Goal: Transaction & Acquisition: Book appointment/travel/reservation

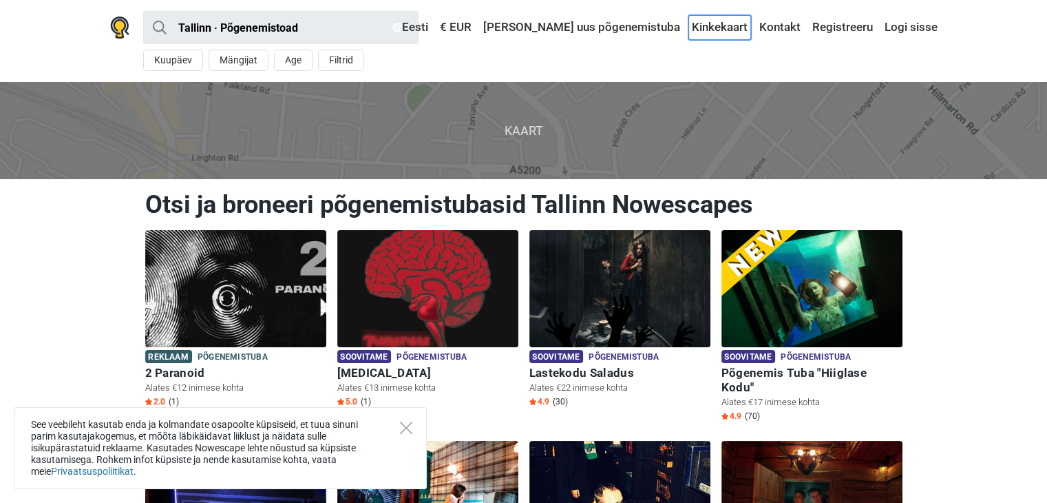
click at [719, 23] on link "Kinkekaart" at bounding box center [720, 27] width 63 height 25
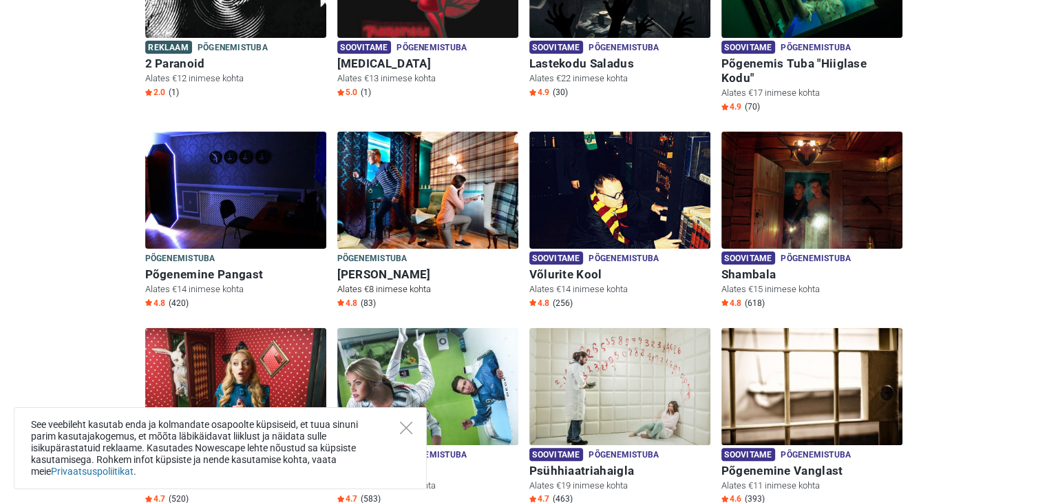
scroll to position [413, 0]
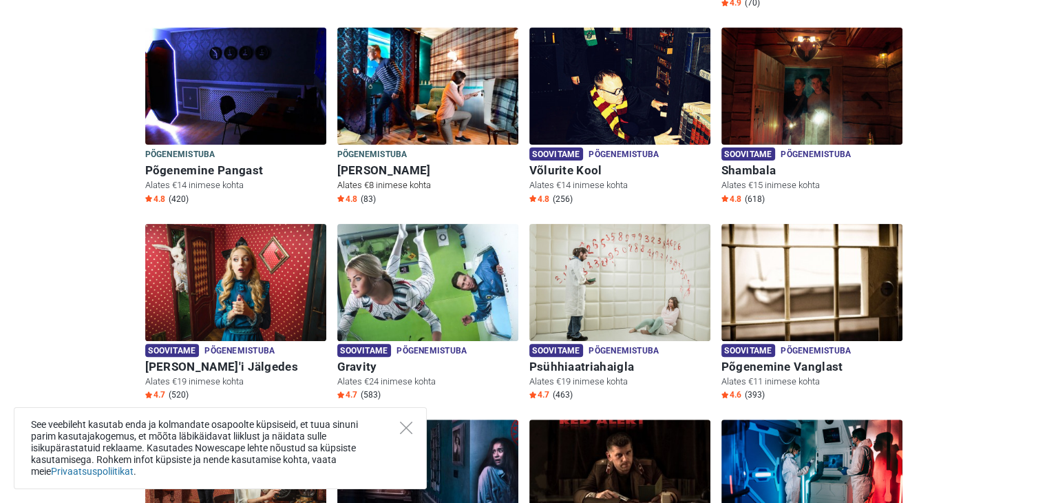
click at [380, 163] on h6 "Sherlock Holmes" at bounding box center [427, 170] width 181 height 14
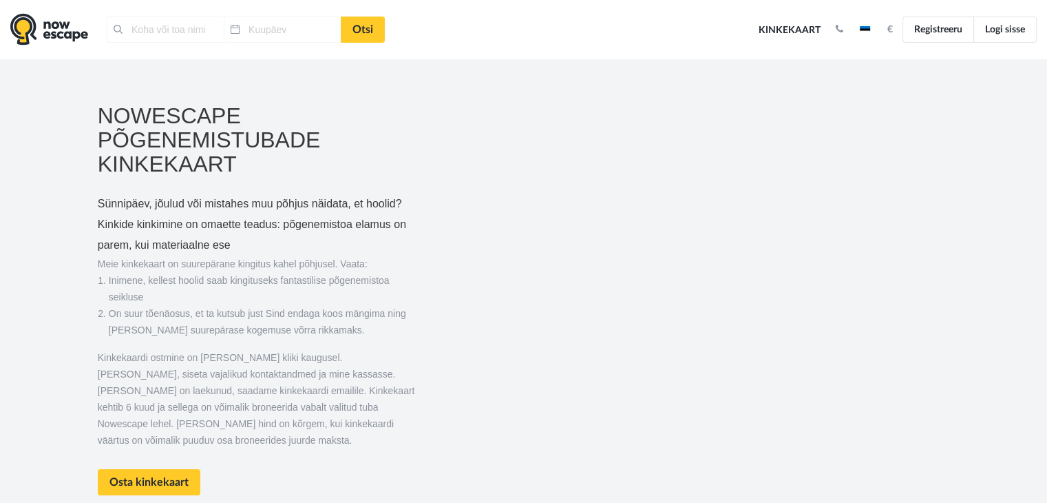
type input "[GEOGRAPHIC_DATA], [GEOGRAPHIC_DATA]"
type input "[DATE]"
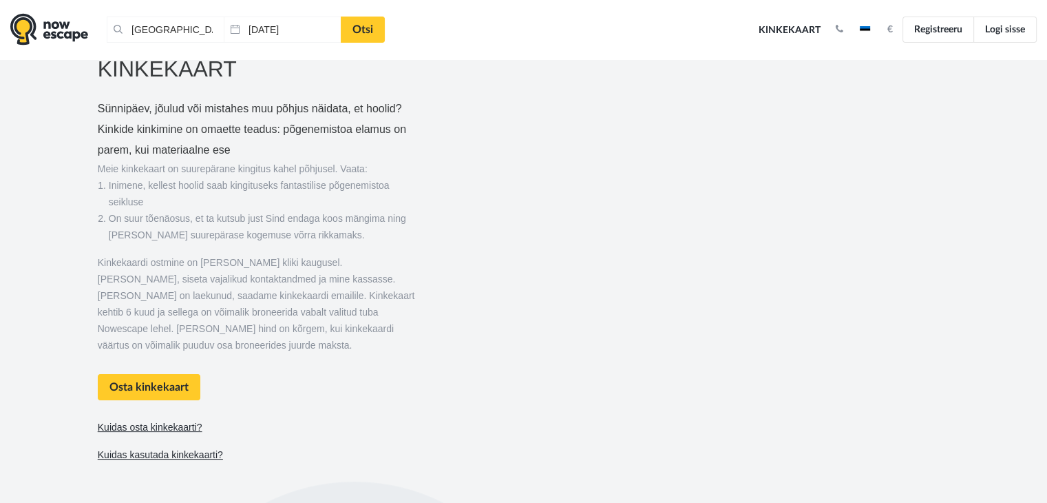
scroll to position [138, 0]
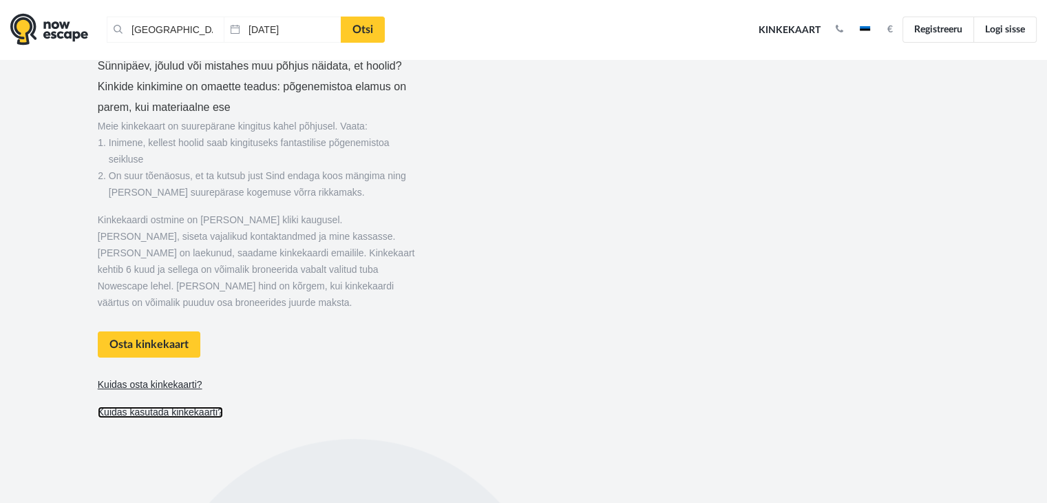
click at [179, 406] on link "Kuidas kasutada kinkekaarti?" at bounding box center [160, 412] width 125 height 12
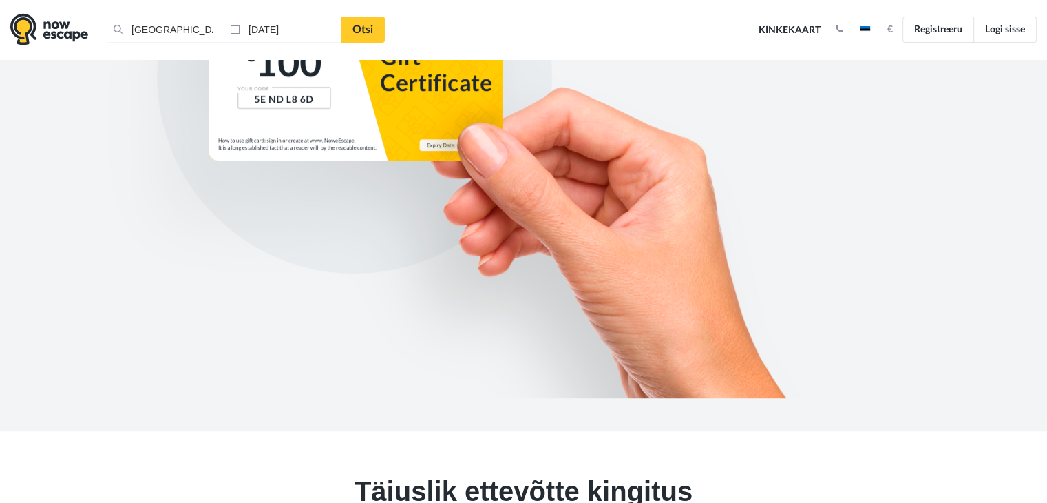
scroll to position [525, 0]
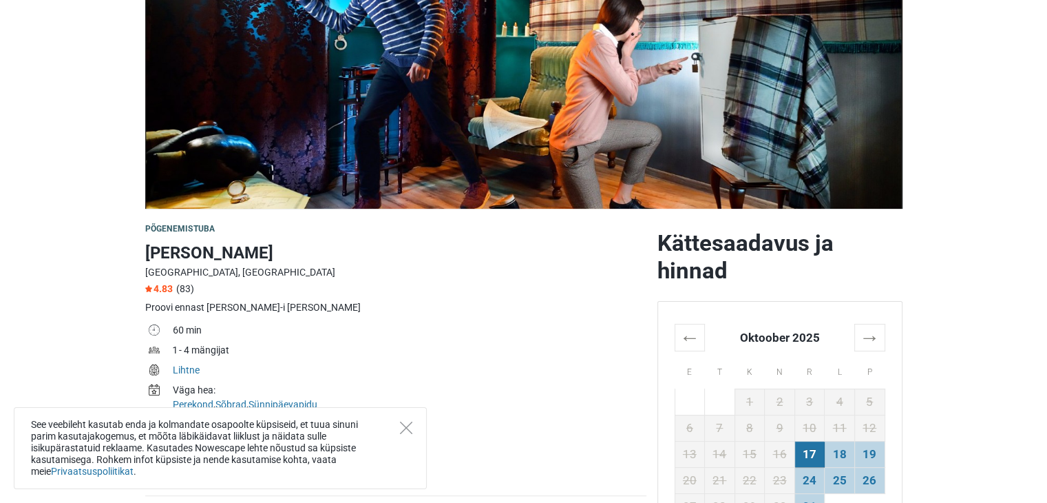
scroll to position [275, 0]
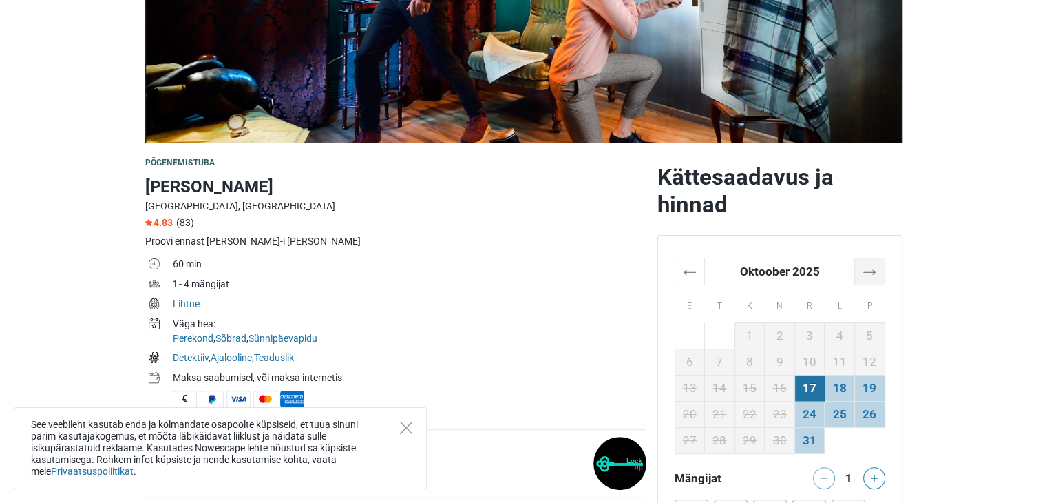
click at [865, 274] on th "→" at bounding box center [870, 271] width 30 height 27
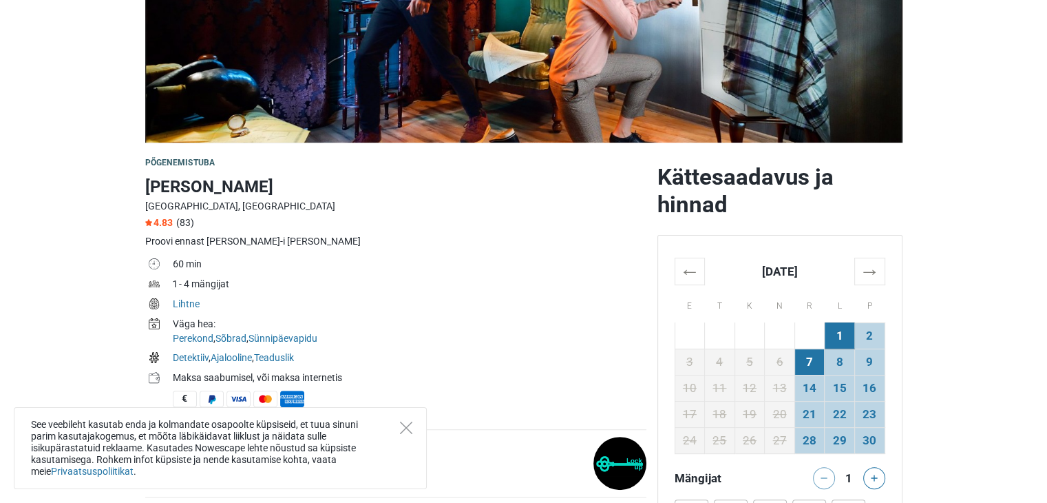
click at [809, 356] on td "7" at bounding box center [810, 361] width 30 height 26
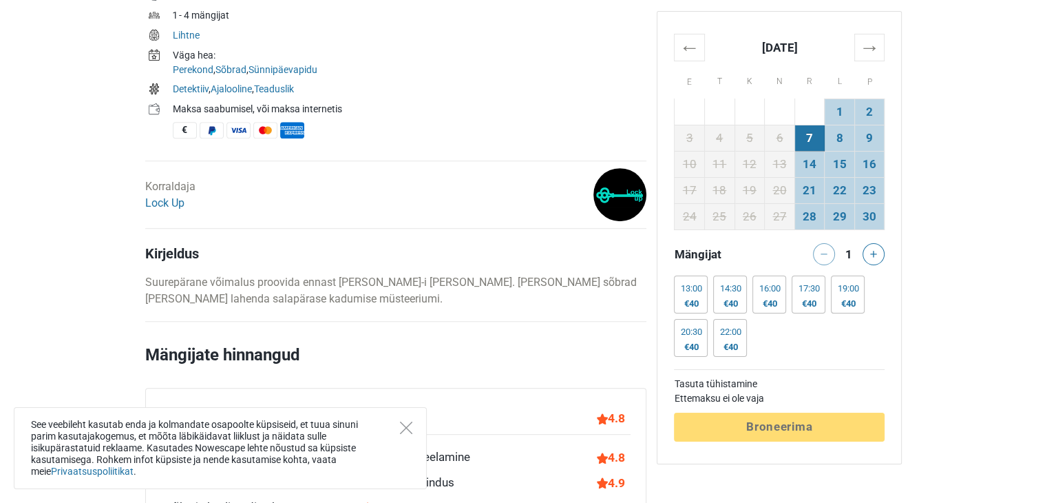
scroll to position [551, 0]
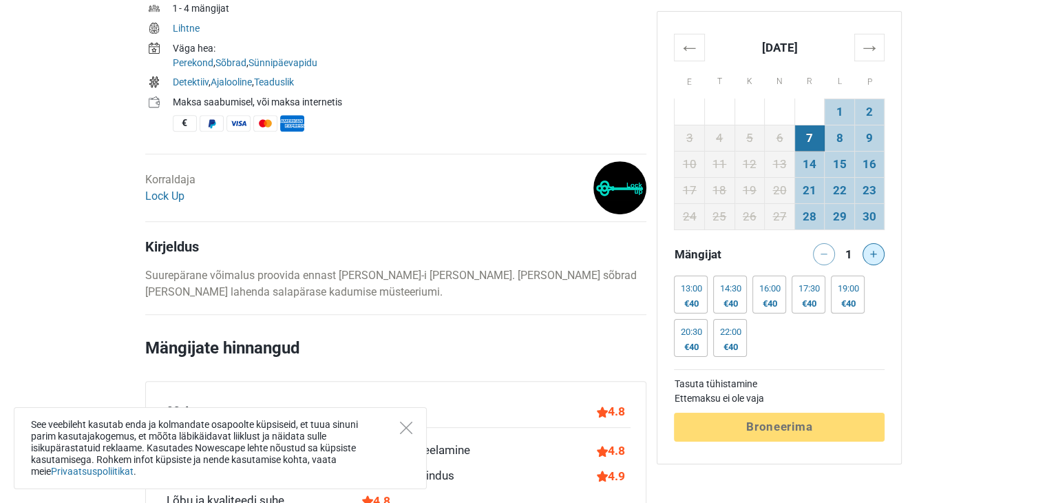
click at [875, 251] on icon at bounding box center [873, 254] width 7 height 7
click at [846, 273] on div "Mängijat 4 13:00 €40 13:00 €40 13:00 €40 13:00 €40 14:30 €40 14:30 €40 14:30 €4…" at bounding box center [779, 302] width 211 height 119
click at [855, 291] on div "19:00" at bounding box center [847, 288] width 21 height 11
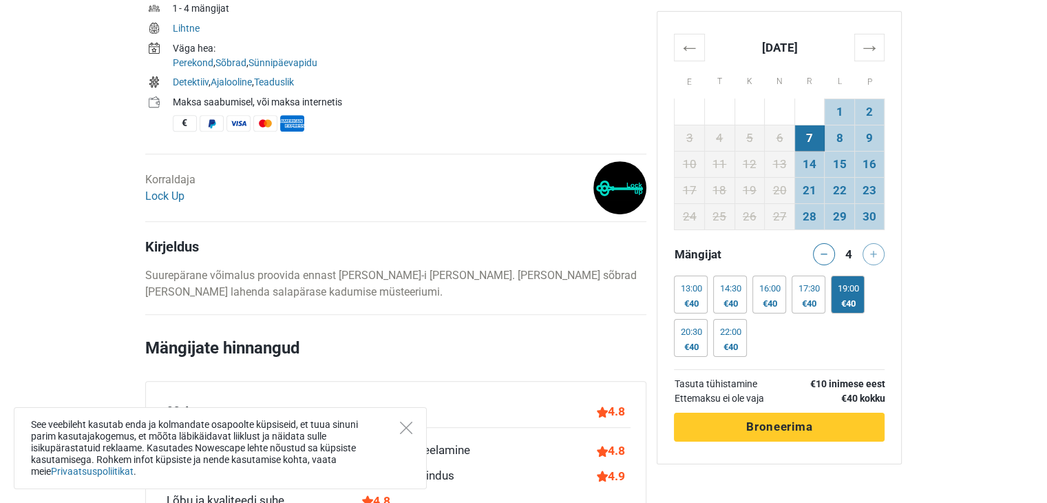
click at [790, 419] on span "Broneerima" at bounding box center [779, 426] width 66 height 14
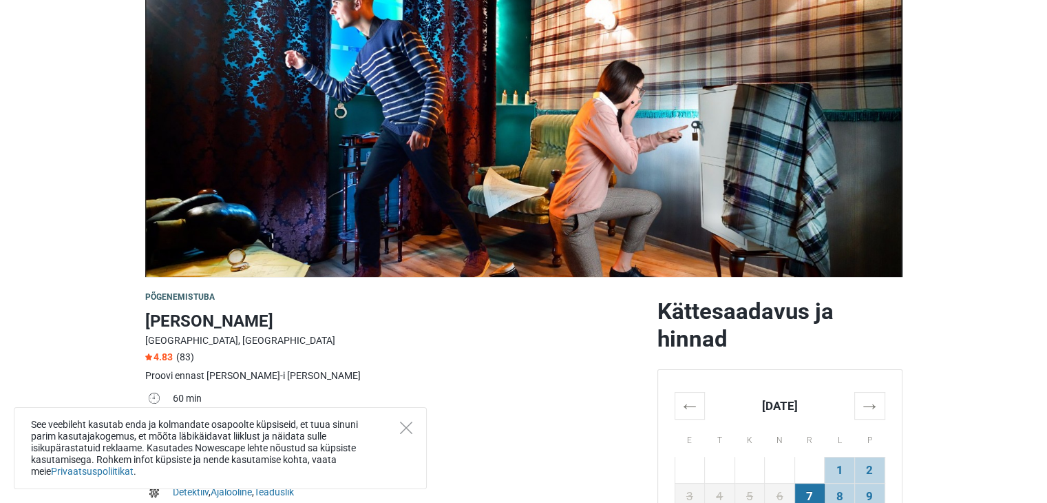
scroll to position [0, 0]
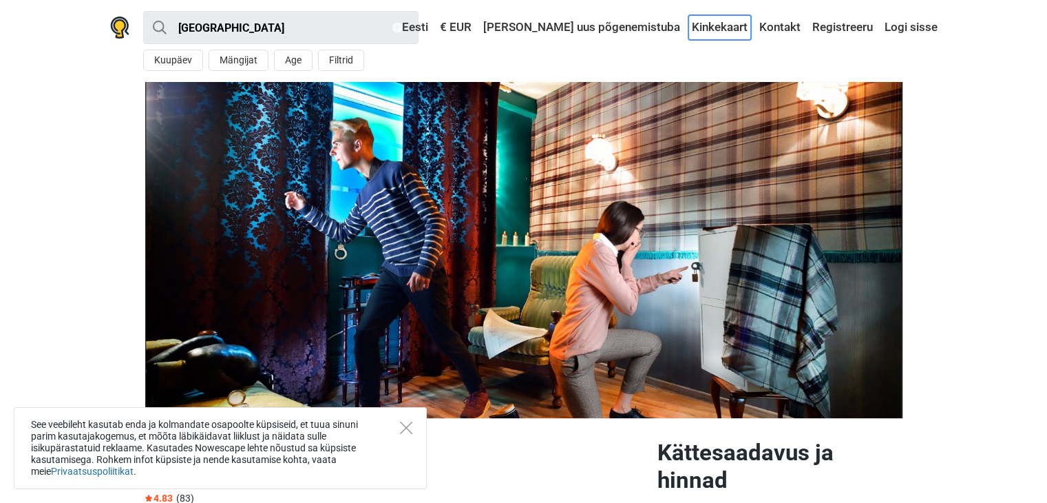
click at [713, 24] on link "Kinkekaart" at bounding box center [720, 27] width 63 height 25
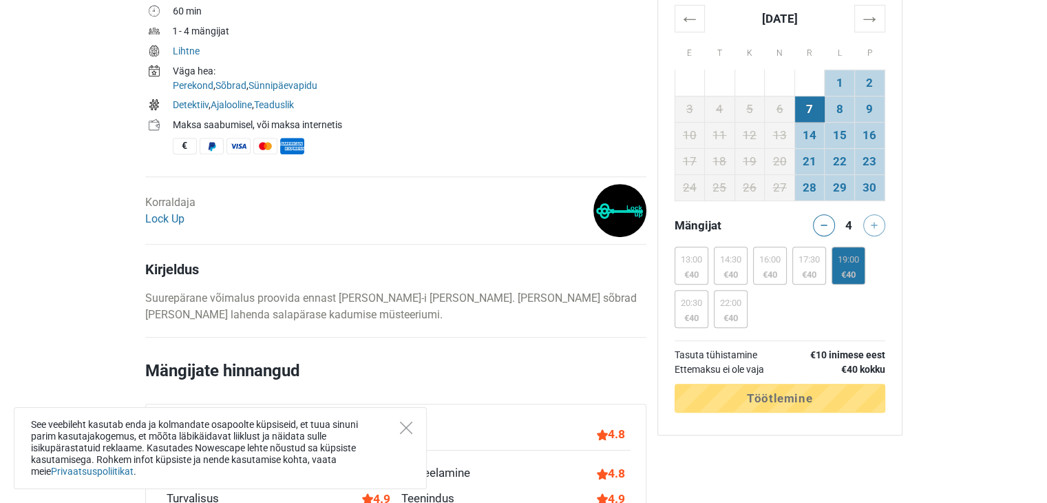
scroll to position [551, 0]
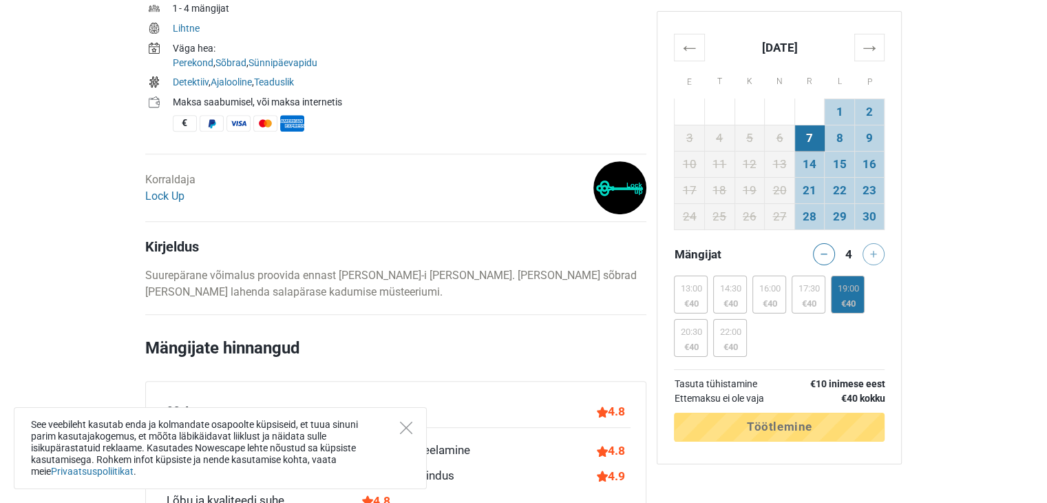
click at [855, 293] on div "19:00 €40" at bounding box center [848, 294] width 34 height 38
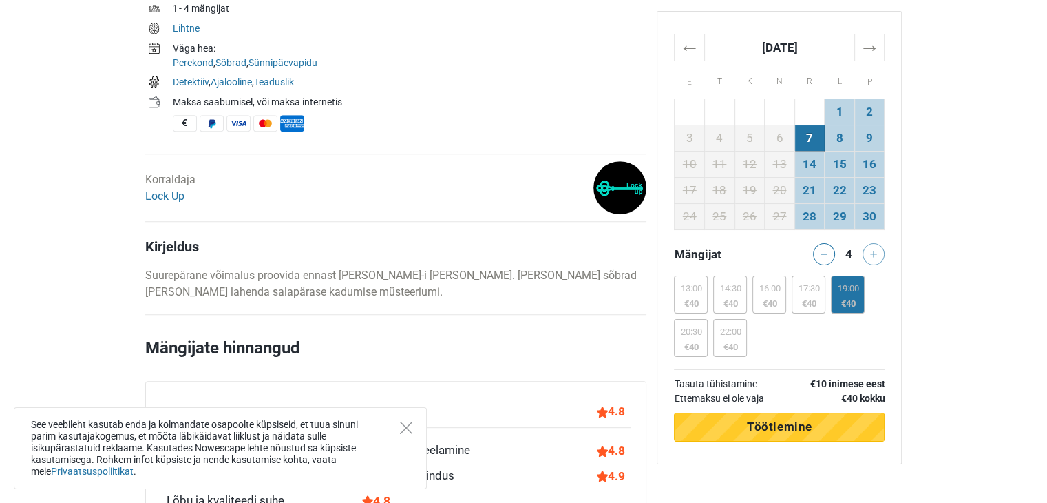
click at [791, 422] on span "Töötlemine" at bounding box center [779, 426] width 65 height 14
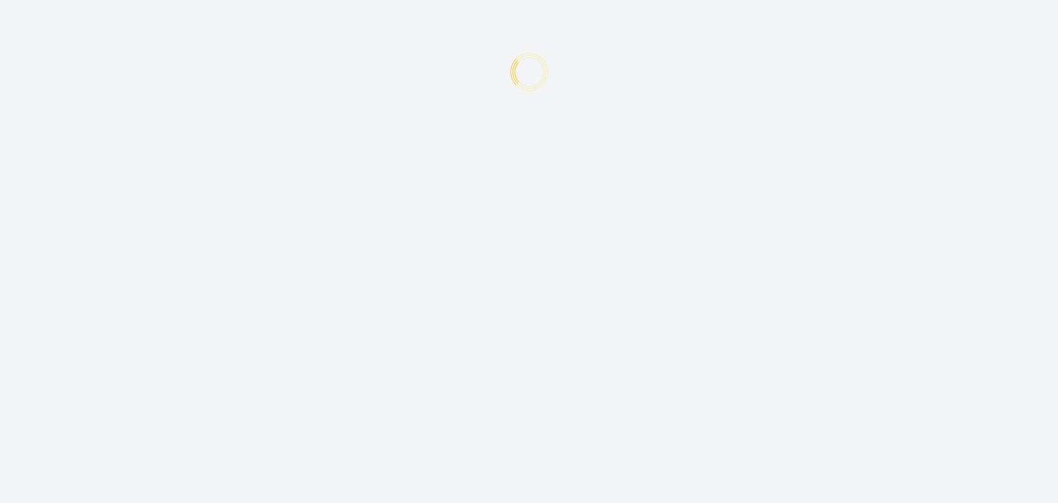
type input "+372"
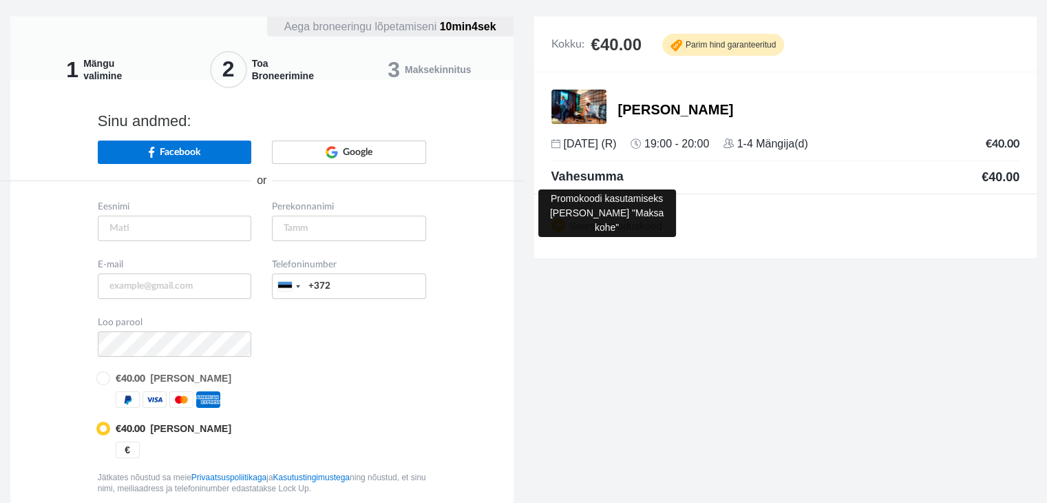
click at [618, 224] on span "Sisesta sooduskood" at bounding box center [607, 228] width 111 height 12
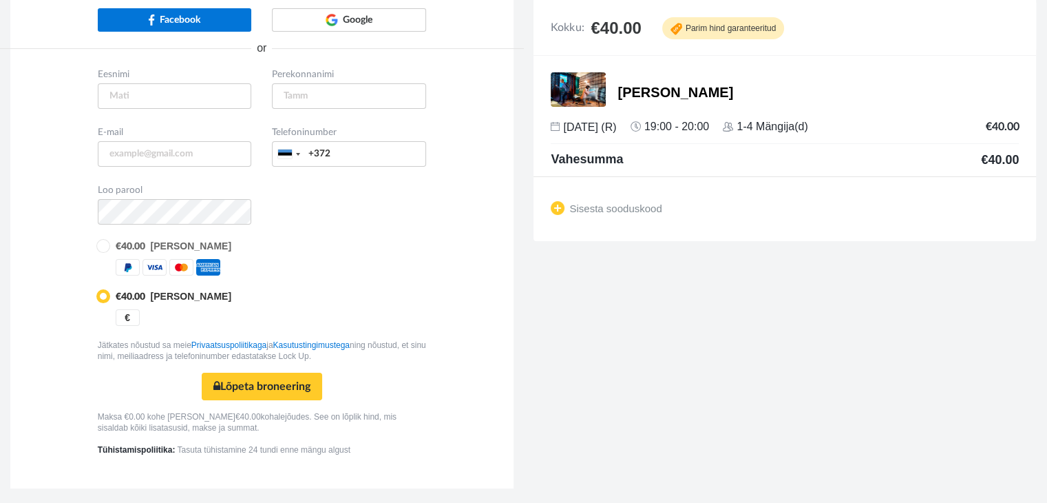
scroll to position [132, 0]
click at [264, 377] on button "Lõpeta broneering Turvaline makse" at bounding box center [262, 387] width 120 height 28
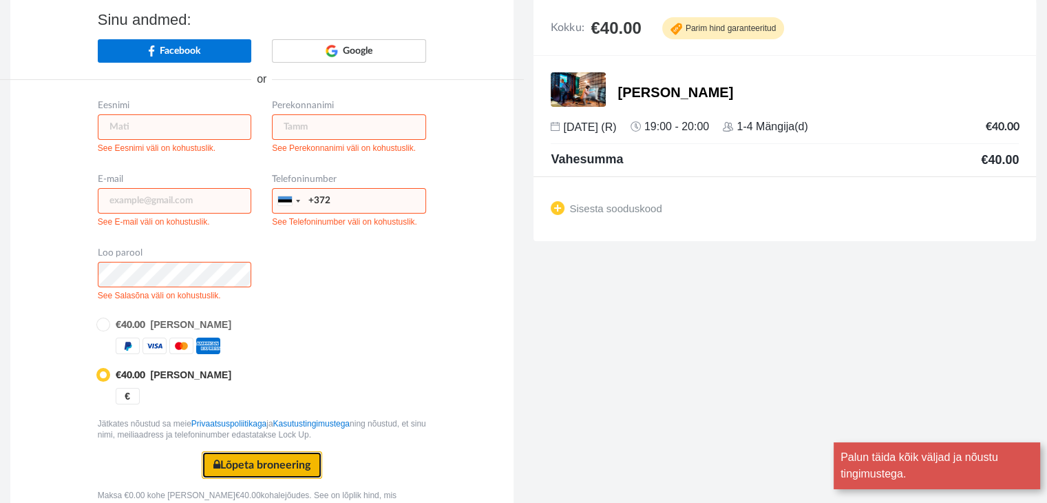
scroll to position [0, 0]
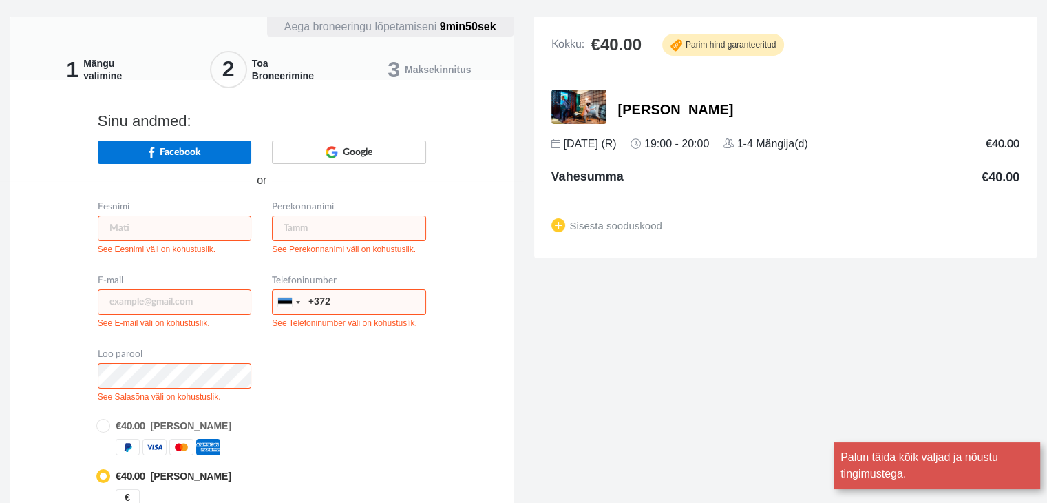
click at [184, 227] on input "text" at bounding box center [175, 228] width 154 height 25
type input "Katrin"
type input "Lillep"
type input "katrin_lillep@hotmail.com"
type input "53401244"
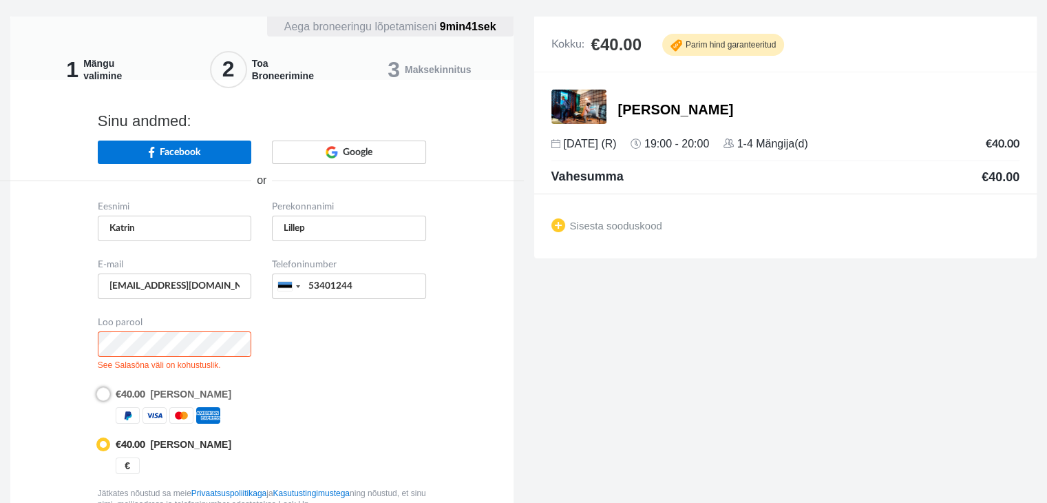
click at [103, 395] on input "radio" at bounding box center [102, 392] width 9 height 9
radio input "true"
radio input "false"
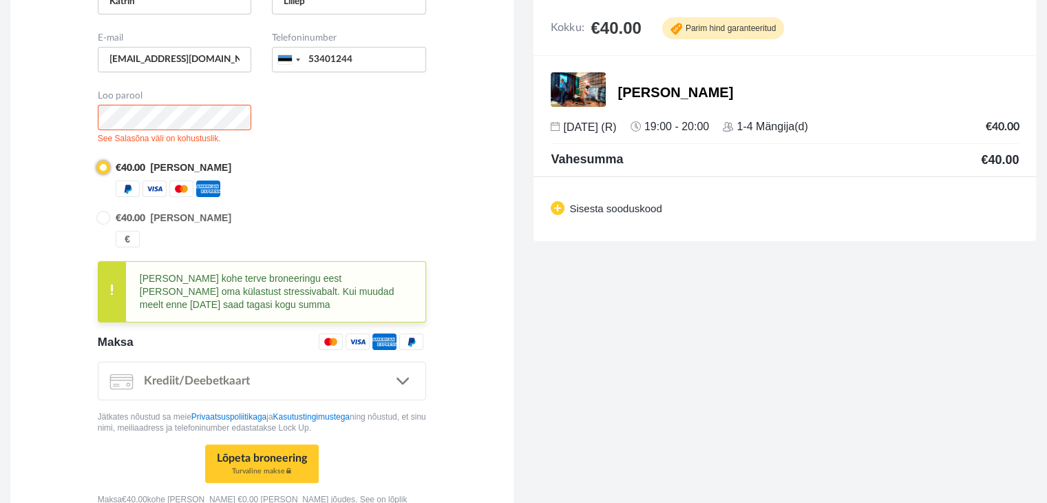
scroll to position [275, 0]
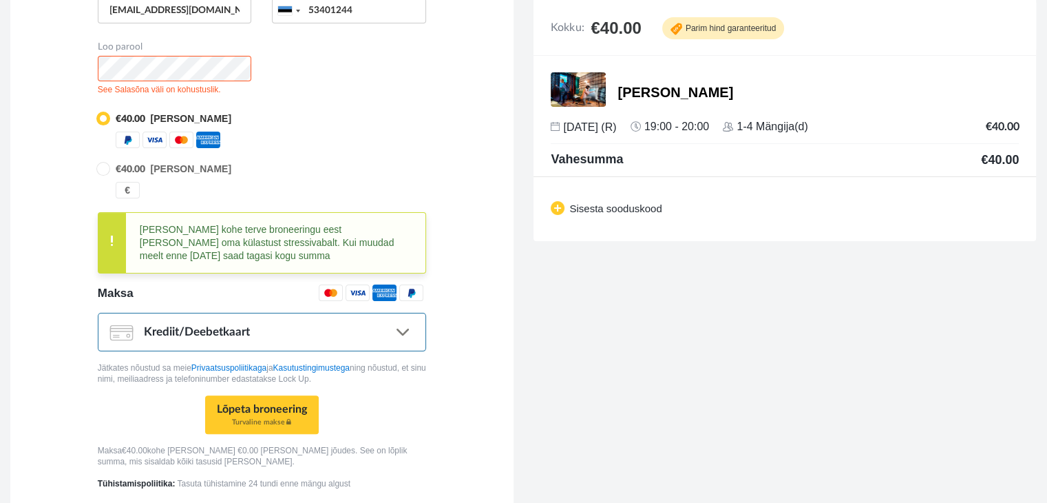
click at [408, 328] on link ".... Krediit/Deebetkaart" at bounding box center [262, 332] width 328 height 39
click at [378, 331] on link ".... Krediit/Deebetkaart" at bounding box center [262, 332] width 328 height 39
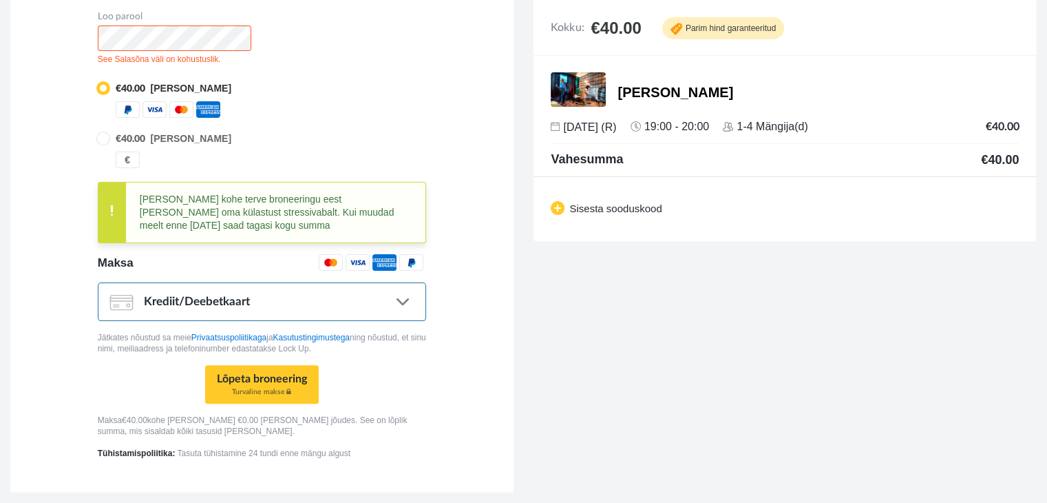
scroll to position [309, 0]
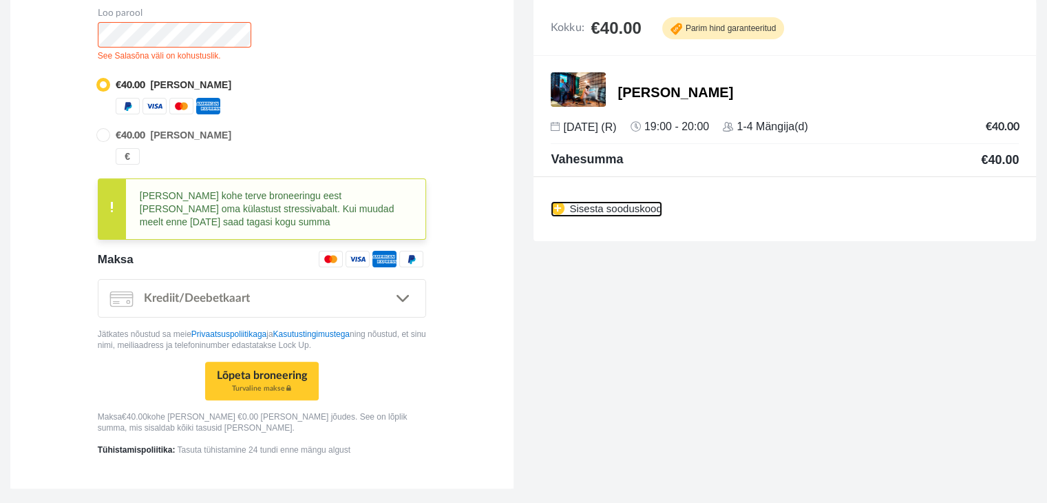
click at [557, 205] on img at bounding box center [558, 208] width 14 height 14
click at [620, 207] on input "text" at bounding box center [623, 206] width 145 height 25
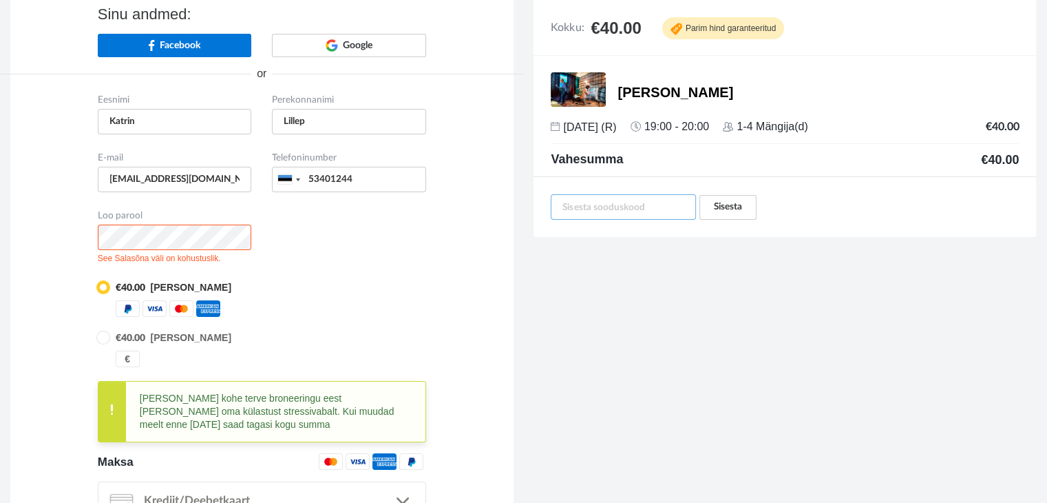
scroll to position [103, 0]
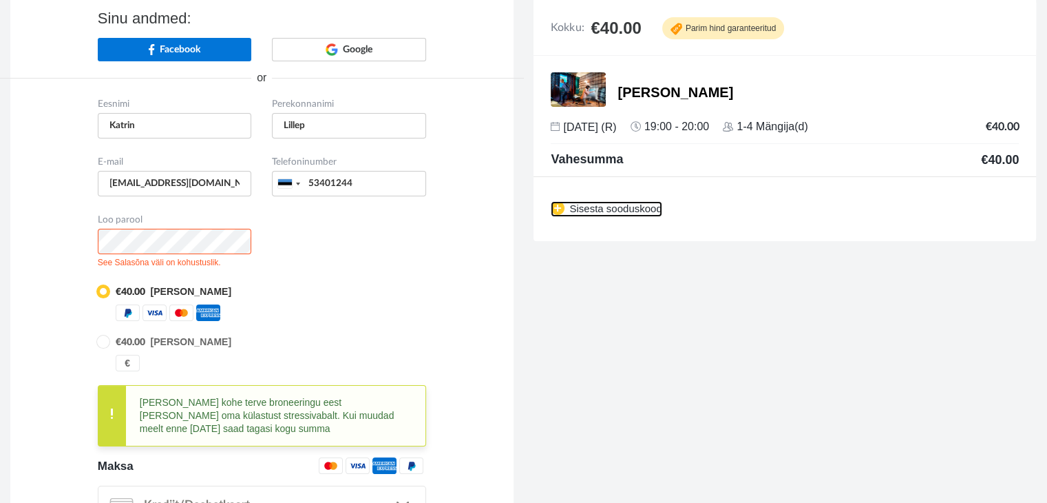
click at [554, 205] on img at bounding box center [558, 208] width 14 height 14
click at [591, 201] on input "text" at bounding box center [623, 206] width 145 height 25
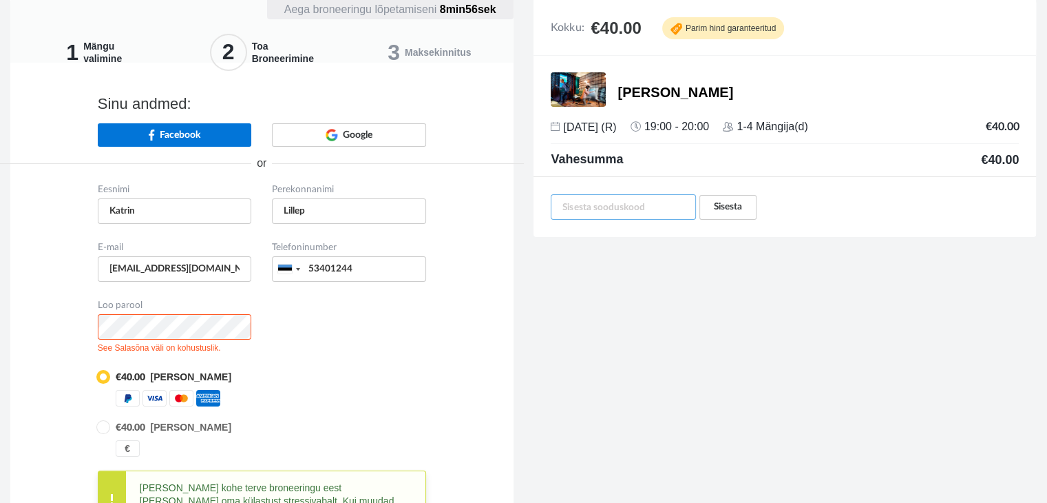
scroll to position [0, 0]
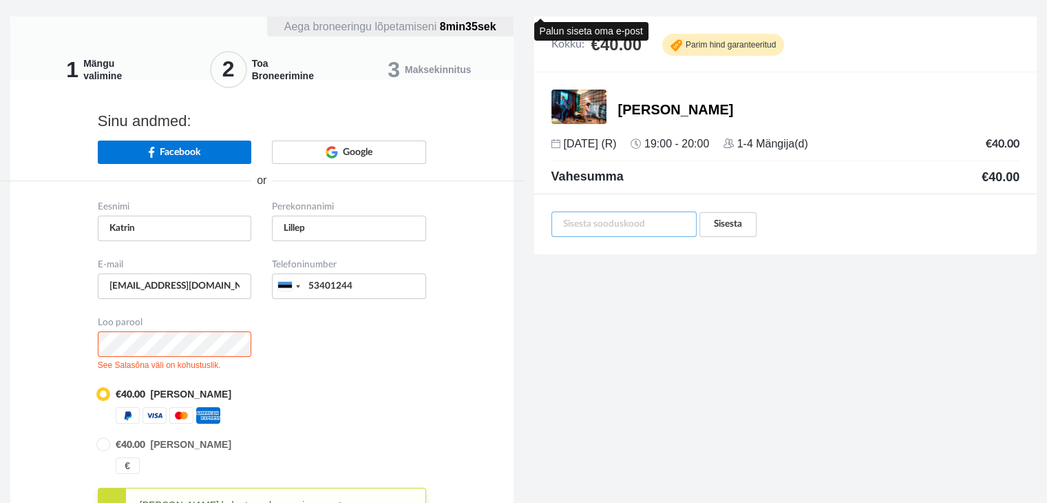
click at [632, 221] on input "text" at bounding box center [624, 223] width 145 height 25
click at [607, 227] on input "text" at bounding box center [624, 223] width 145 height 25
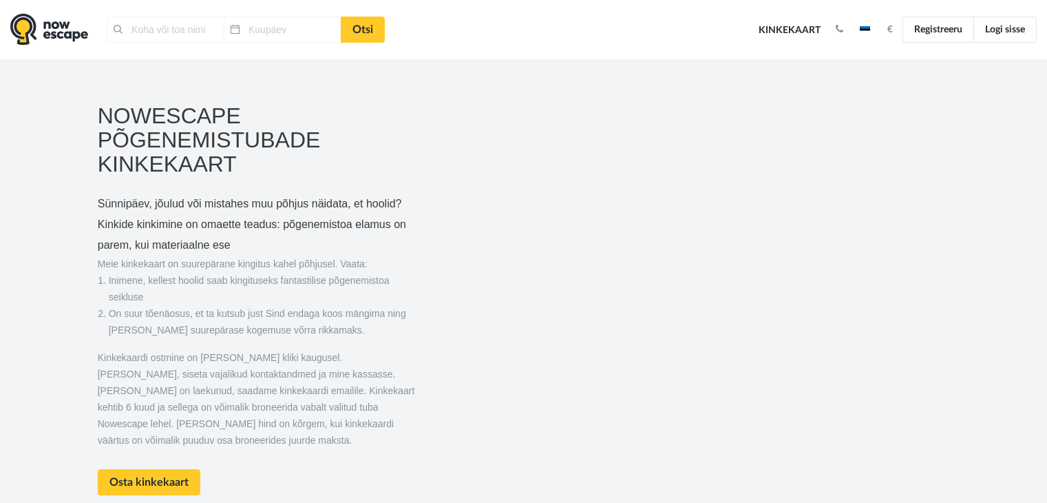
type input "[GEOGRAPHIC_DATA], [GEOGRAPHIC_DATA]"
type input "[DATE]"
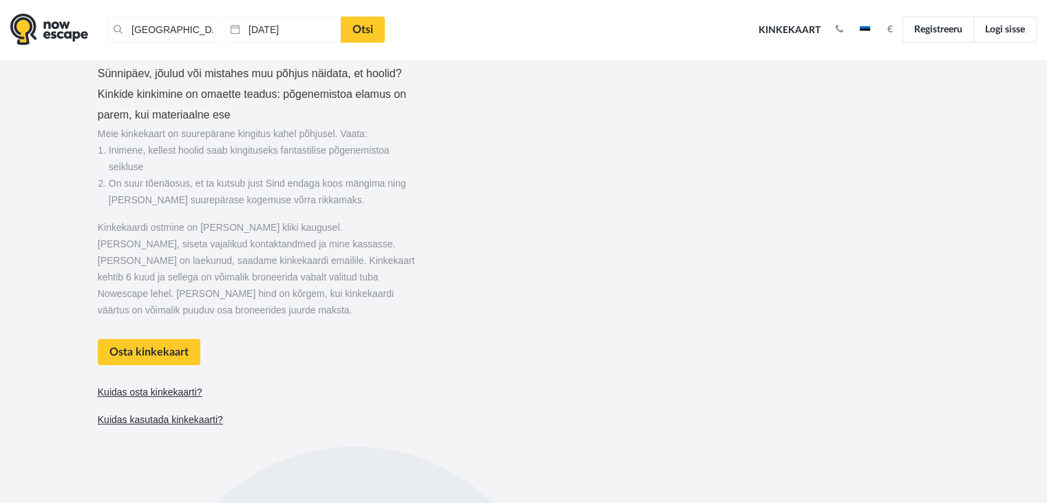
scroll to position [207, 0]
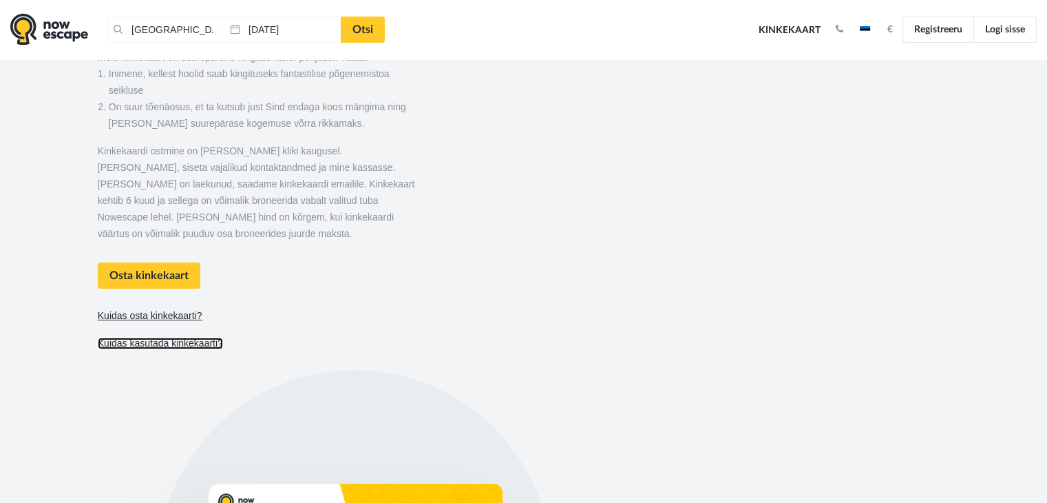
click at [157, 340] on link "Kuidas kasutada kinkekaarti?" at bounding box center [160, 343] width 125 height 12
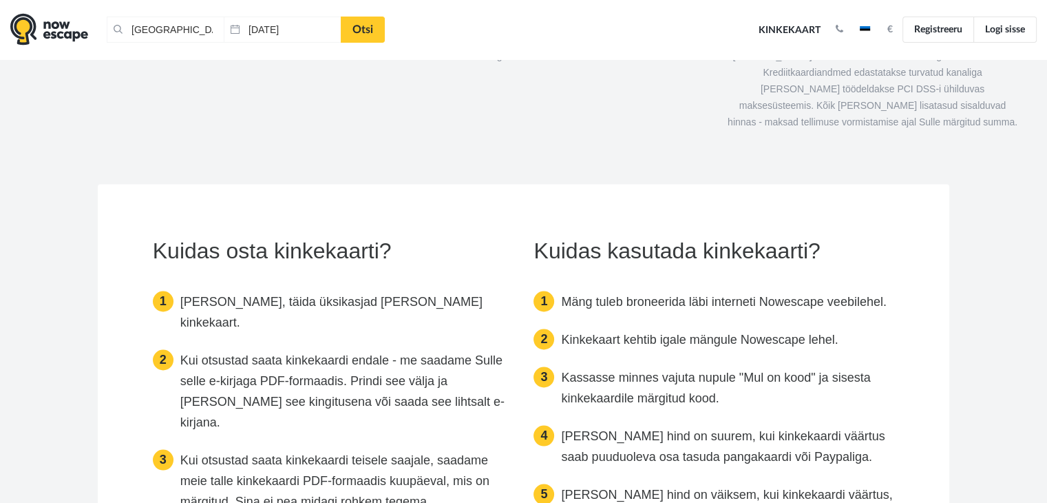
scroll to position [2316, 0]
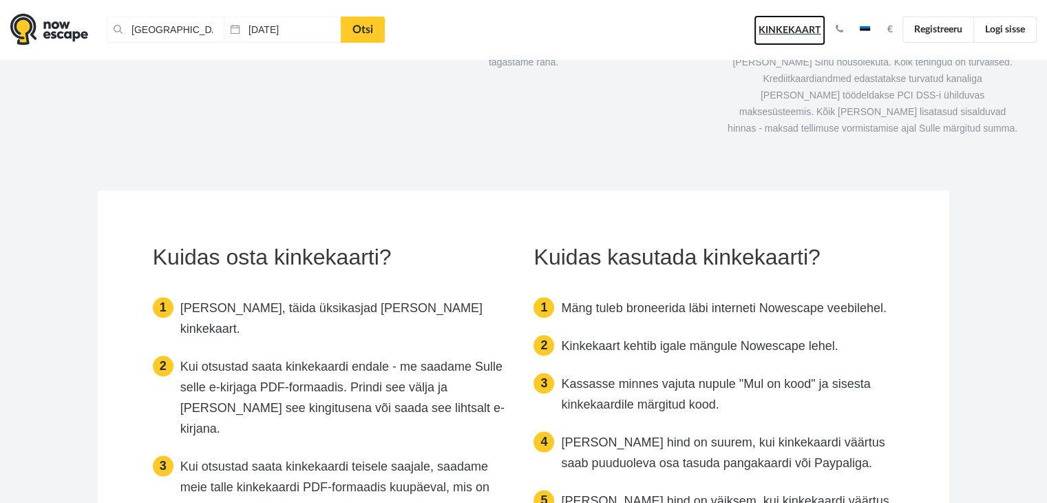
click at [781, 28] on link "Kinkekaart" at bounding box center [790, 30] width 72 height 30
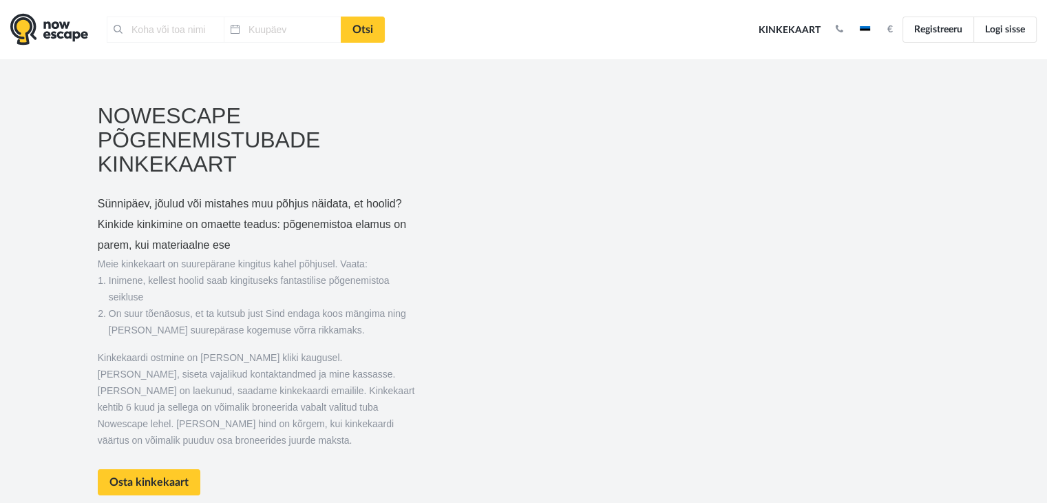
type input "[GEOGRAPHIC_DATA], [GEOGRAPHIC_DATA]"
type input "[DATE]"
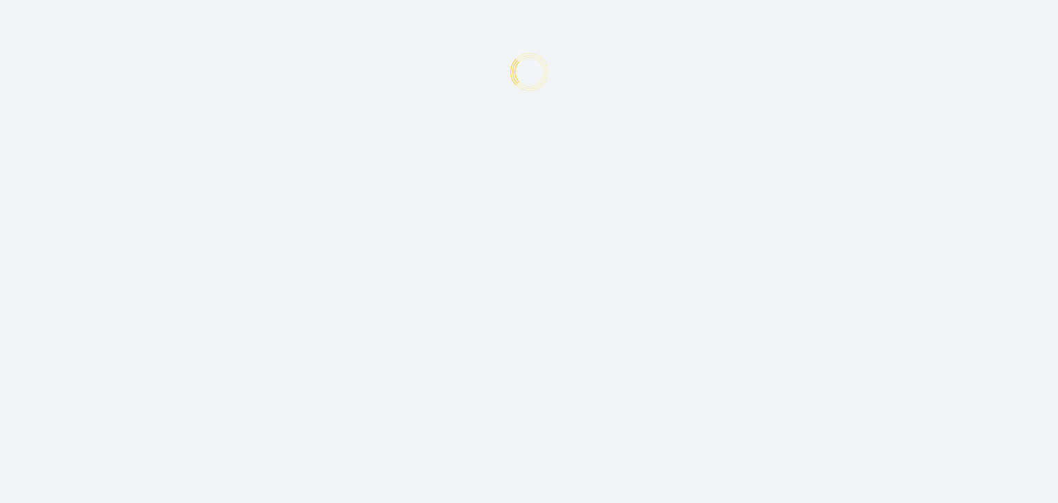
type input "+372"
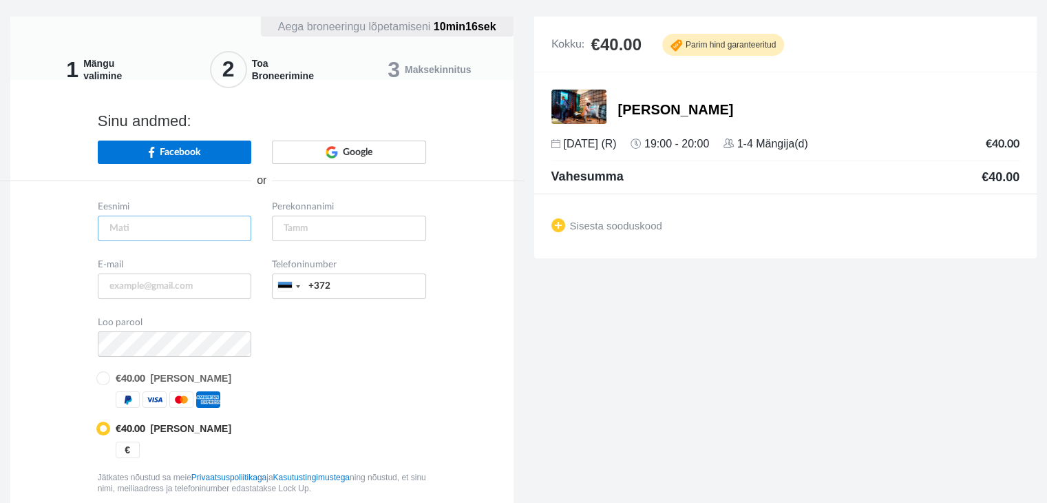
click at [170, 229] on input "text" at bounding box center [175, 228] width 154 height 25
type input "Katrin"
type input "Lillep"
type input "[EMAIL_ADDRESS][DOMAIN_NAME]"
type input "53401244"
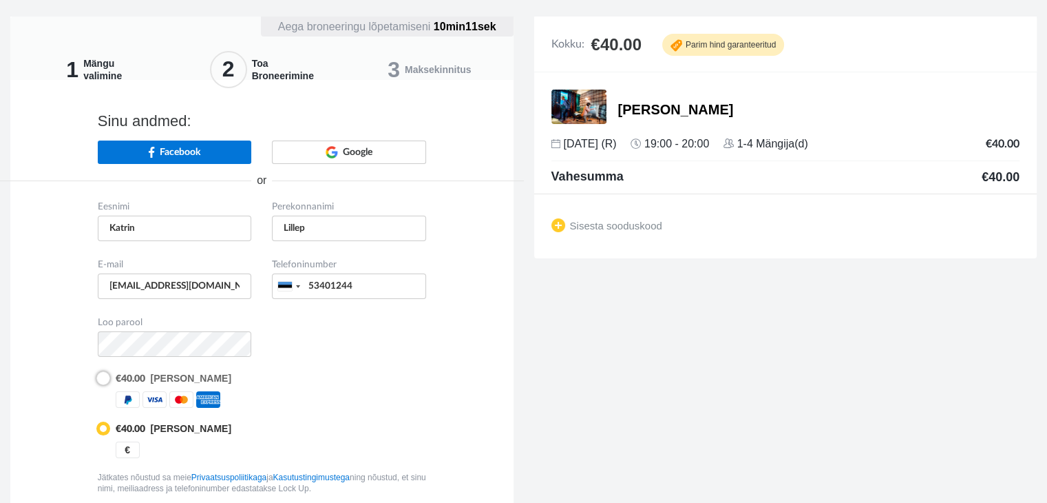
click at [103, 379] on input "radio" at bounding box center [102, 377] width 9 height 9
radio input "true"
radio input "false"
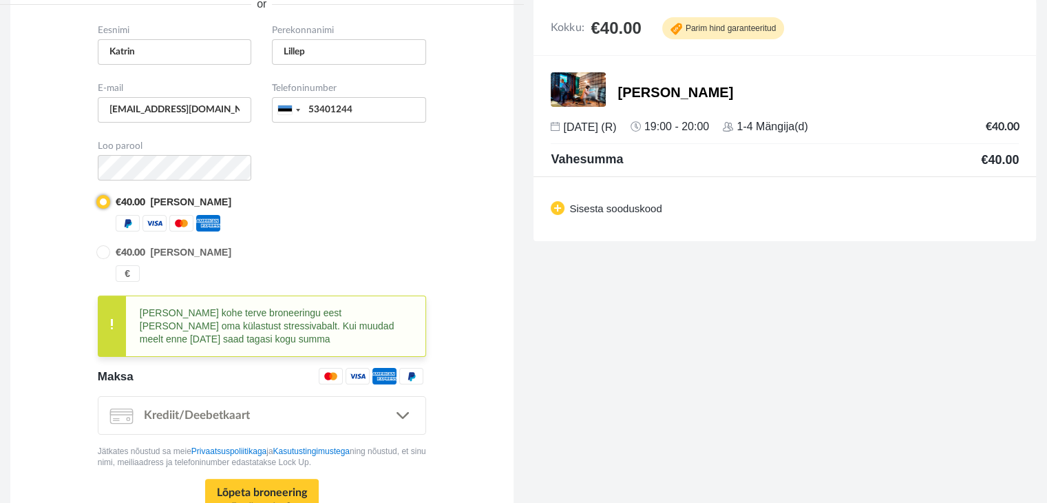
scroll to position [275, 0]
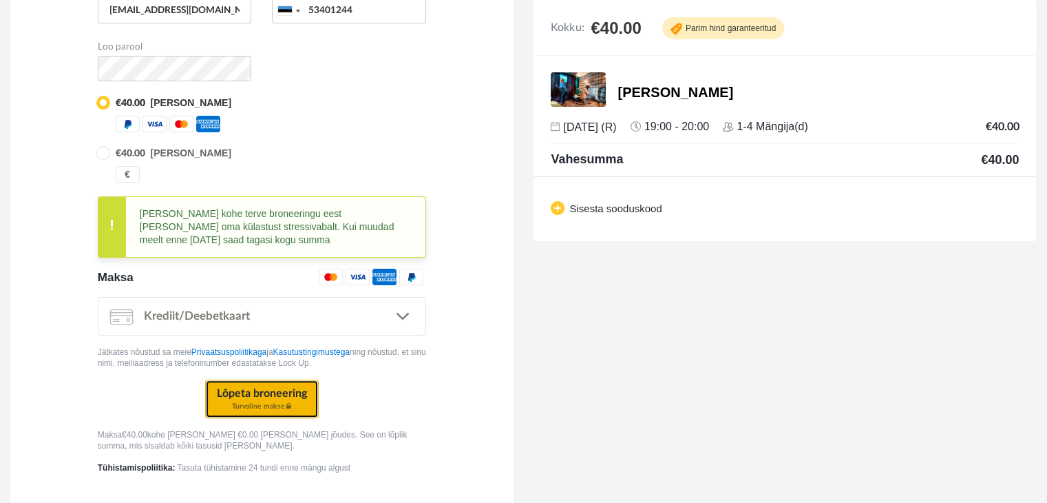
click at [282, 384] on button "Lõpeta broneering Turvaline makse" at bounding box center [262, 398] width 114 height 39
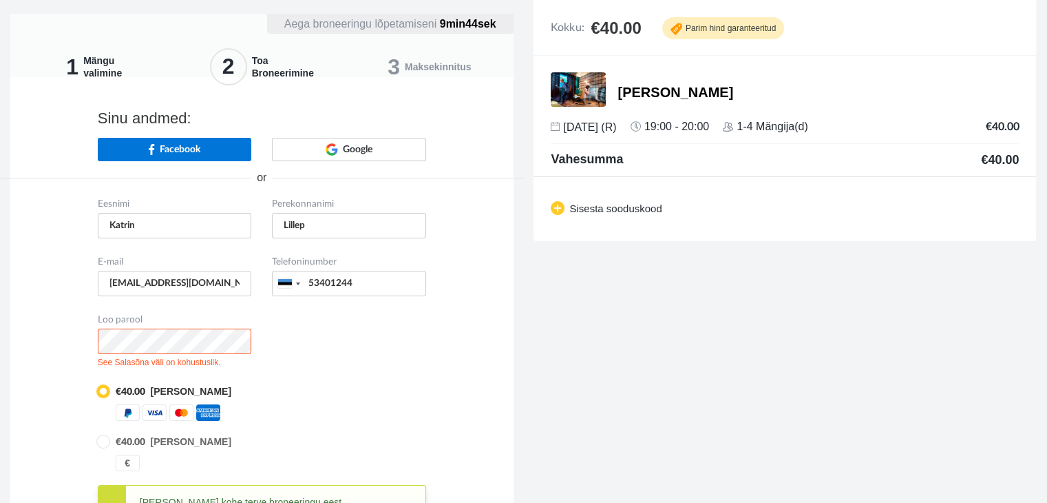
scroll to position [0, 0]
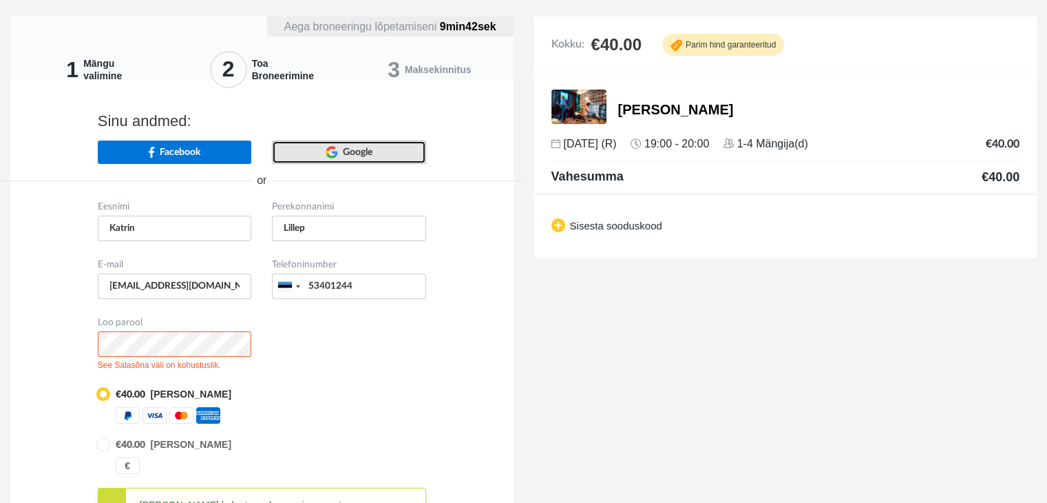
click at [379, 153] on link "Google" at bounding box center [349, 151] width 154 height 23
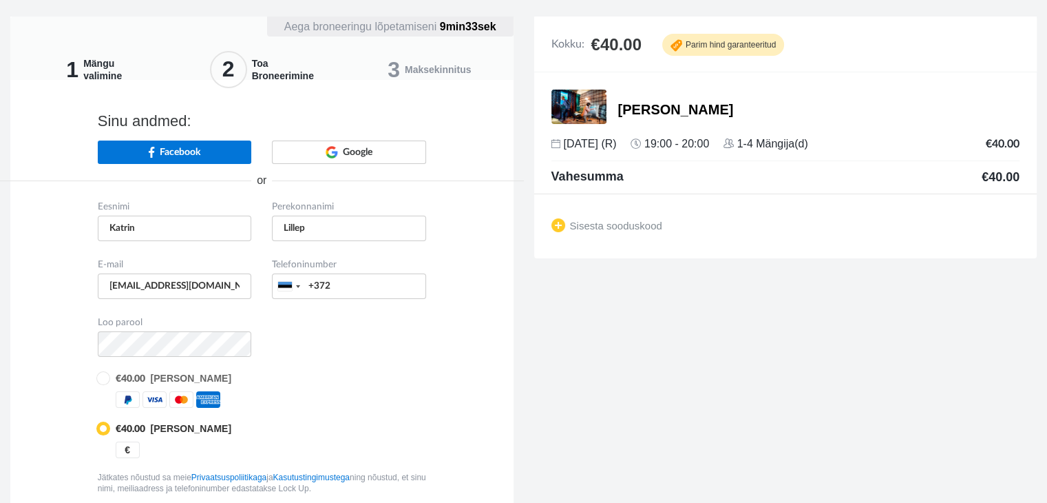
click at [162, 76] on div "1 Mängu valimine" at bounding box center [94, 69] width 168 height 61
click at [260, 76] on span "Toa Broneerimine" at bounding box center [283, 69] width 62 height 25
click at [96, 426] on div "Eesnimi Katrin Perekonnanimi Lillep" at bounding box center [261, 393] width 349 height 390
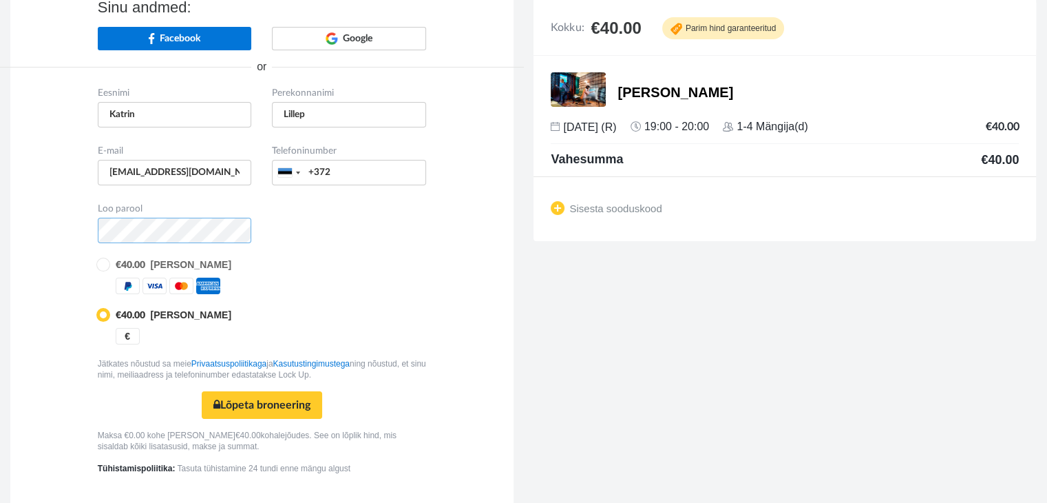
scroll to position [132, 0]
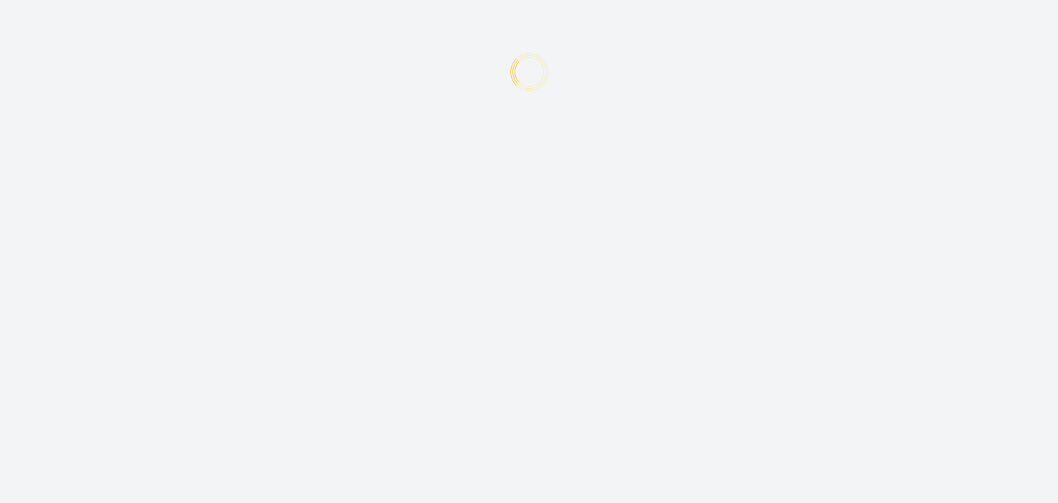
type input "+372"
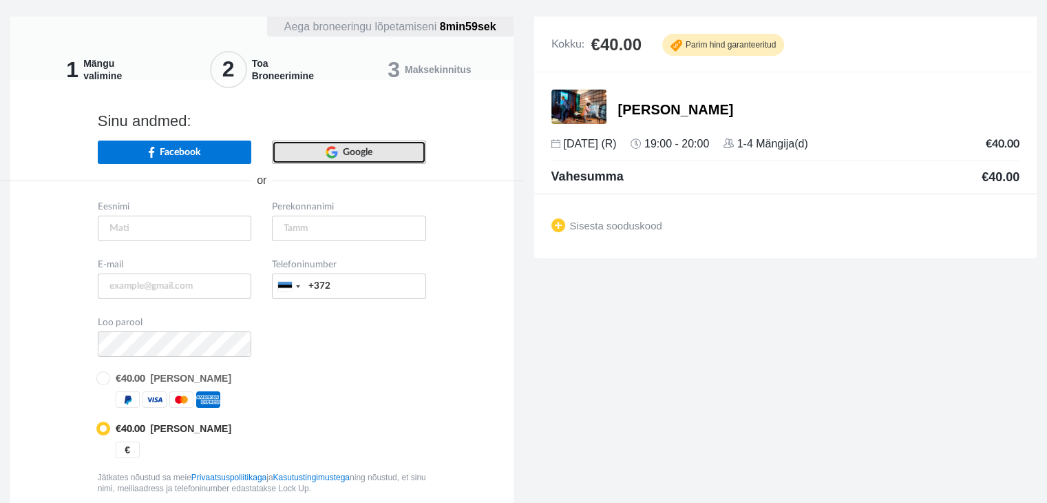
click at [359, 148] on span "Google" at bounding box center [358, 152] width 30 height 14
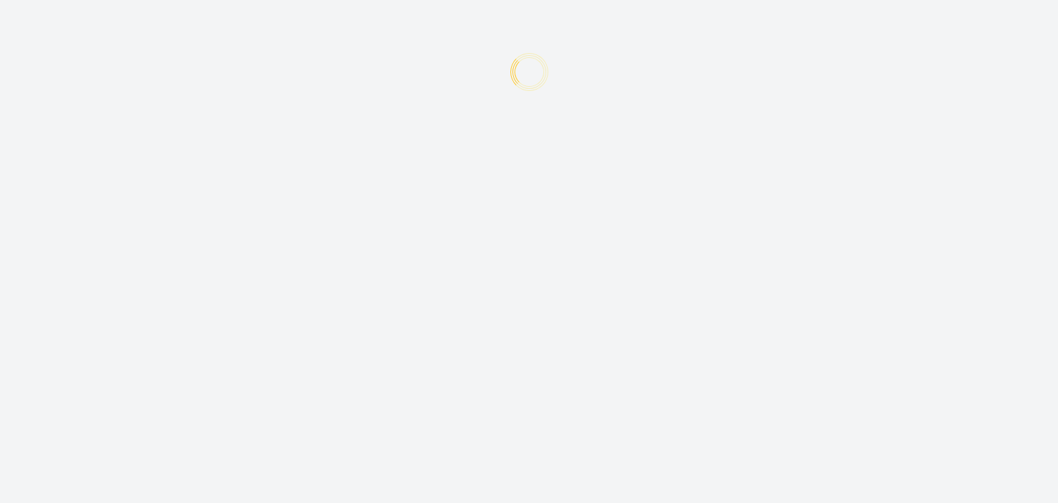
type input "Katrin"
type input "Lillep"
type input "[EMAIL_ADDRESS][DOMAIN_NAME]"
type input "+372"
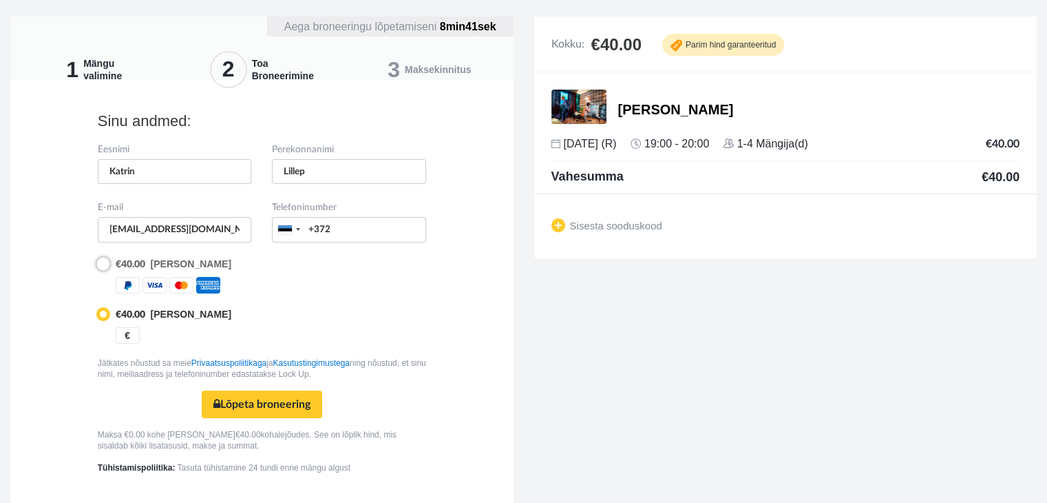
click at [107, 260] on input "radio" at bounding box center [102, 262] width 9 height 9
radio input "true"
radio input "false"
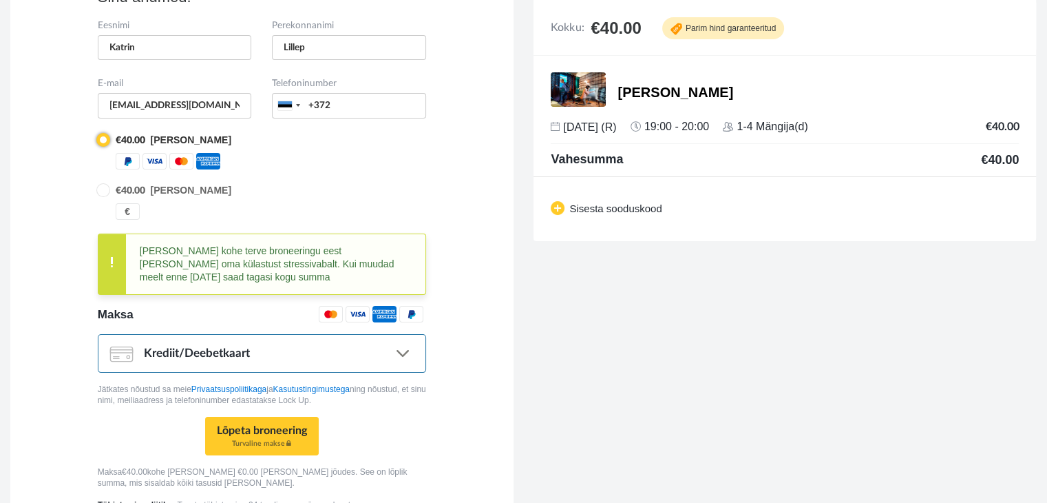
scroll to position [179, 0]
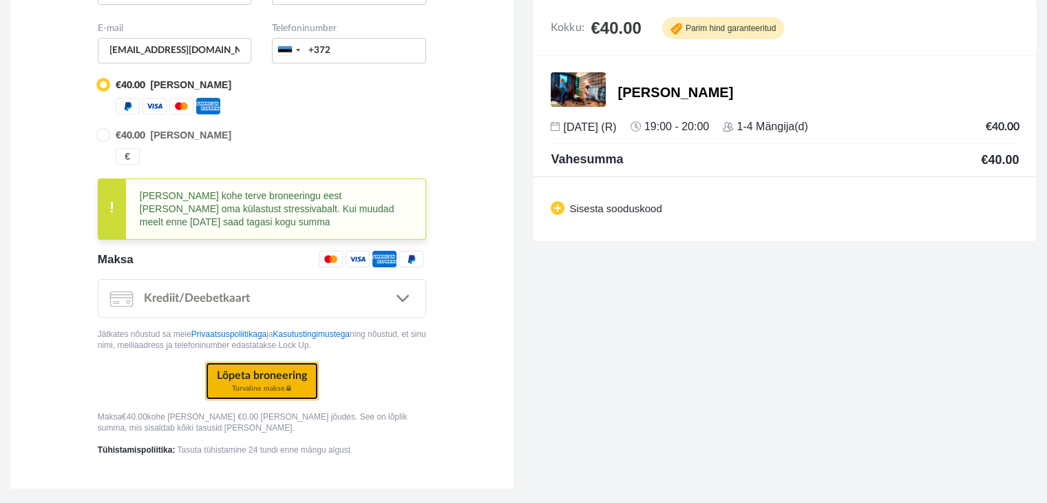
click at [267, 381] on button "Lõpeta broneering Turvaline makse" at bounding box center [262, 380] width 114 height 39
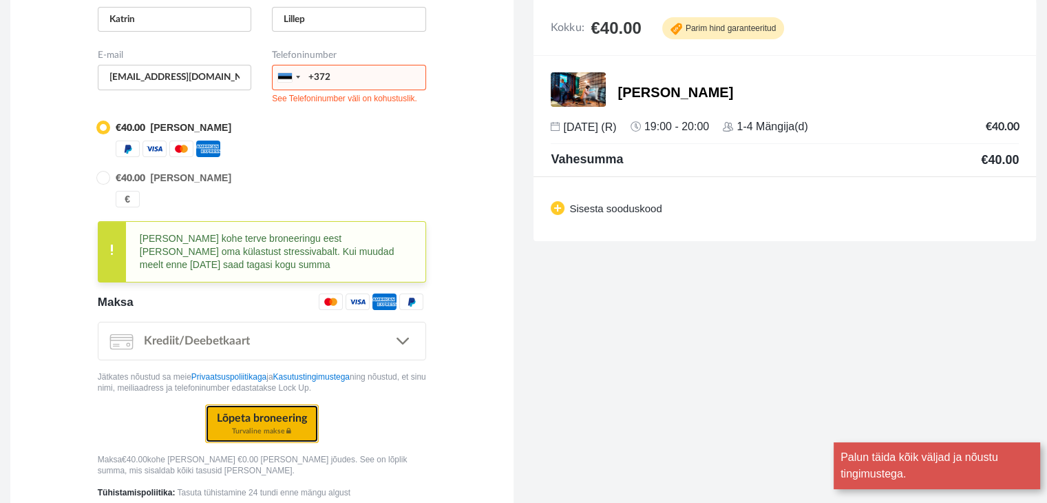
scroll to position [41, 0]
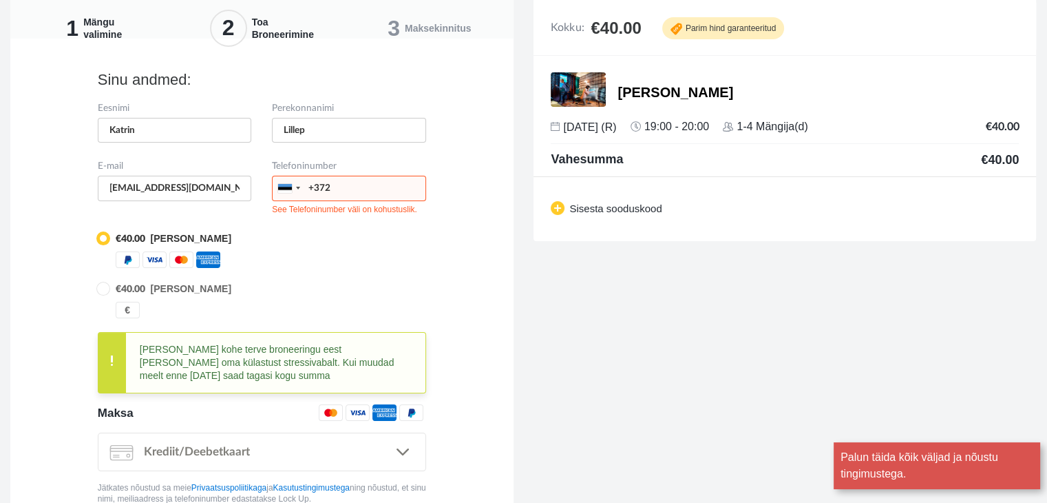
click at [341, 190] on input "+372" at bounding box center [349, 188] width 154 height 25
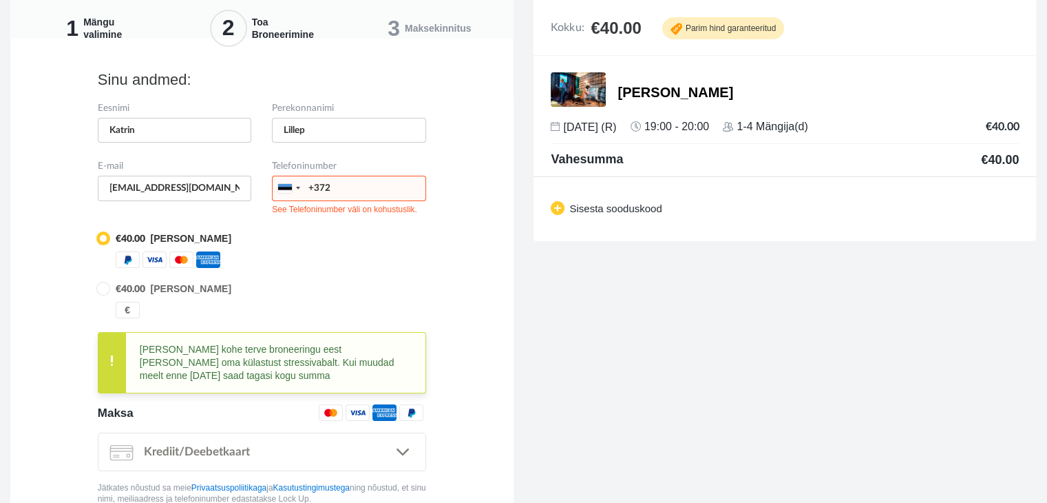
type input "+37253401244"
type input "katrin_lillep@hotmail.com"
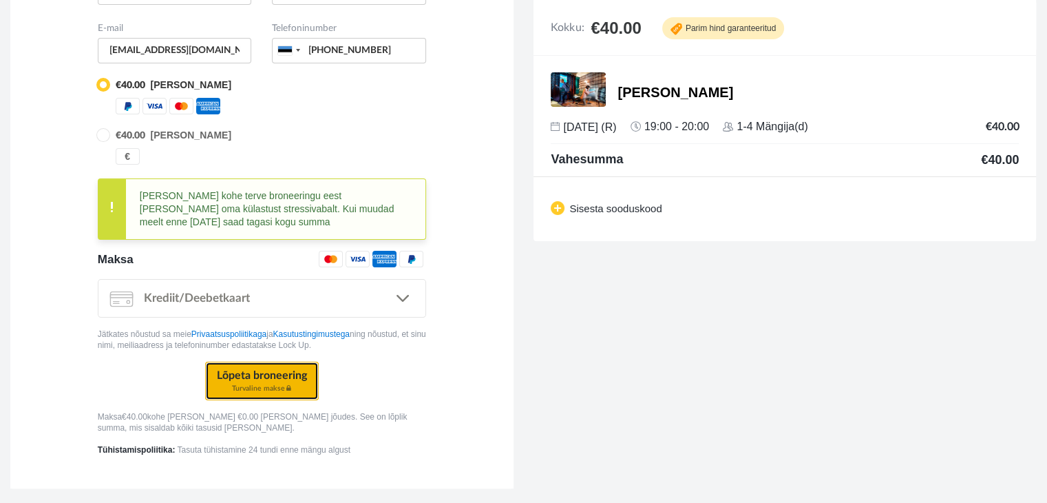
click at [242, 372] on button "Lõpeta broneering Turvaline makse" at bounding box center [262, 380] width 114 height 39
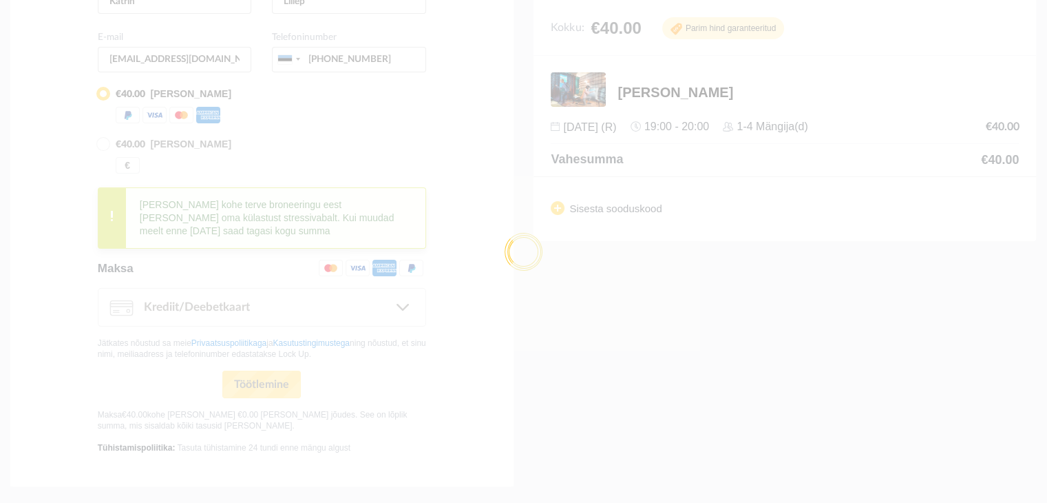
scroll to position [168, 0]
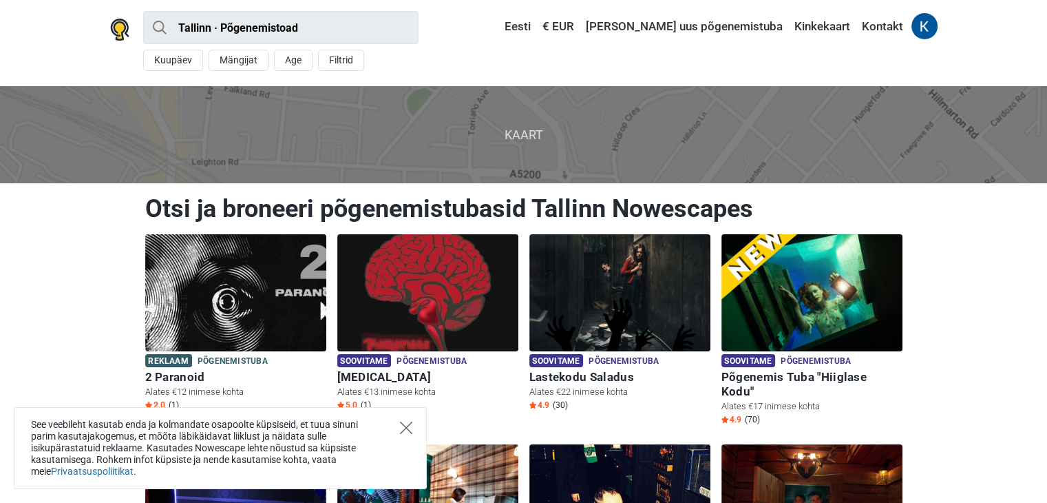
click at [406, 428] on icon "Close" at bounding box center [406, 427] width 12 height 12
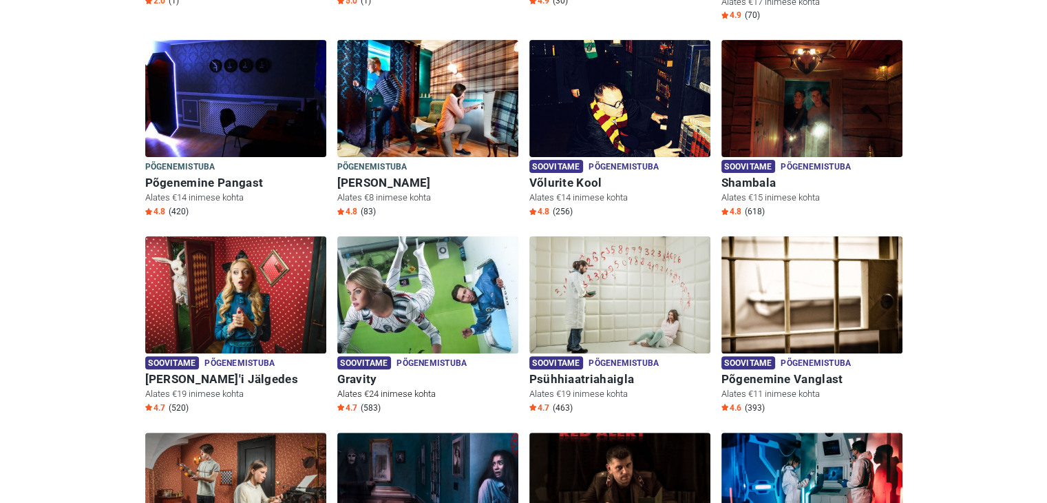
scroll to position [413, 0]
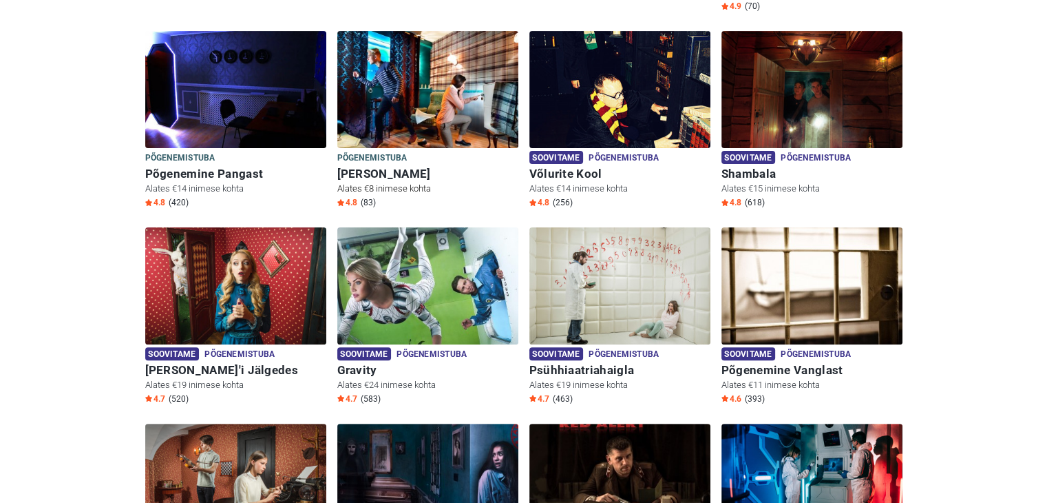
click at [380, 167] on h6 "Sherlock Holmes" at bounding box center [427, 174] width 181 height 14
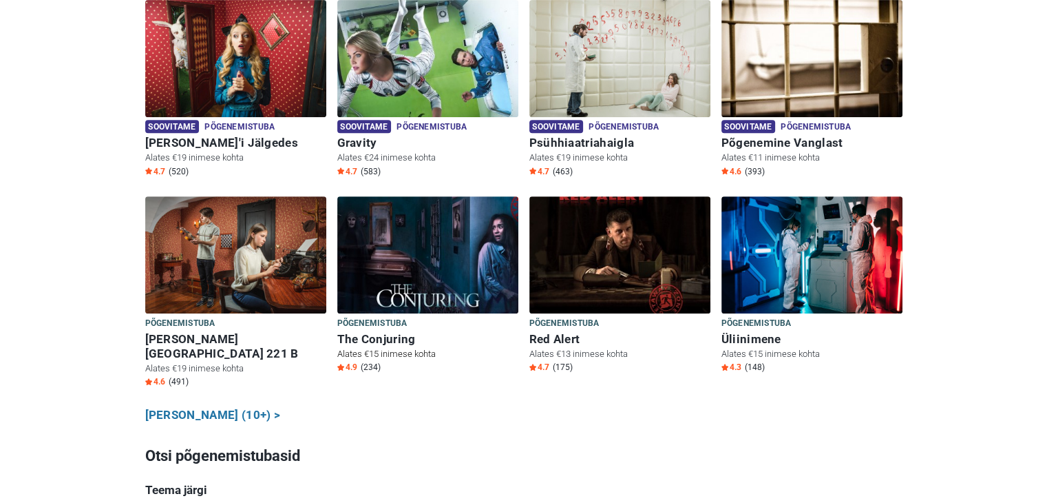
scroll to position [687, 0]
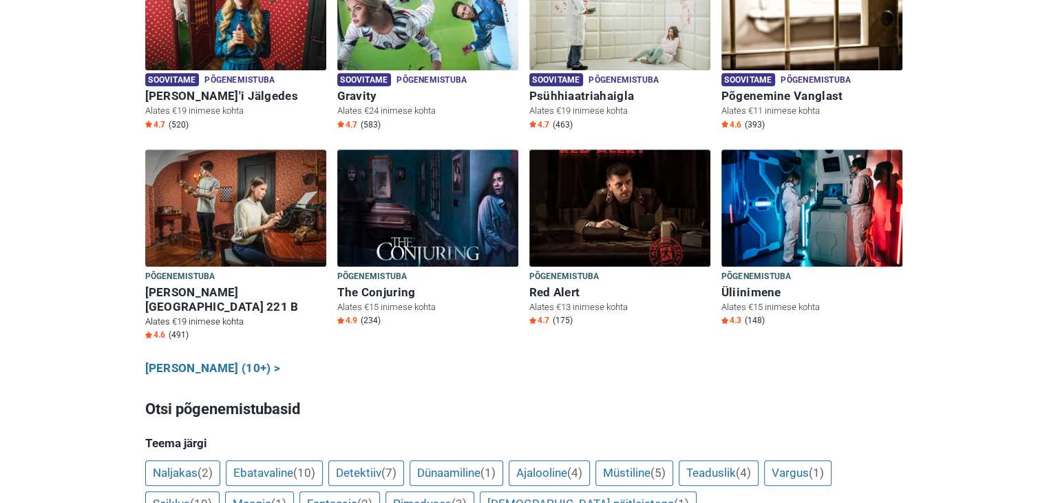
click at [188, 285] on h6 "[PERSON_NAME][GEOGRAPHIC_DATA] 221 B" at bounding box center [235, 299] width 181 height 29
click at [190, 269] on span "Põgenemistuba" at bounding box center [180, 276] width 70 height 15
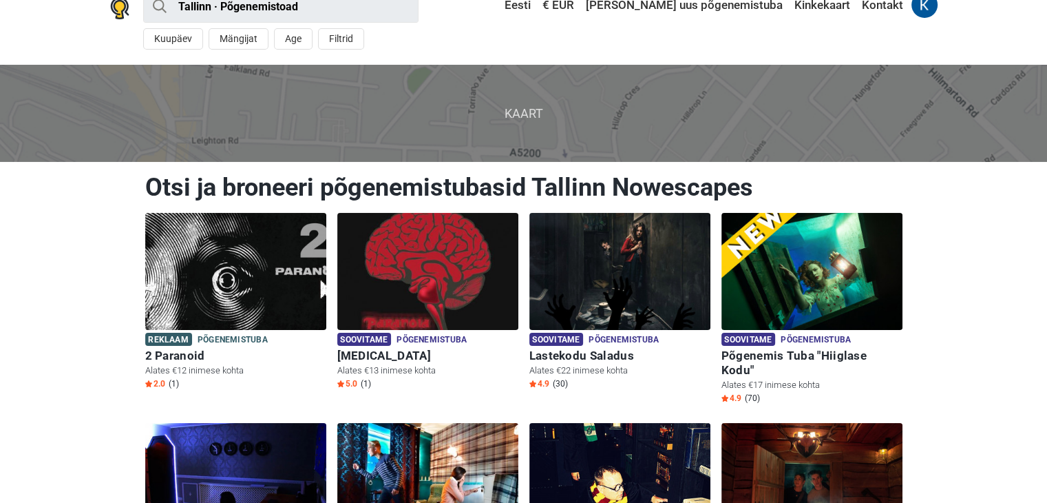
scroll to position [0, 0]
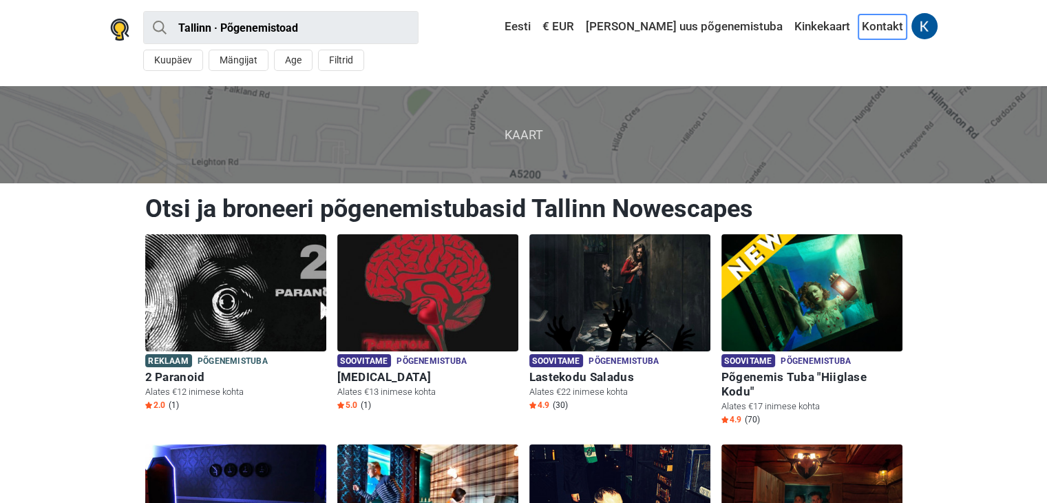
click at [872, 25] on link "Kontakt" at bounding box center [883, 26] width 48 height 25
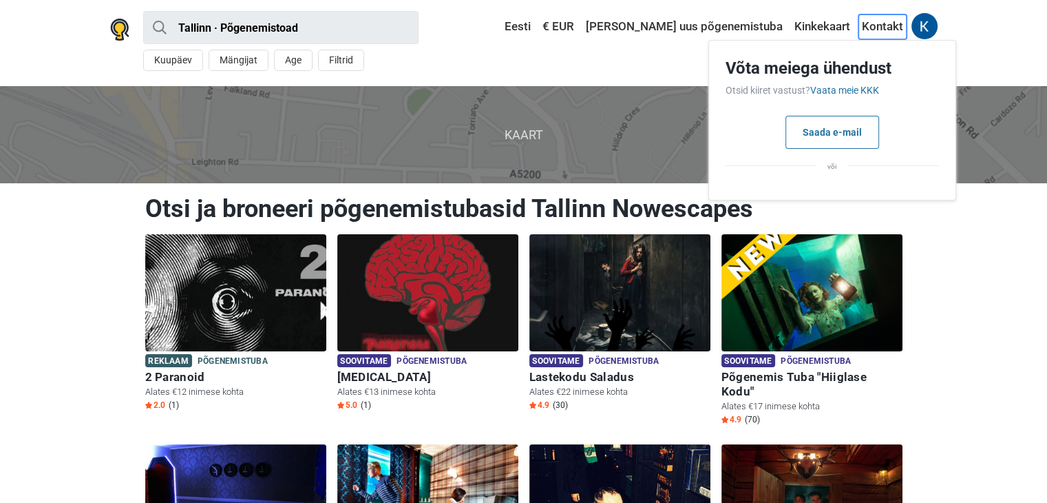
click at [874, 20] on link "Kontakt" at bounding box center [883, 26] width 48 height 25
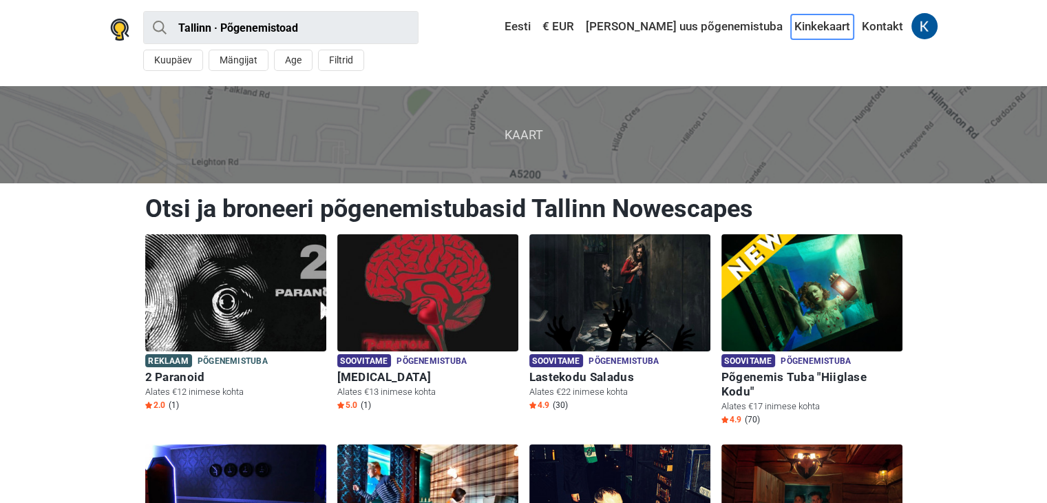
click at [808, 26] on link "Kinkekaart" at bounding box center [822, 26] width 63 height 25
click at [200, 29] on input "Tallinn · Põgenemistoad" at bounding box center [280, 27] width 275 height 33
type input "[GEOGRAPHIC_DATA]"
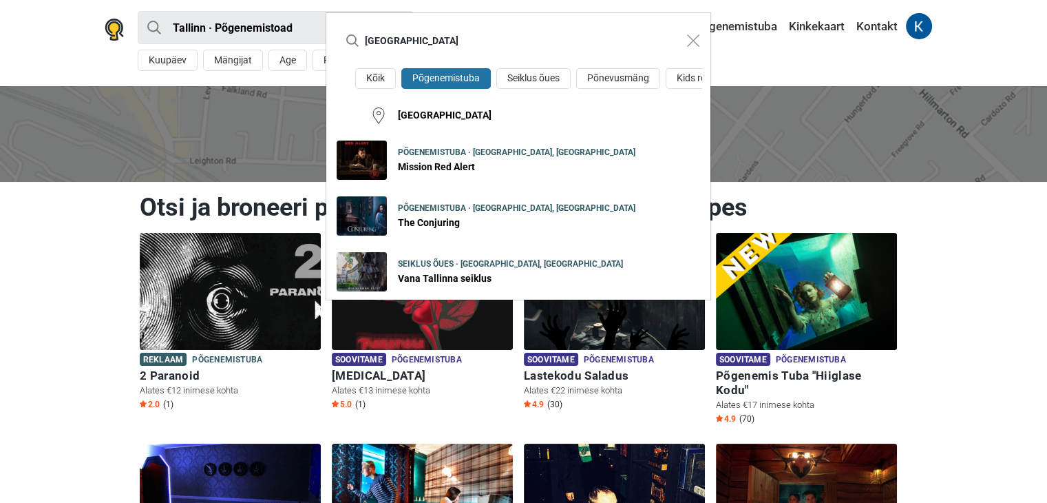
click at [209, 112] on div "Tallinn Kõik Põgenemistuba Seiklus õues Põnevusmäng Kids room Tallinn Põgenemis…" at bounding box center [523, 251] width 1047 height 503
click at [971, 280] on div "Tallinn Kõik Põgenemistuba Seiklus õues Põnevusmäng Kids room Tallinn Põgenemis…" at bounding box center [523, 251] width 1047 height 503
click at [689, 48] on button "Close modal" at bounding box center [693, 41] width 26 height 26
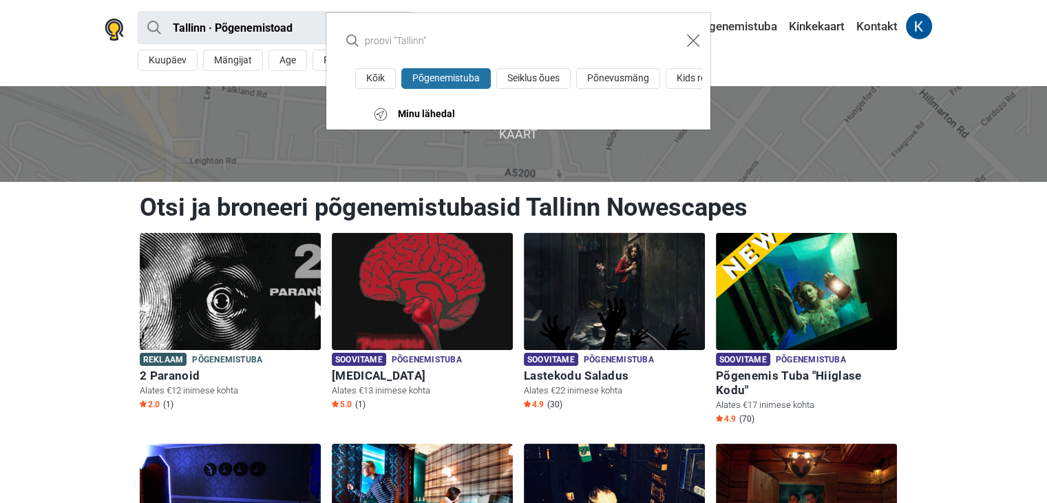
click at [693, 36] on img "Close modal" at bounding box center [693, 40] width 12 height 12
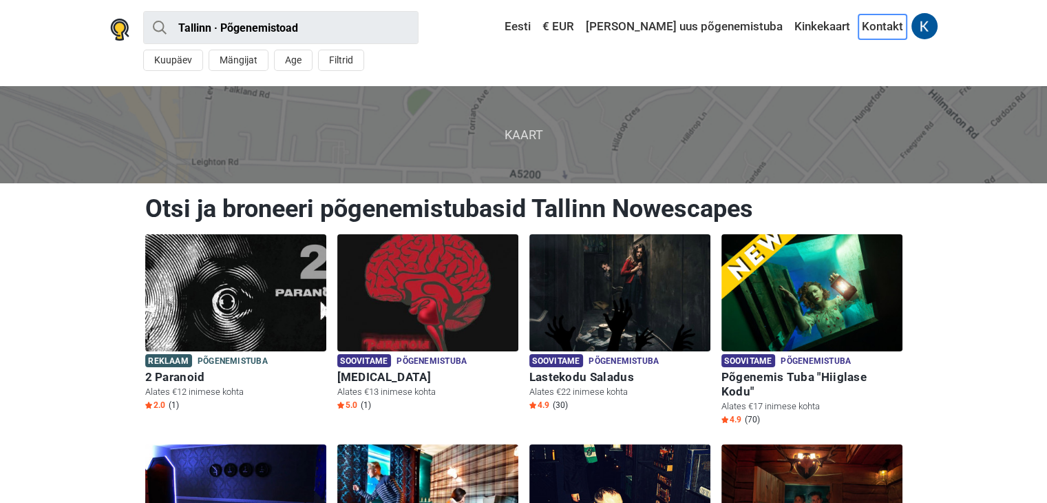
click at [883, 25] on link "Kontakt" at bounding box center [883, 26] width 48 height 25
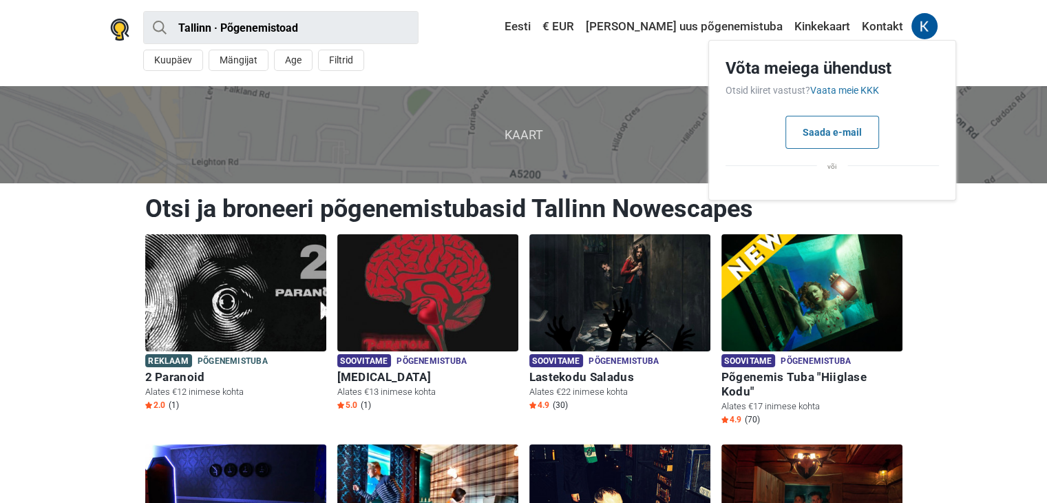
click at [837, 167] on span "või" at bounding box center [832, 165] width 31 height 19
click at [843, 90] on link "Vaata meie KKK" at bounding box center [844, 90] width 69 height 11
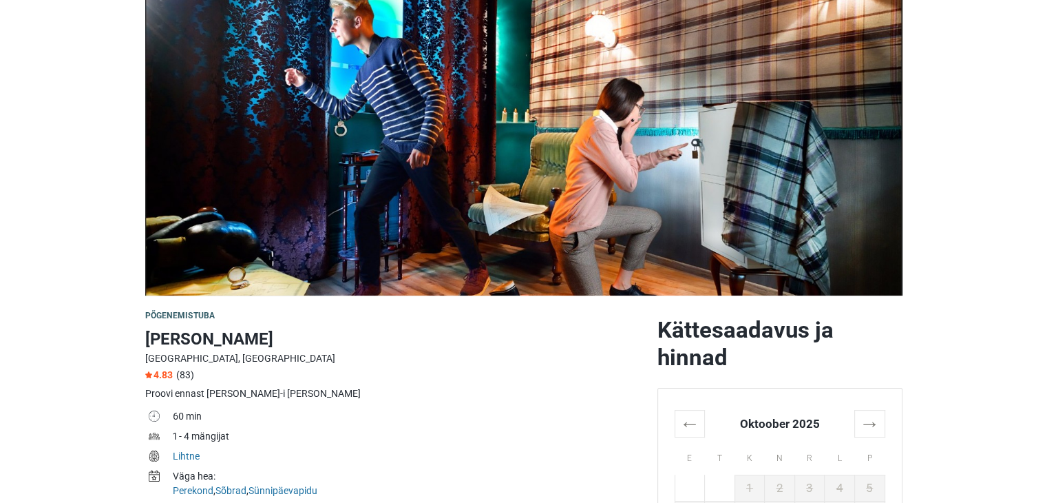
scroll to position [275, 0]
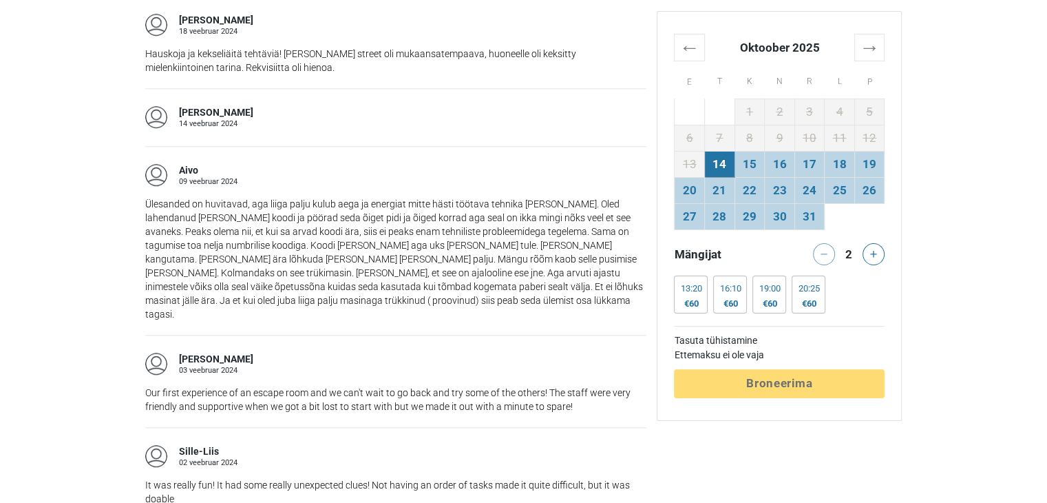
scroll to position [1446, 0]
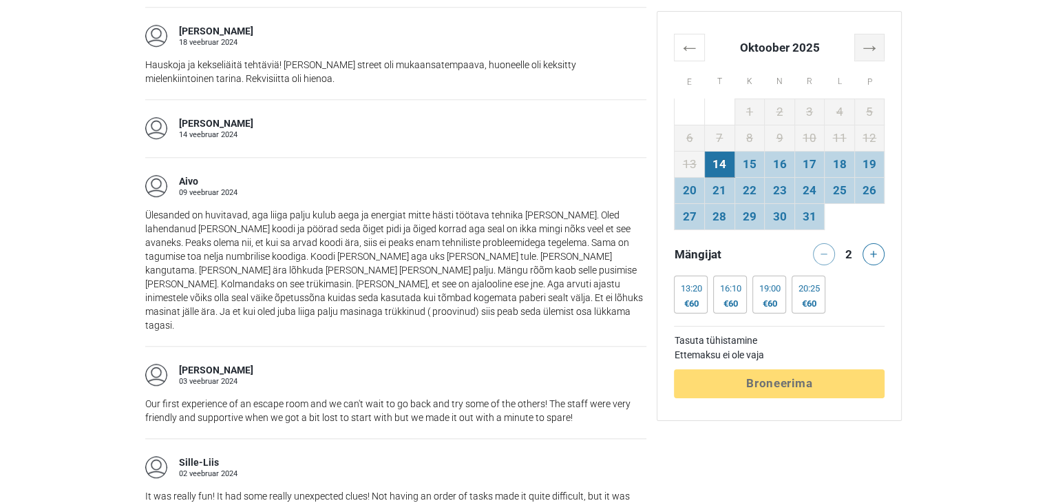
click at [881, 45] on th "→" at bounding box center [870, 47] width 30 height 27
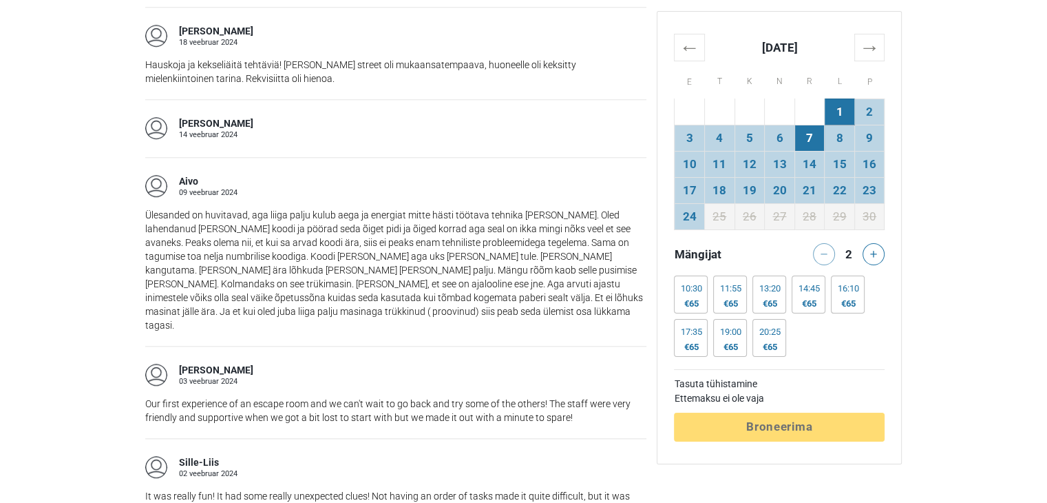
click at [812, 135] on td "7" at bounding box center [810, 138] width 30 height 26
click at [693, 336] on div "17:35" at bounding box center [690, 331] width 21 height 11
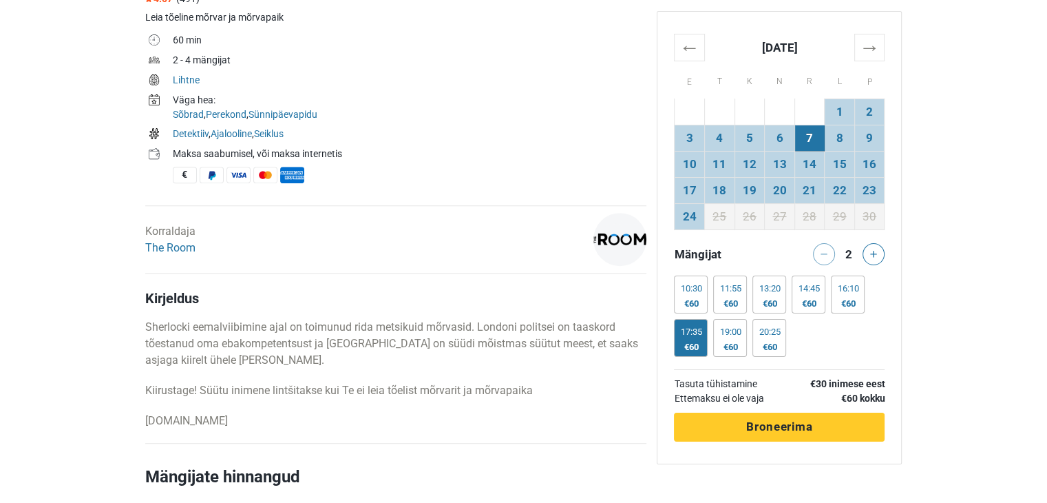
scroll to position [532, 0]
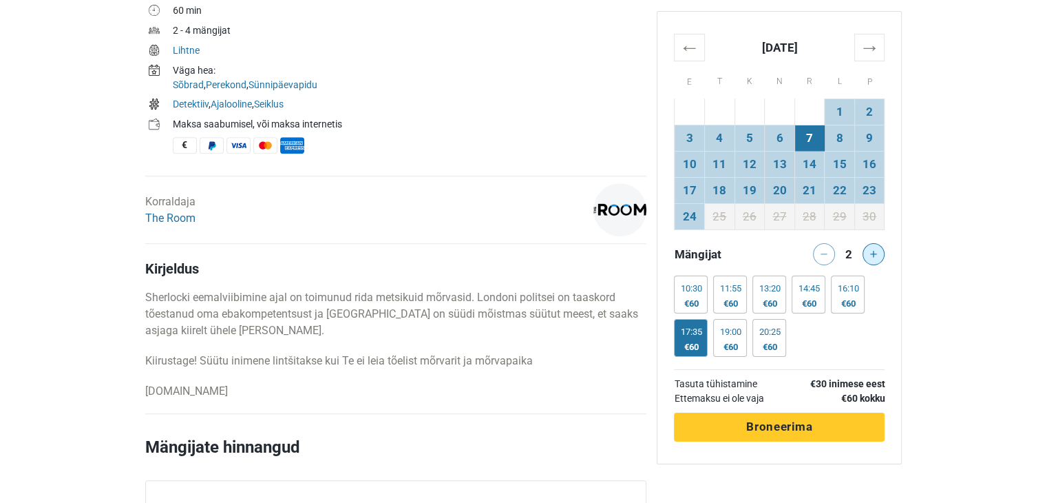
click at [877, 252] on icon at bounding box center [873, 254] width 7 height 7
click at [729, 336] on div "19:00" at bounding box center [730, 331] width 21 height 11
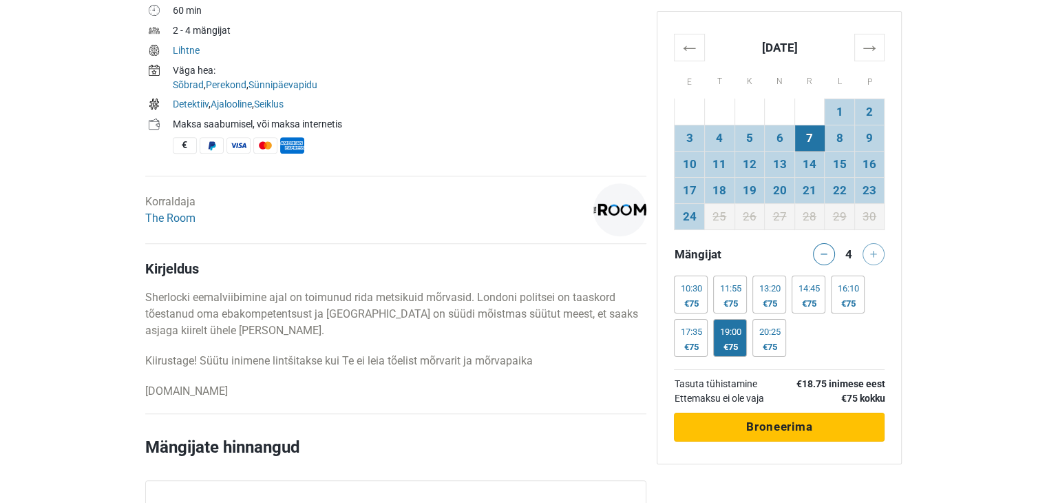
click at [759, 430] on span "Broneerima" at bounding box center [779, 426] width 66 height 14
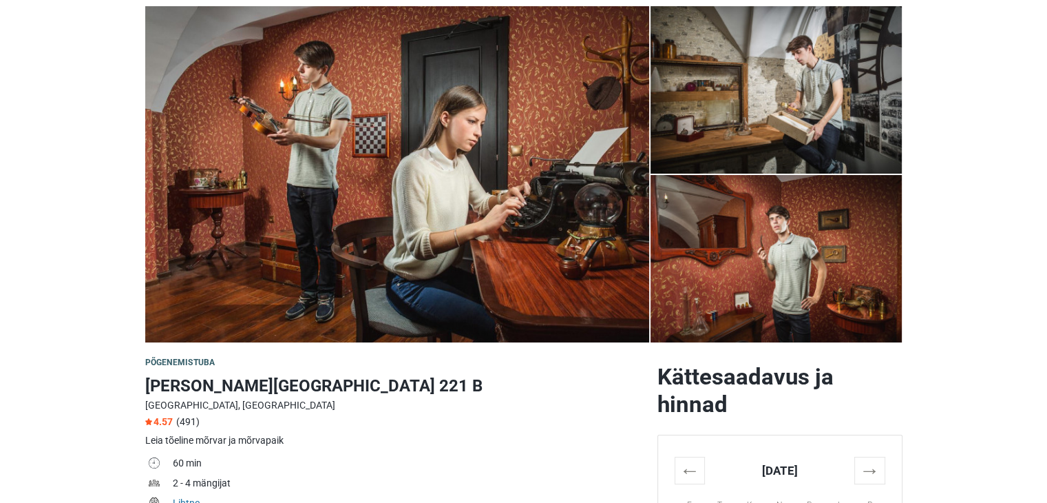
scroll to position [0, 0]
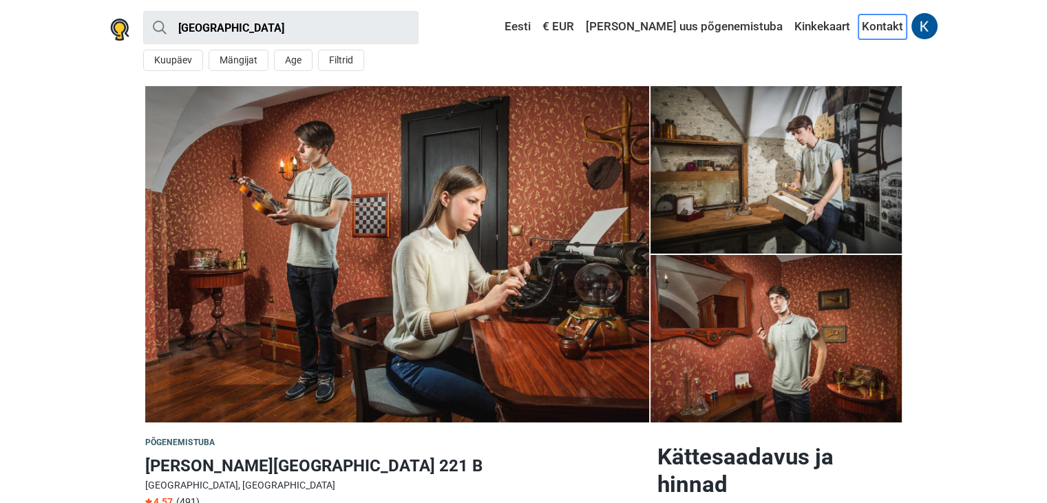
click at [885, 29] on link "Kontakt" at bounding box center [883, 26] width 48 height 25
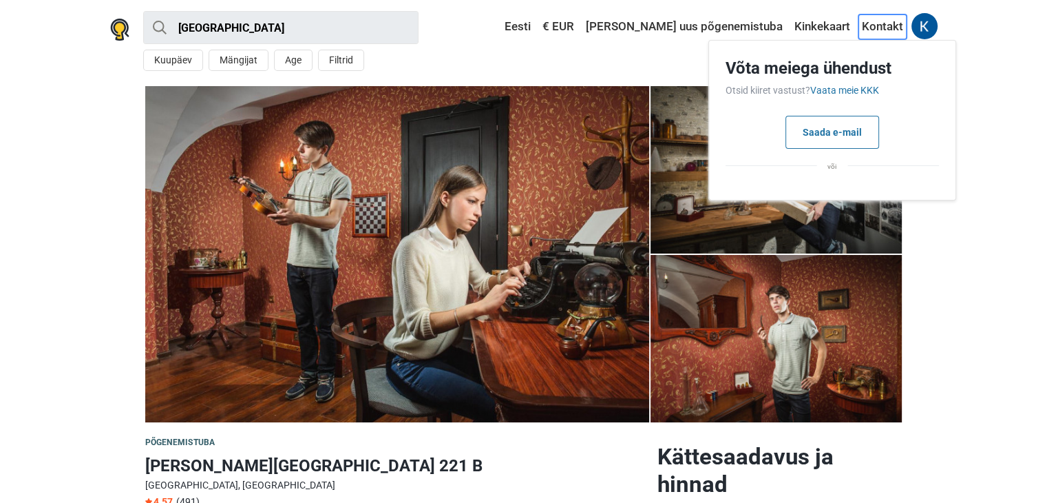
click at [887, 28] on link "Kontakt" at bounding box center [883, 26] width 48 height 25
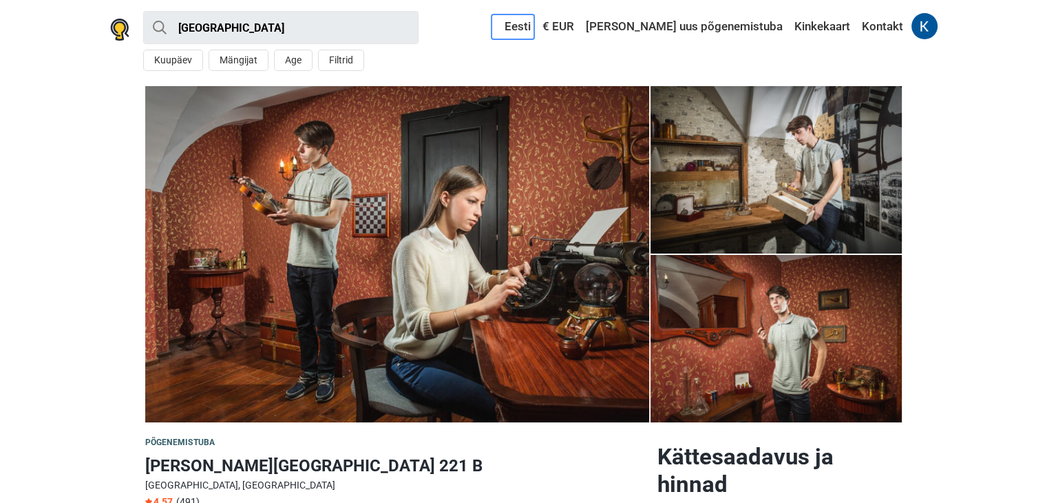
click at [534, 31] on link "Eesti" at bounding box center [513, 26] width 43 height 25
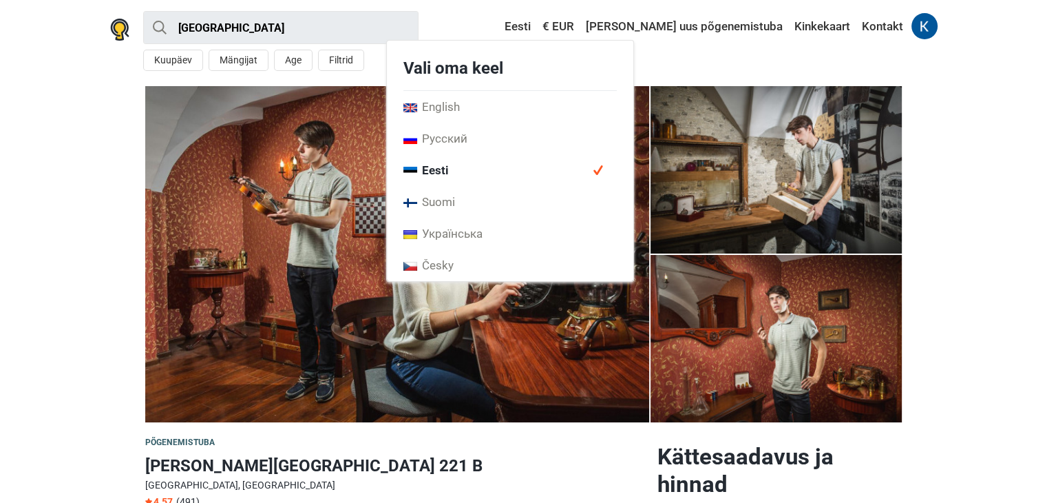
click at [449, 169] on span "Eesti" at bounding box center [426, 170] width 45 height 15
click at [415, 53] on div "Kuupäev Mängijat Age Filtrid" at bounding box center [280, 63] width 275 height 27
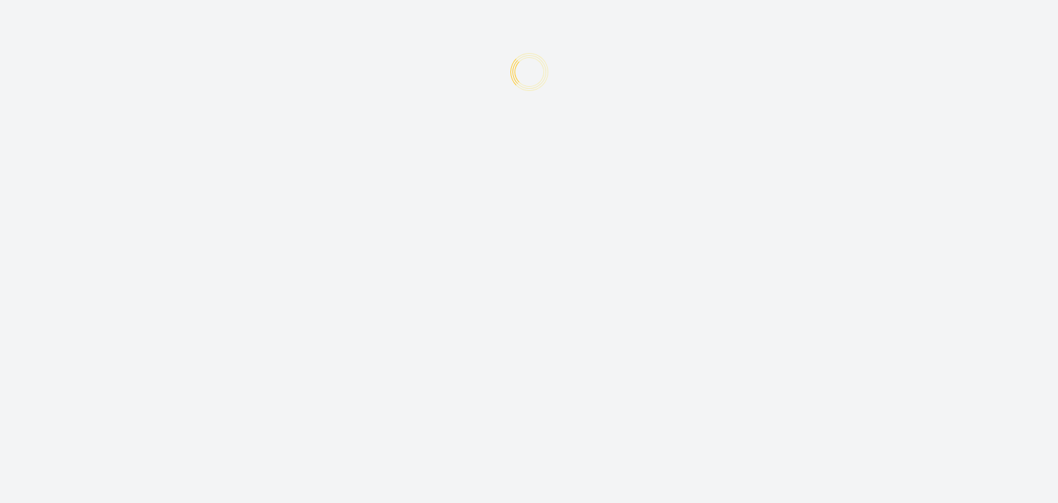
type input "Katrin"
type input "Lillep"
type input "[EMAIL_ADDRESS][DOMAIN_NAME]"
type input "+372"
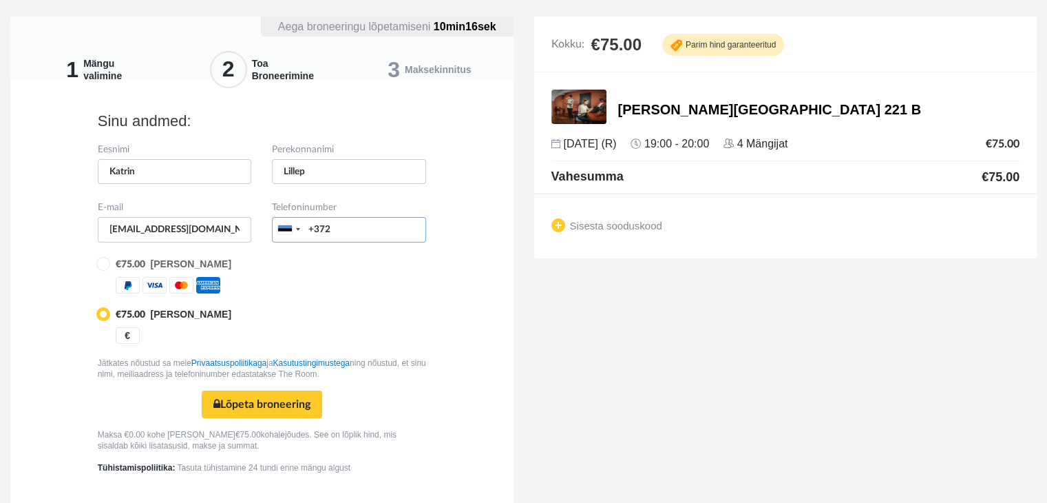
click at [379, 234] on input "+372" at bounding box center [349, 229] width 154 height 25
type input "[PHONE_NUMBER]"
type input "katrin_lillep@hotmail.com"
click at [106, 262] on input "radio" at bounding box center [102, 262] width 9 height 9
radio input "true"
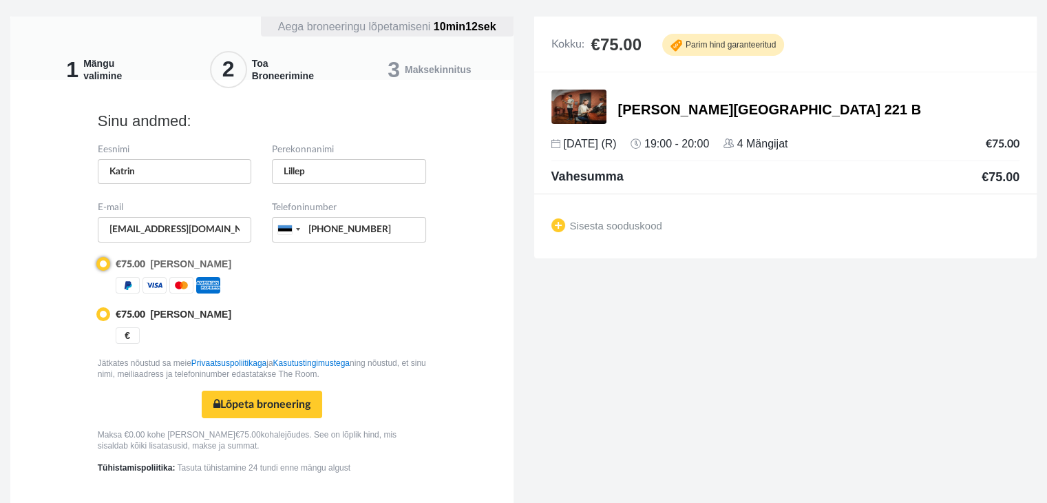
radio input "false"
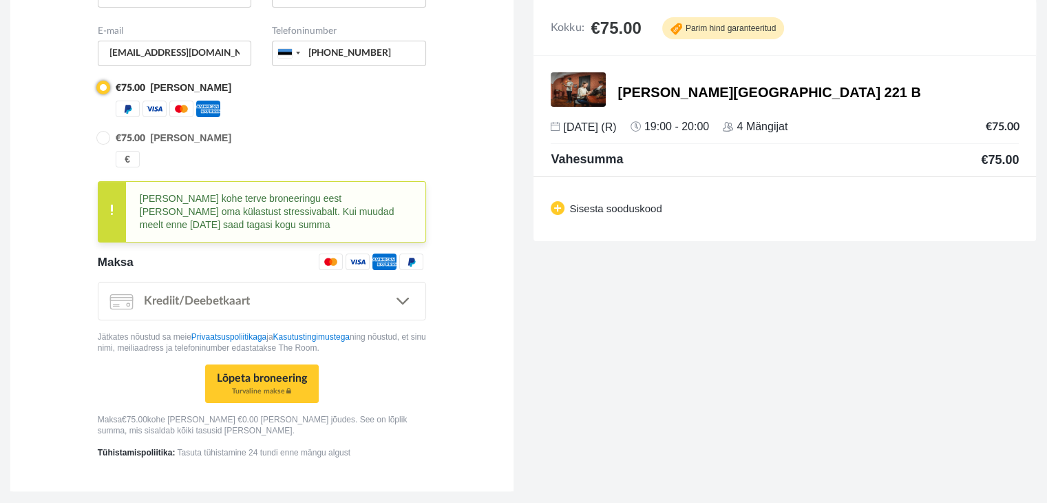
scroll to position [179, 0]
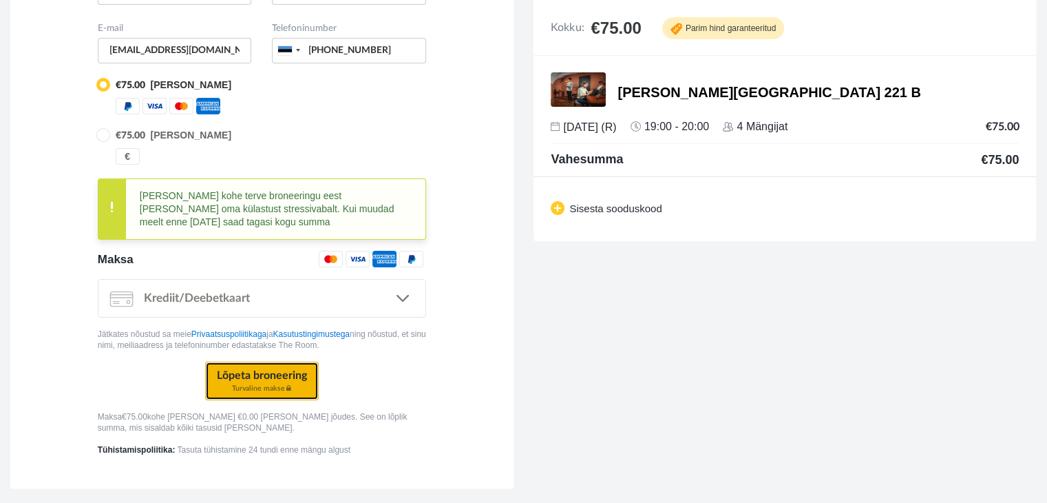
click at [260, 369] on button "Lõpeta broneering Turvaline makse" at bounding box center [262, 380] width 114 height 39
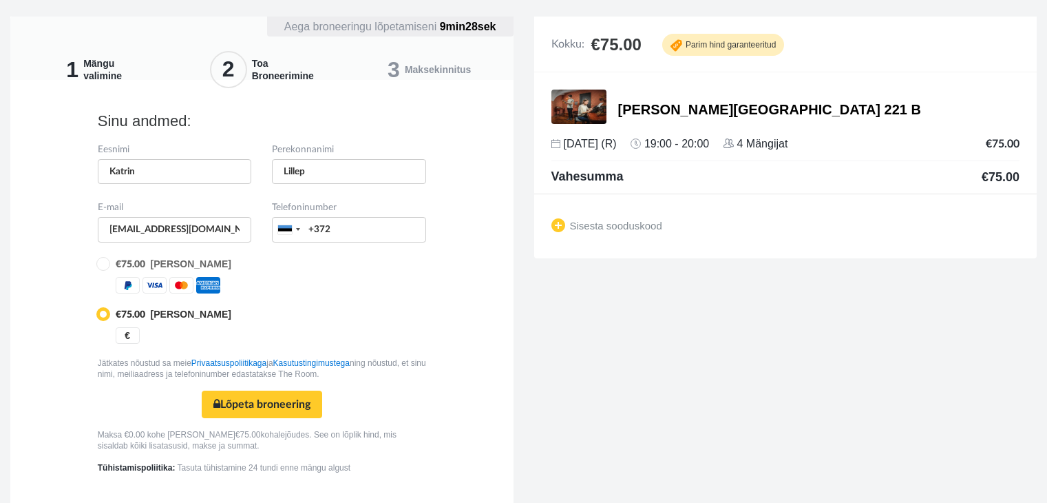
scroll to position [18, 0]
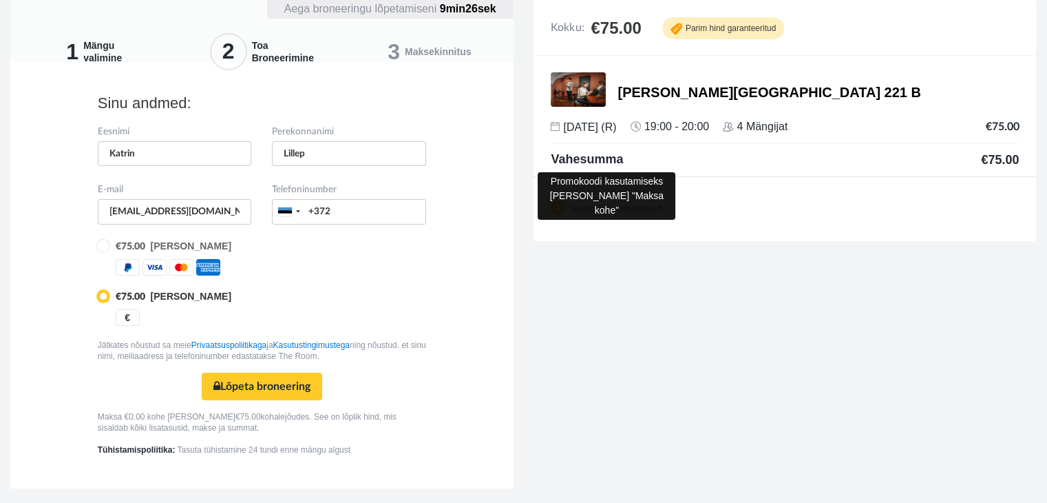
click at [567, 208] on span "Sisesta sooduskood" at bounding box center [606, 211] width 111 height 12
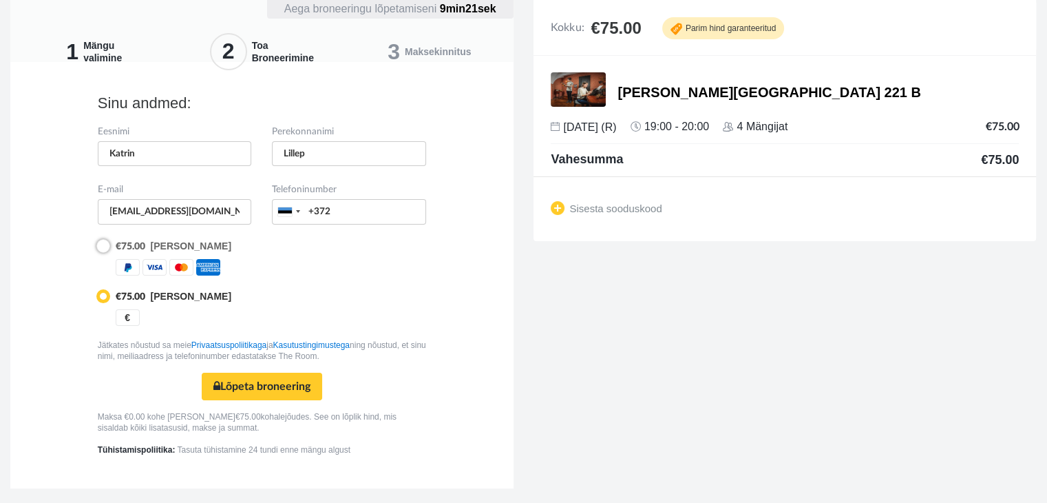
click at [107, 243] on input "radio" at bounding box center [102, 244] width 9 height 9
radio input "true"
radio input "false"
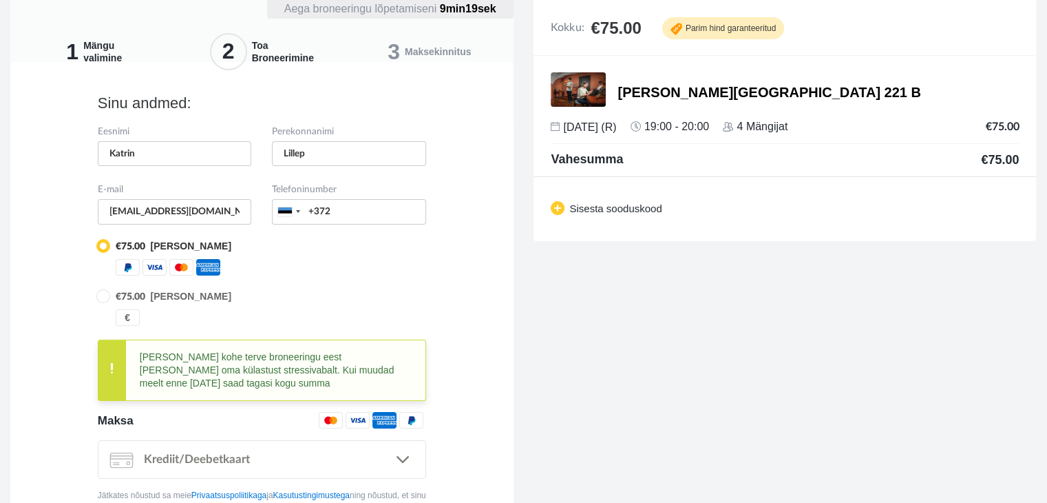
click at [564, 200] on div "Sisesta sooduskood" at bounding box center [785, 208] width 503 height 65
click at [556, 208] on img at bounding box center [558, 208] width 14 height 14
click at [604, 207] on input "text" at bounding box center [623, 206] width 145 height 25
click at [724, 204] on link "Sisesta" at bounding box center [728, 207] width 57 height 25
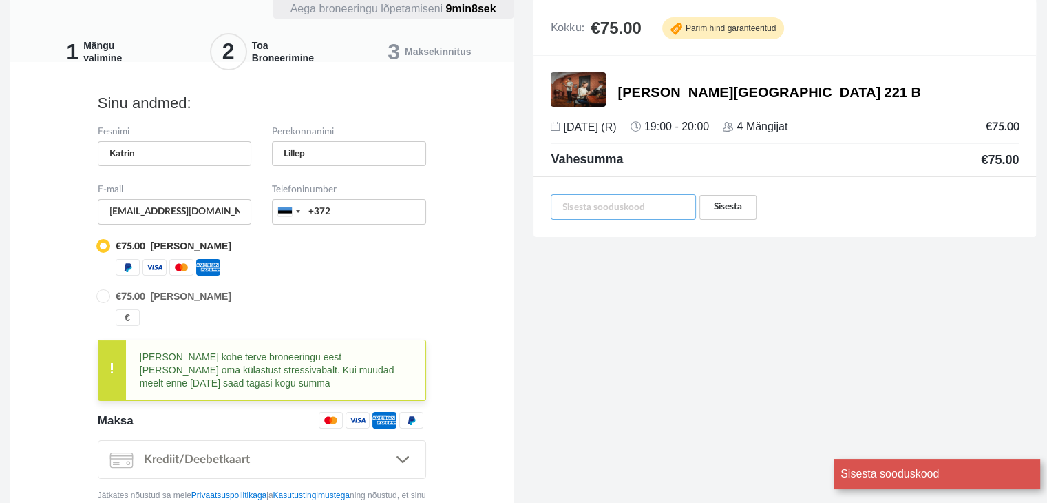
click at [578, 202] on input "text" at bounding box center [623, 206] width 145 height 25
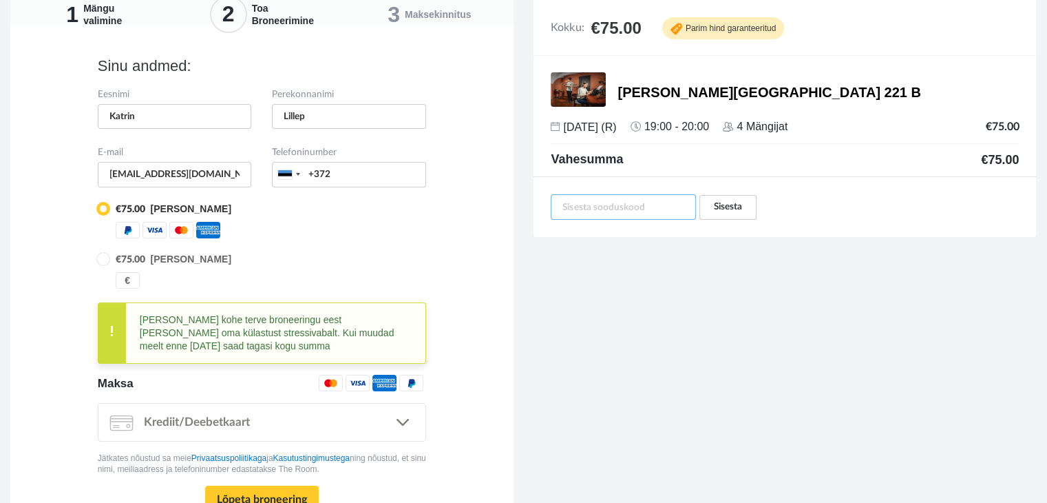
scroll to position [0, 0]
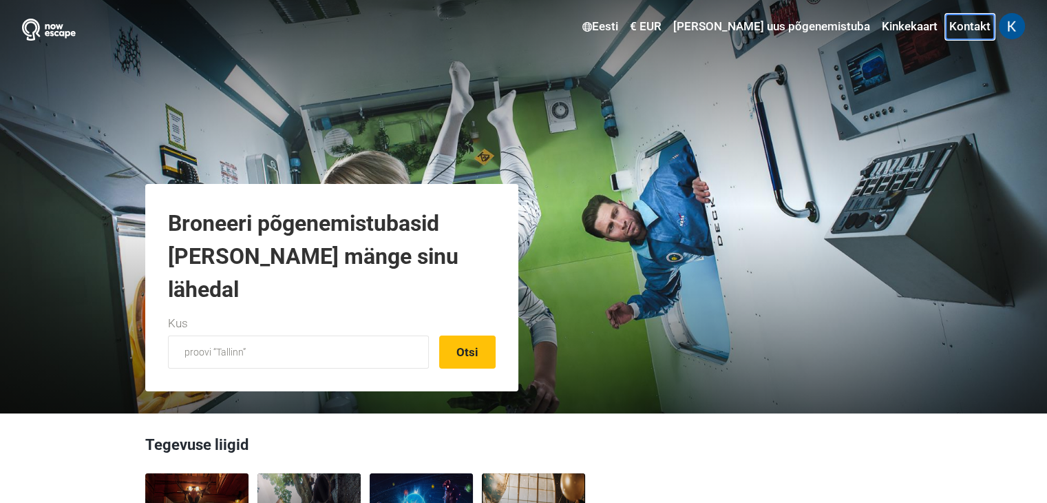
click at [974, 30] on link "Kontakt" at bounding box center [970, 26] width 48 height 25
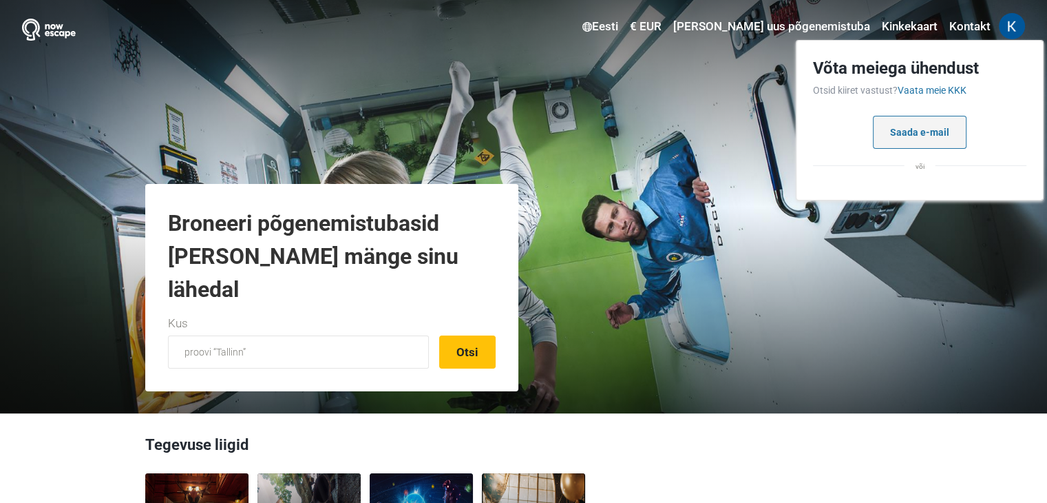
drag, startPoint x: 921, startPoint y: 165, endPoint x: 917, endPoint y: 146, distance: 19.6
click at [920, 165] on span "või" at bounding box center [920, 165] width 31 height 19
click at [921, 128] on button "Saada e-mail" at bounding box center [920, 132] width 94 height 33
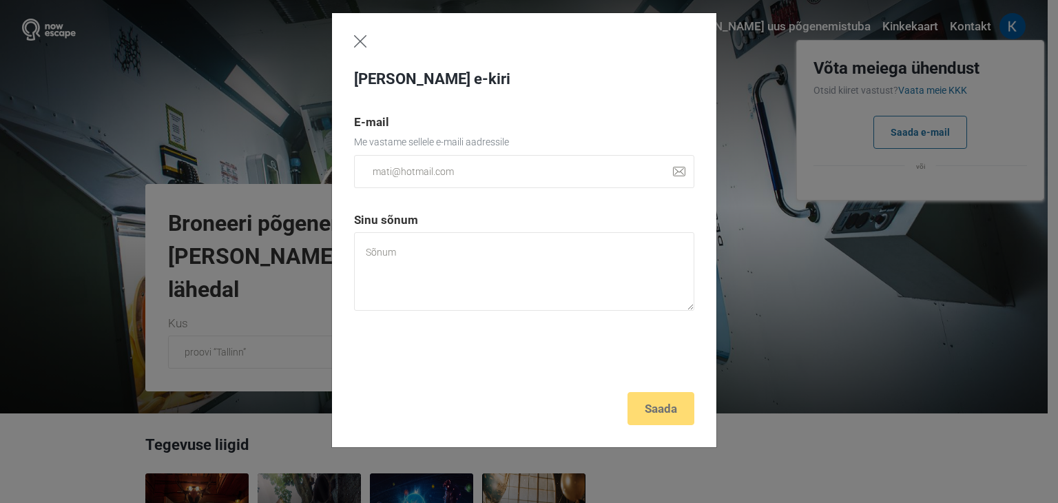
click at [358, 42] on img "Close" at bounding box center [360, 41] width 12 height 12
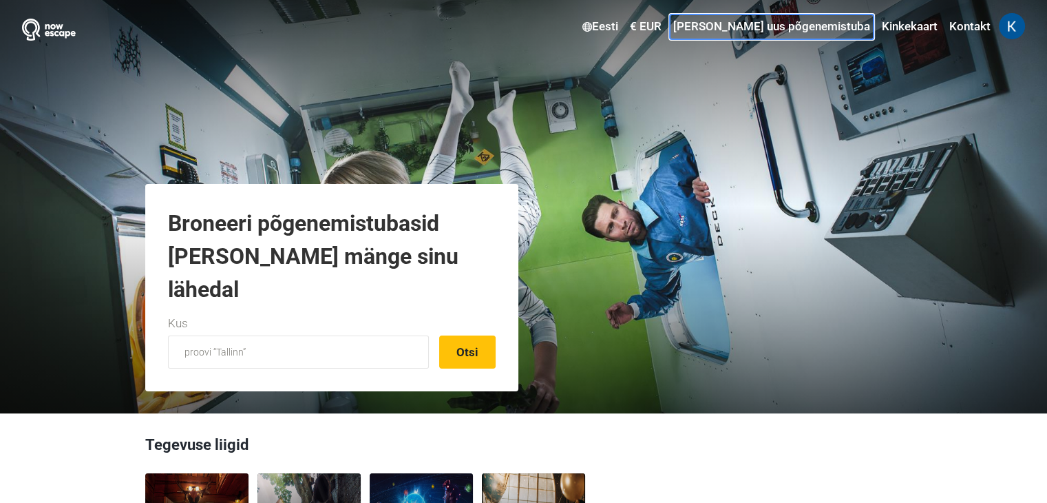
click at [809, 31] on link "Lisa uus põgenemistuba" at bounding box center [772, 26] width 204 height 25
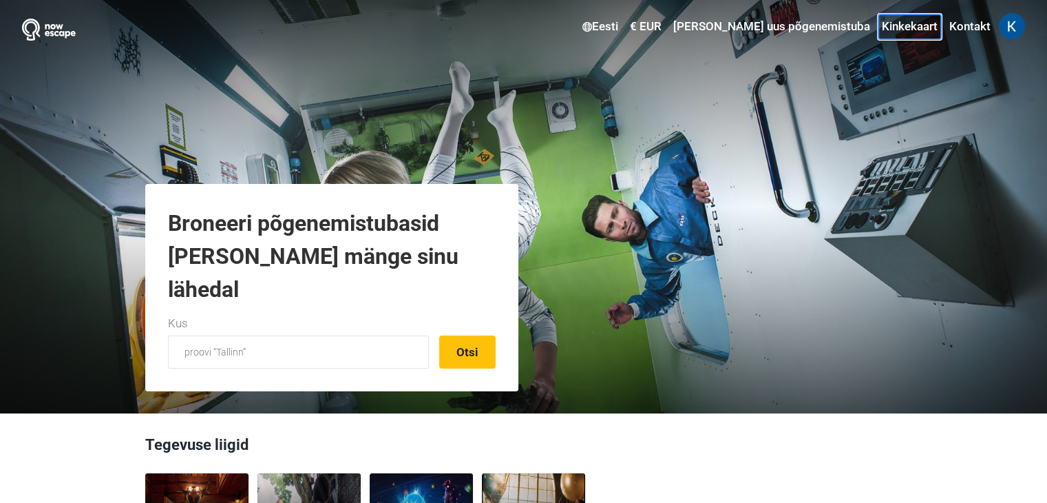
click at [911, 28] on link "Kinkekaart" at bounding box center [910, 26] width 63 height 25
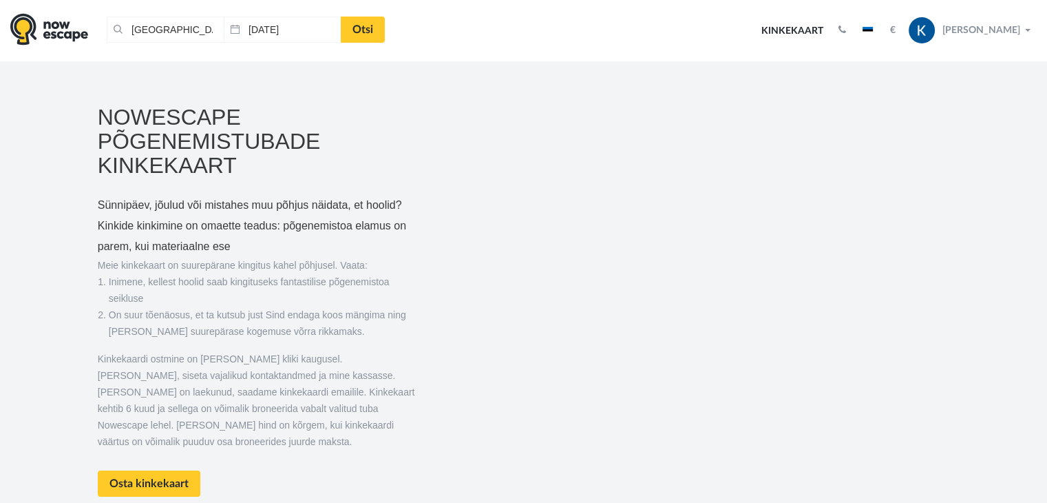
click at [846, 31] on icon "button" at bounding box center [843, 30] width 8 height 10
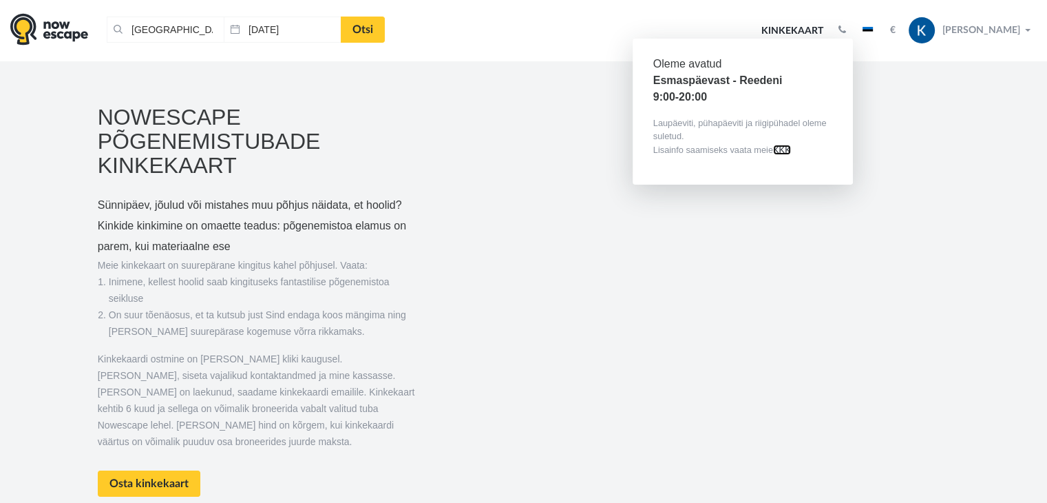
click at [791, 152] on link "KKK" at bounding box center [782, 150] width 18 height 10
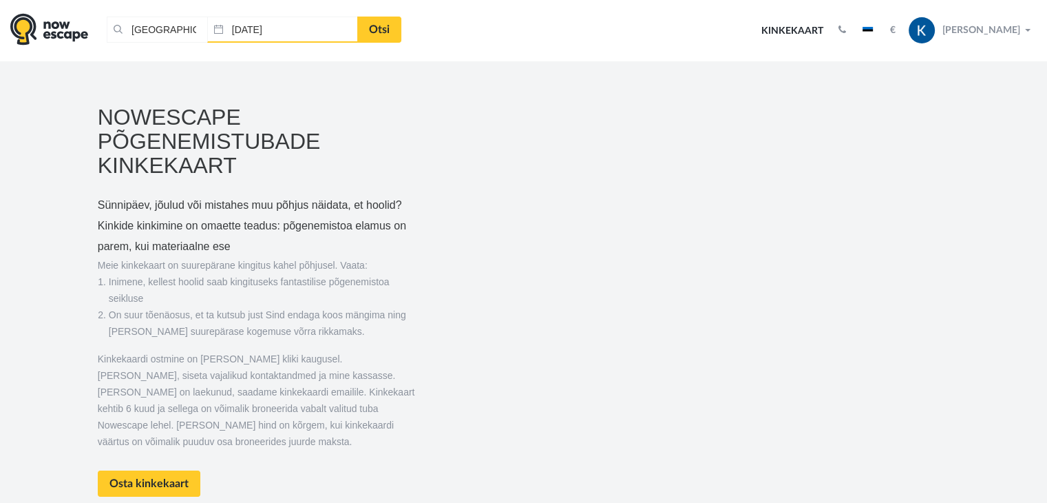
click at [286, 30] on input "[DATE]" at bounding box center [282, 30] width 151 height 26
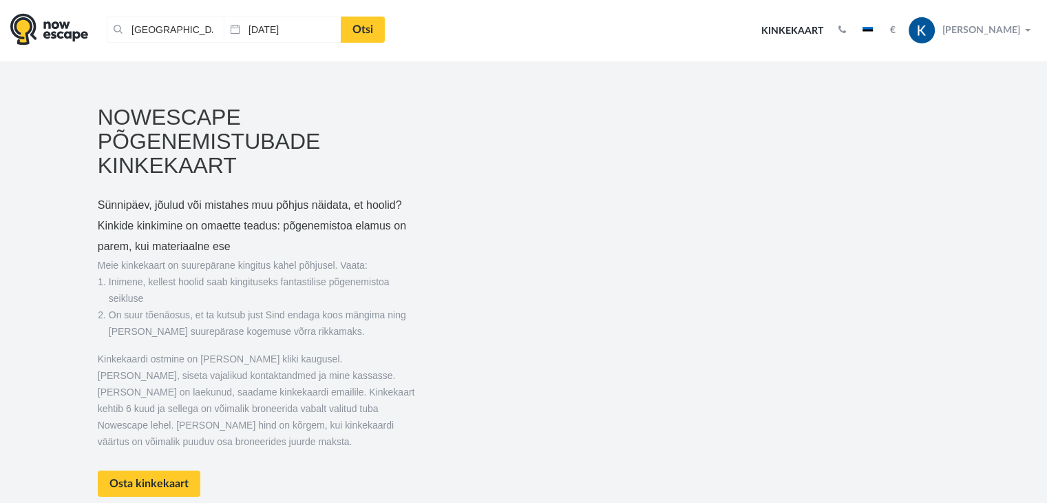
click at [1025, 30] on button "[PERSON_NAME]" at bounding box center [971, 31] width 132 height 28
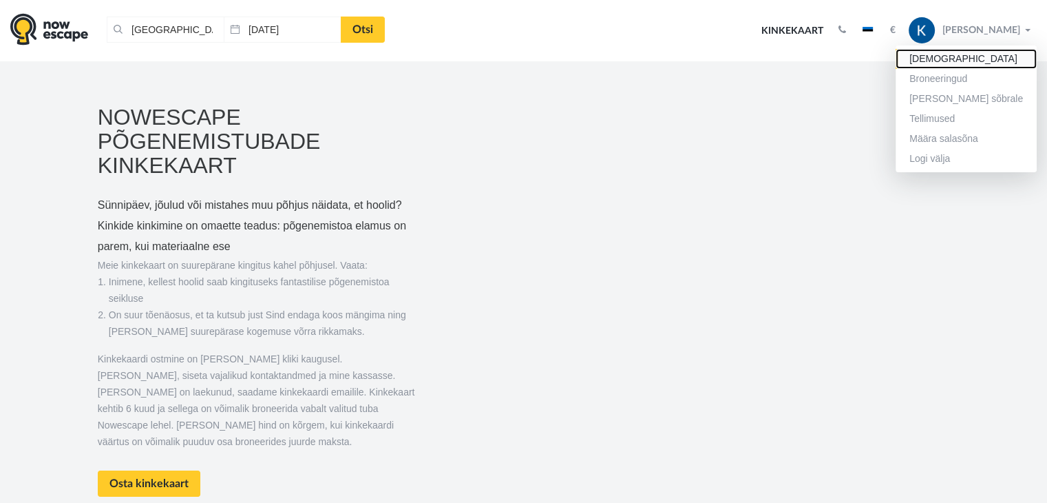
click at [958, 59] on link "[DEMOGRAPHIC_DATA]" at bounding box center [966, 59] width 141 height 20
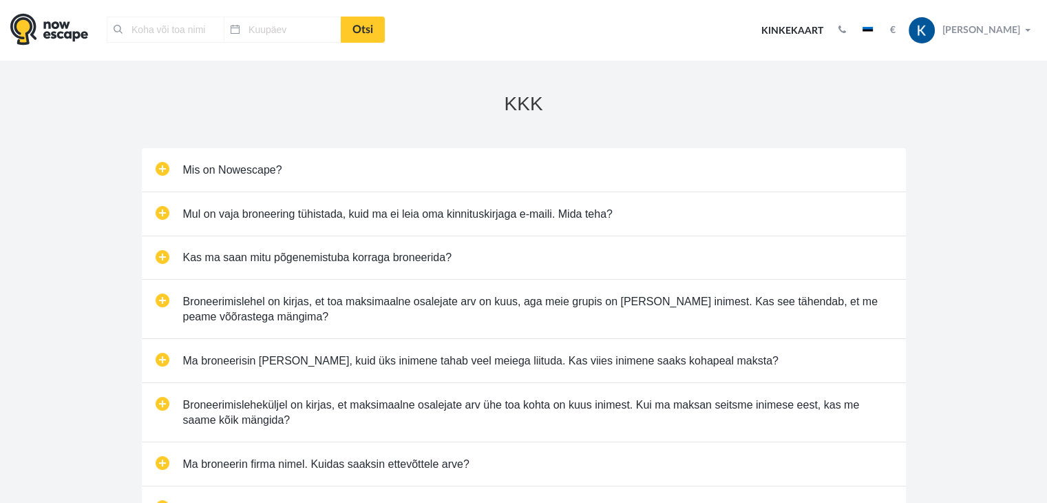
type input "[GEOGRAPHIC_DATA], [GEOGRAPHIC_DATA]"
type input "13.10.2025"
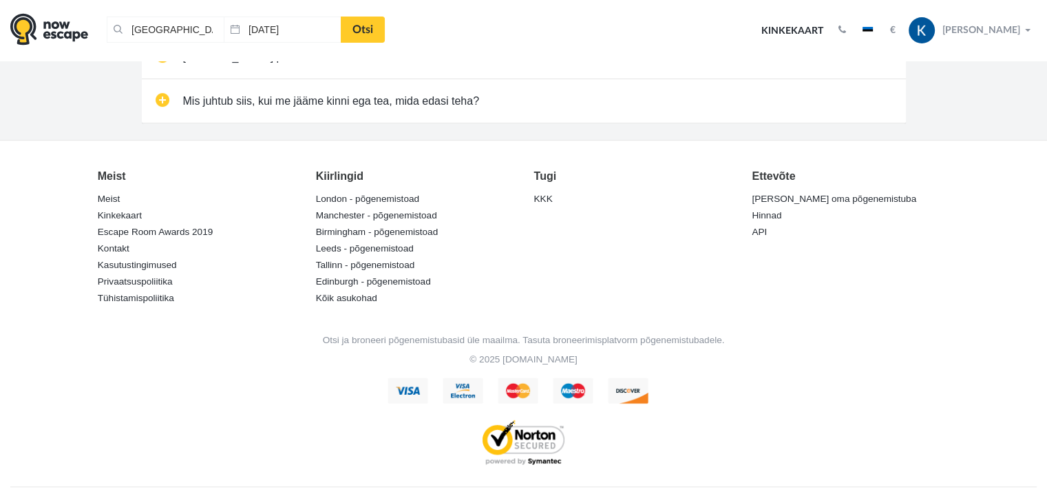
scroll to position [569, 0]
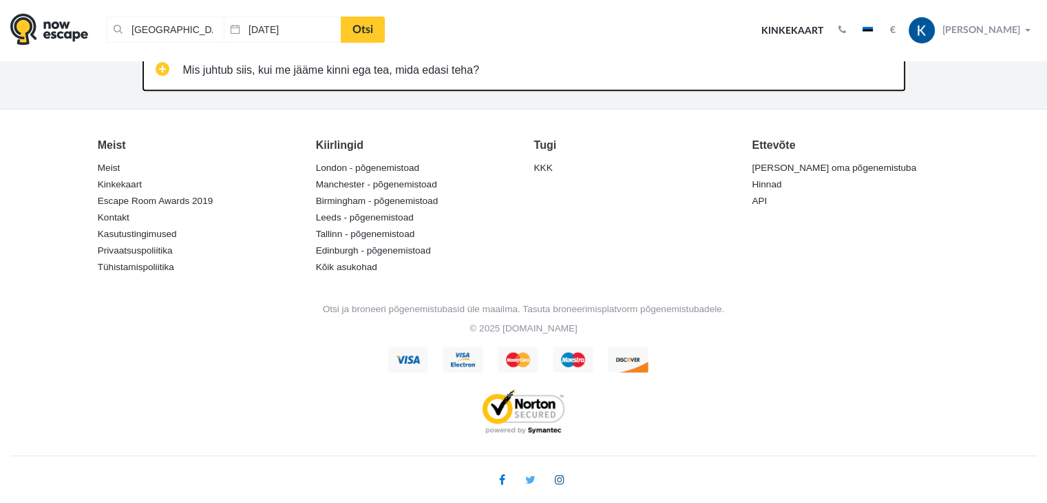
click at [392, 70] on link "Mis juhtub siis, kui me jääme kinni ega tea, mida edasi teha?" at bounding box center [524, 69] width 764 height 43
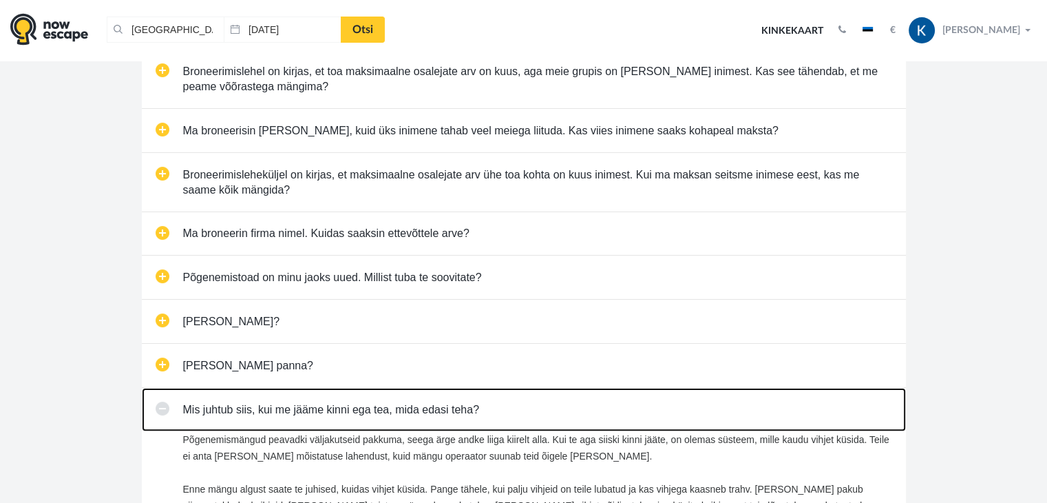
scroll to position [19, 0]
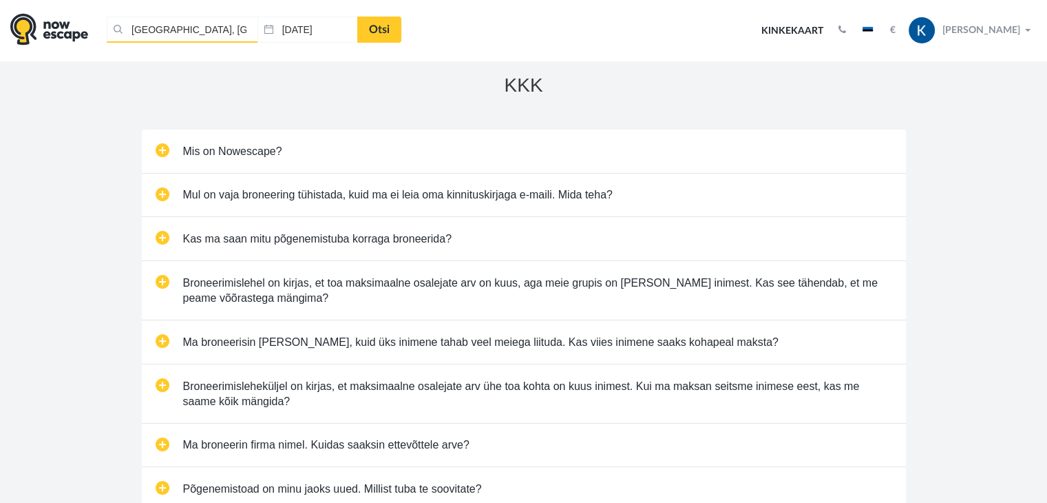
click at [149, 25] on input "[GEOGRAPHIC_DATA], [GEOGRAPHIC_DATA]" at bounding box center [182, 30] width 151 height 26
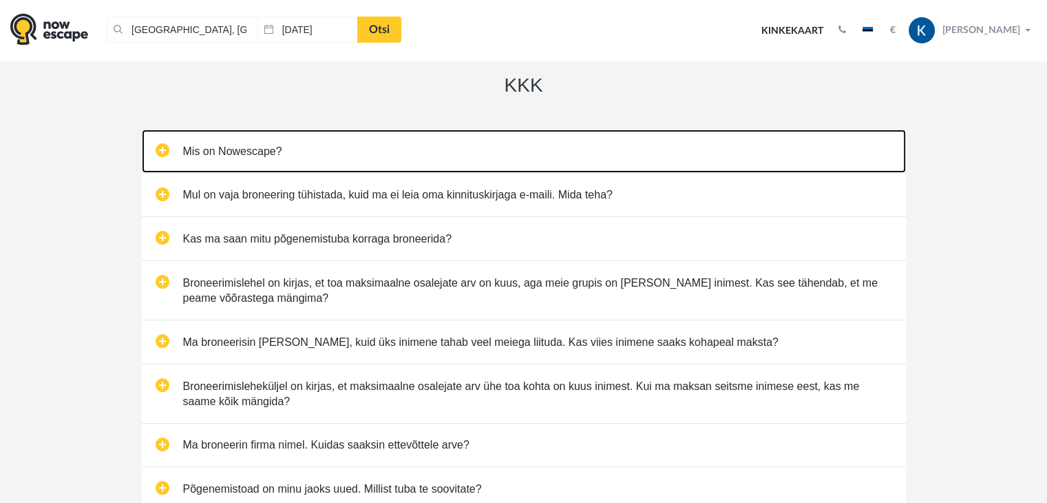
click at [478, 136] on link "Mis on Nowescape?" at bounding box center [524, 150] width 764 height 43
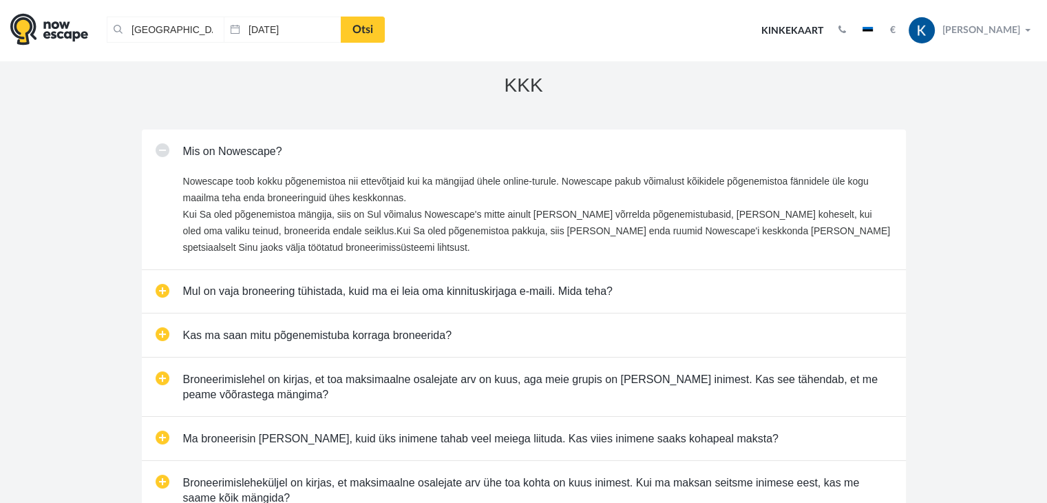
click at [846, 25] on icon "button" at bounding box center [843, 30] width 8 height 10
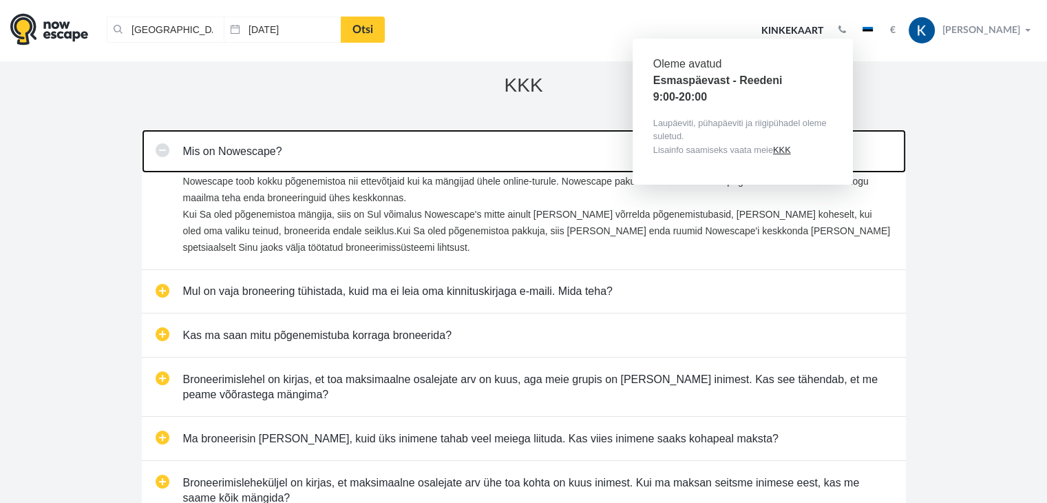
click at [414, 154] on link "Mis on Nowescape?" at bounding box center [524, 150] width 764 height 43
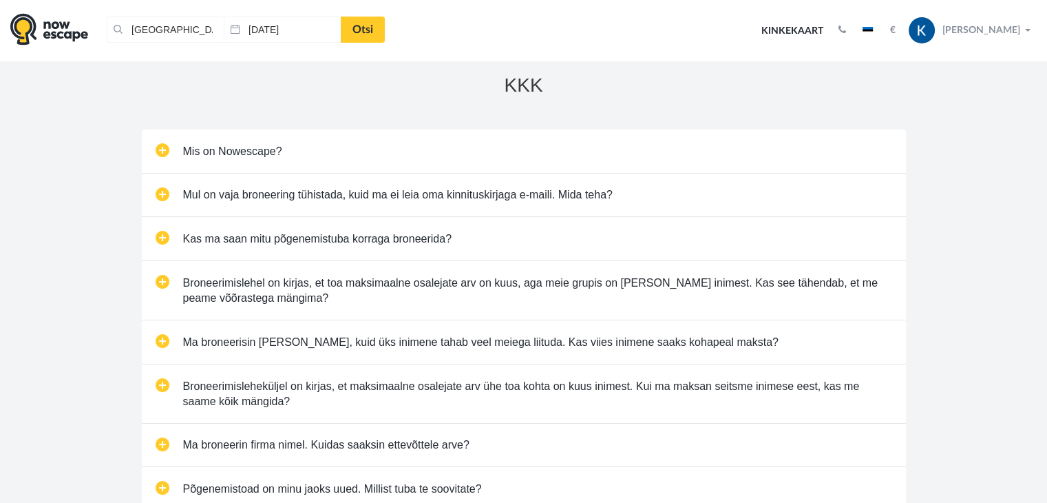
click at [846, 30] on icon "button" at bounding box center [843, 30] width 8 height 10
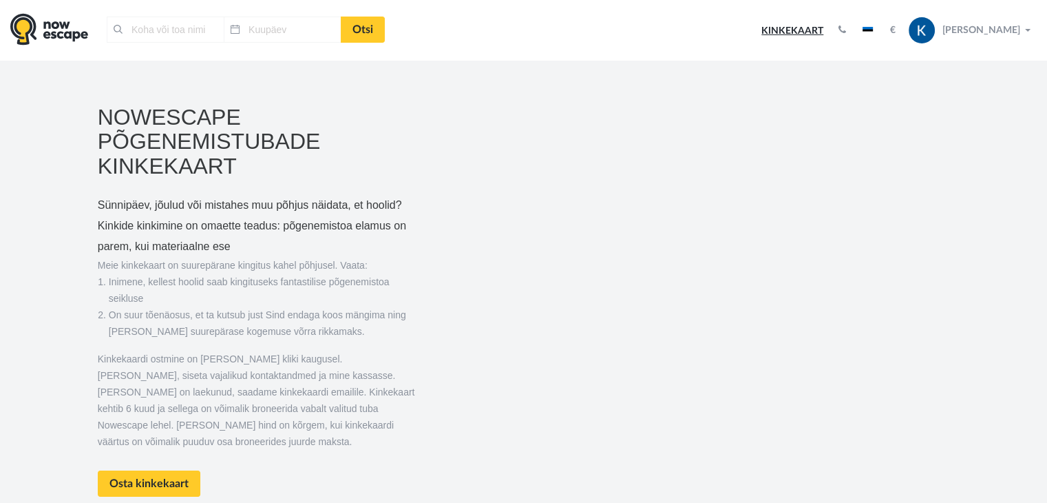
type input "[GEOGRAPHIC_DATA], [GEOGRAPHIC_DATA]"
type input "[DATE]"
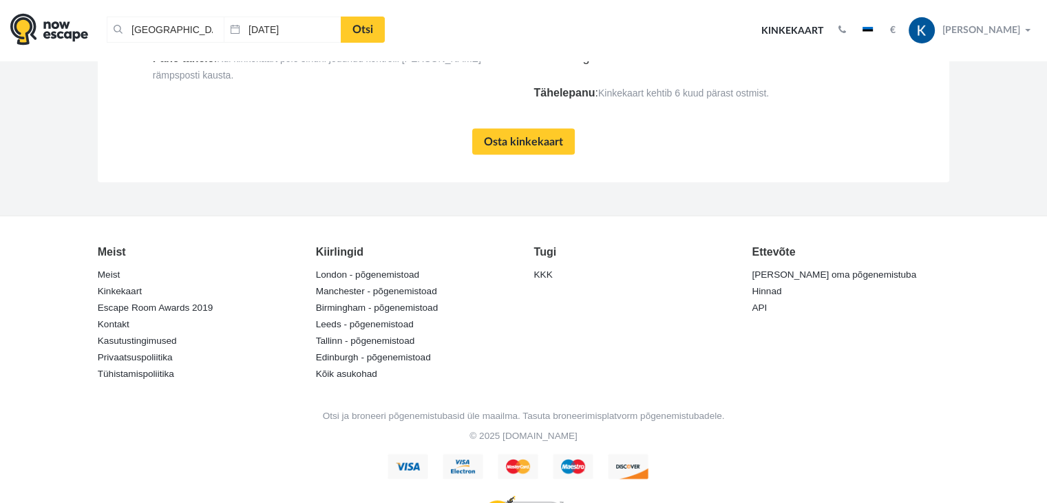
scroll to position [2874, 0]
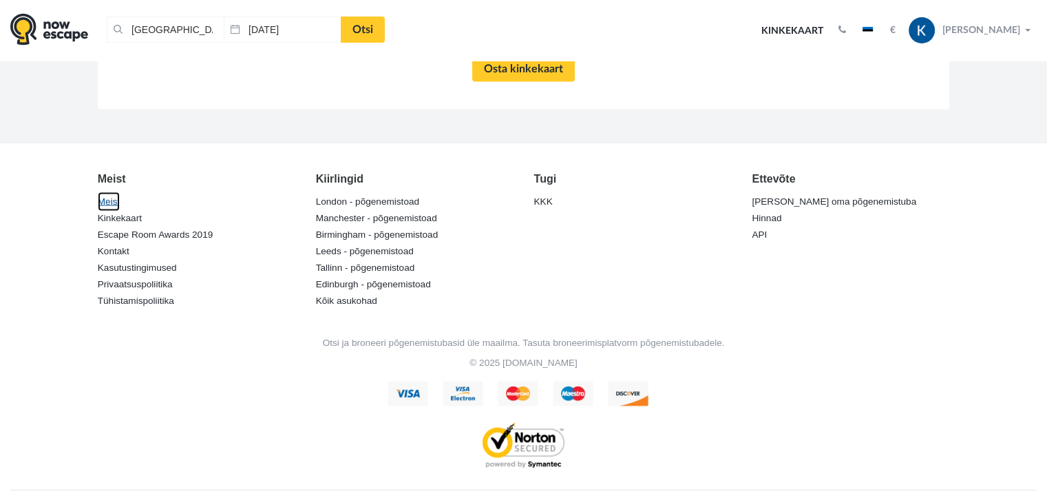
click at [109, 192] on link "Meist" at bounding box center [109, 201] width 22 height 19
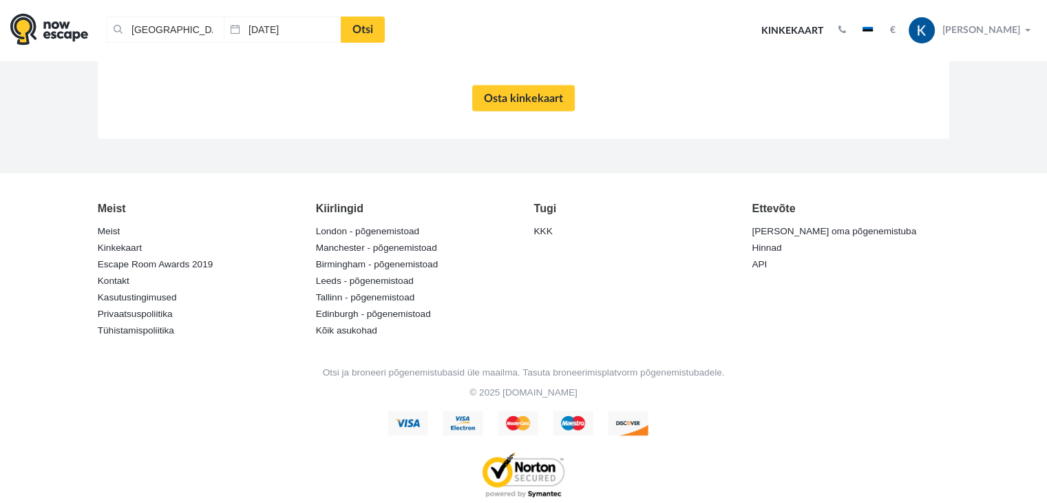
click at [846, 28] on icon "button" at bounding box center [843, 30] width 8 height 10
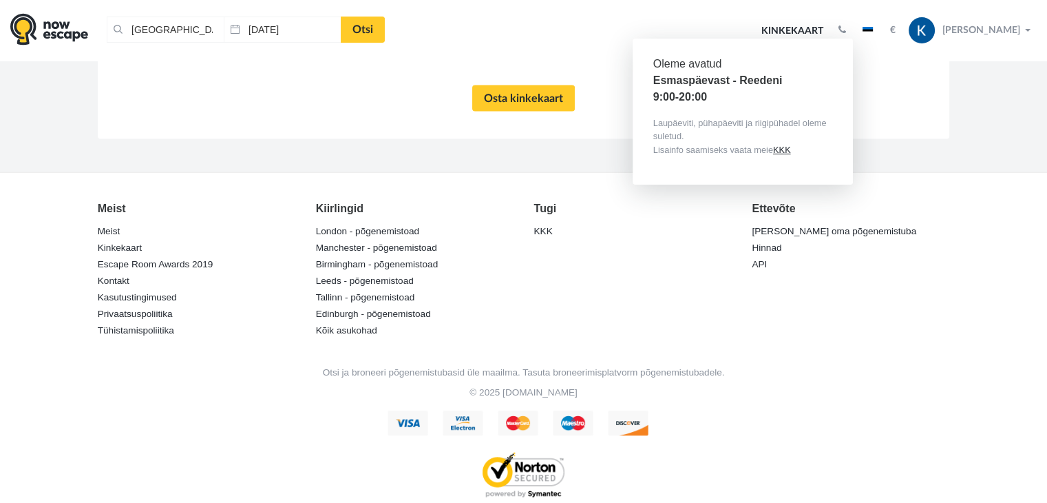
click at [853, 28] on button "button" at bounding box center [842, 30] width 21 height 14
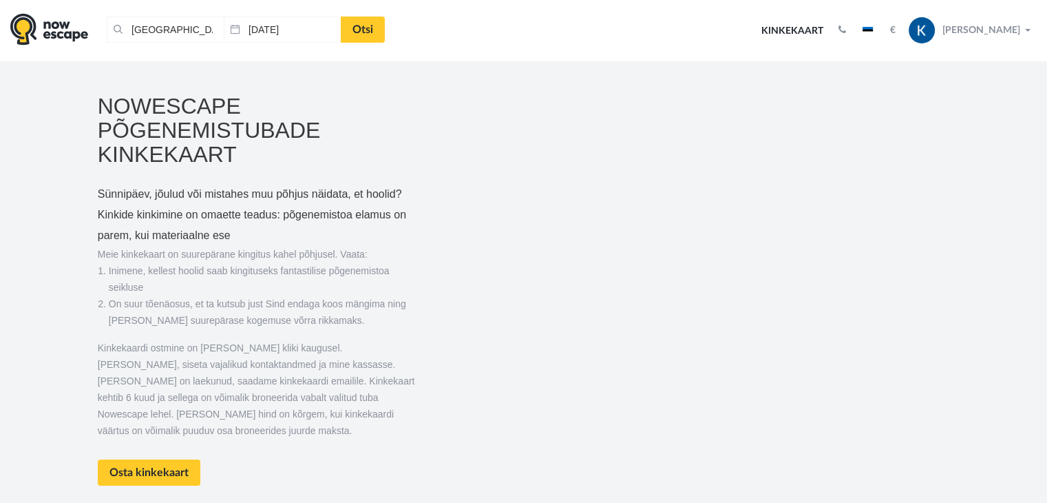
scroll to position [0, 0]
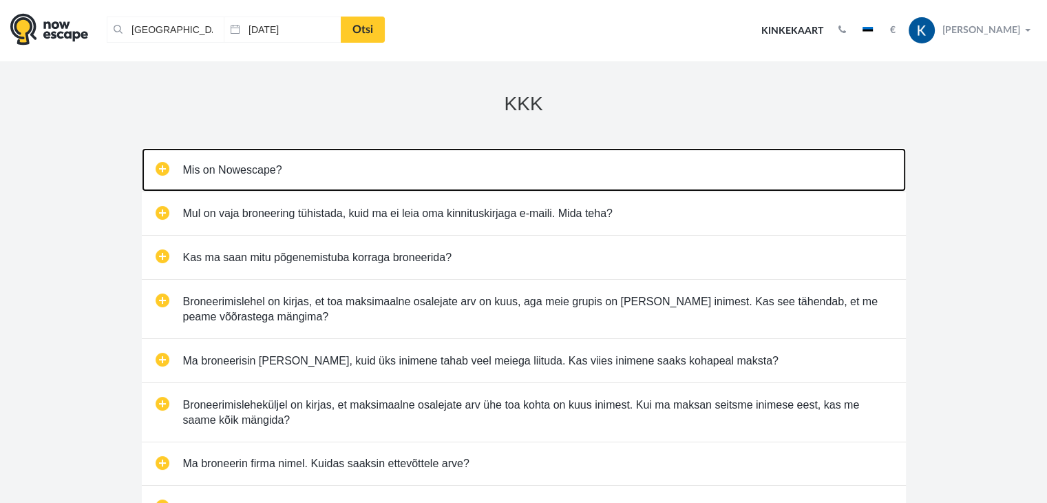
click at [246, 176] on link "Mis on Nowescape?" at bounding box center [524, 169] width 764 height 43
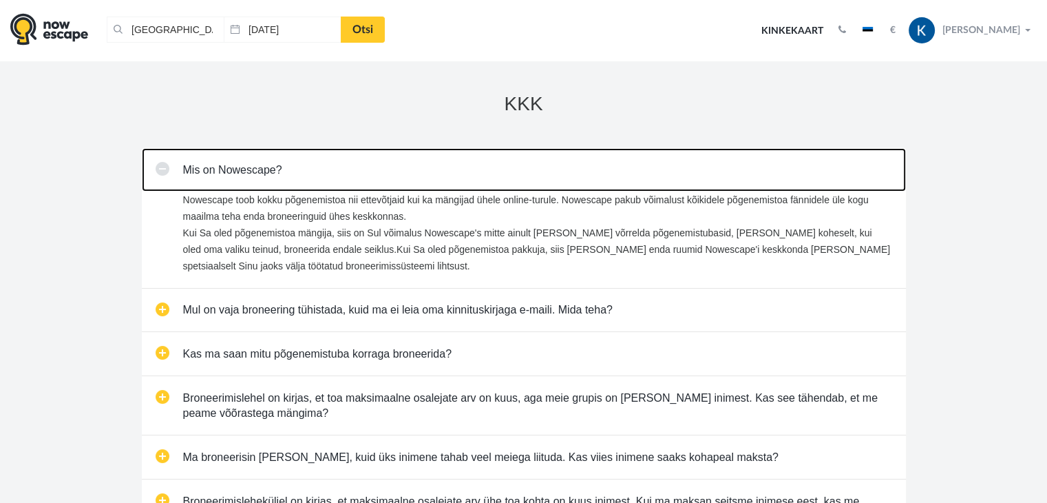
click at [247, 174] on link "Mis on Nowescape?" at bounding box center [524, 169] width 764 height 43
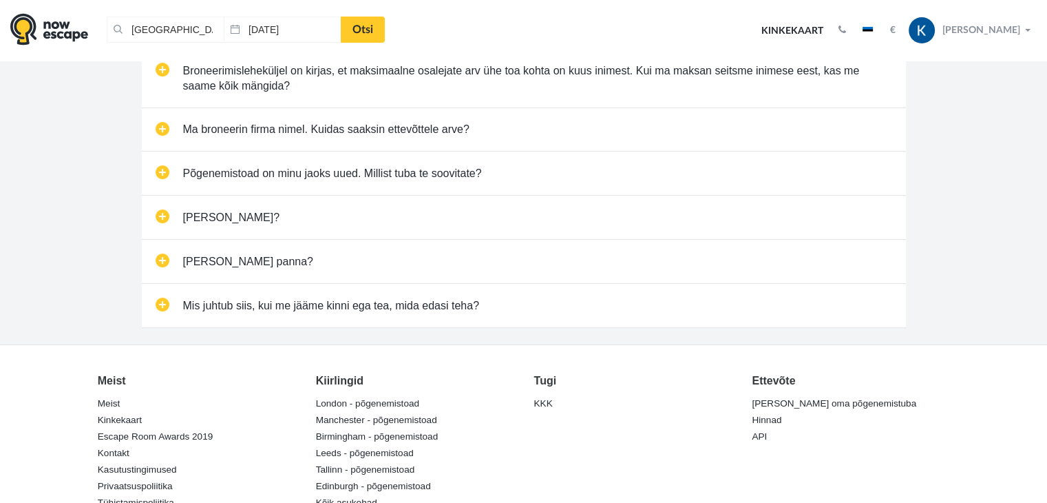
scroll to position [344, 0]
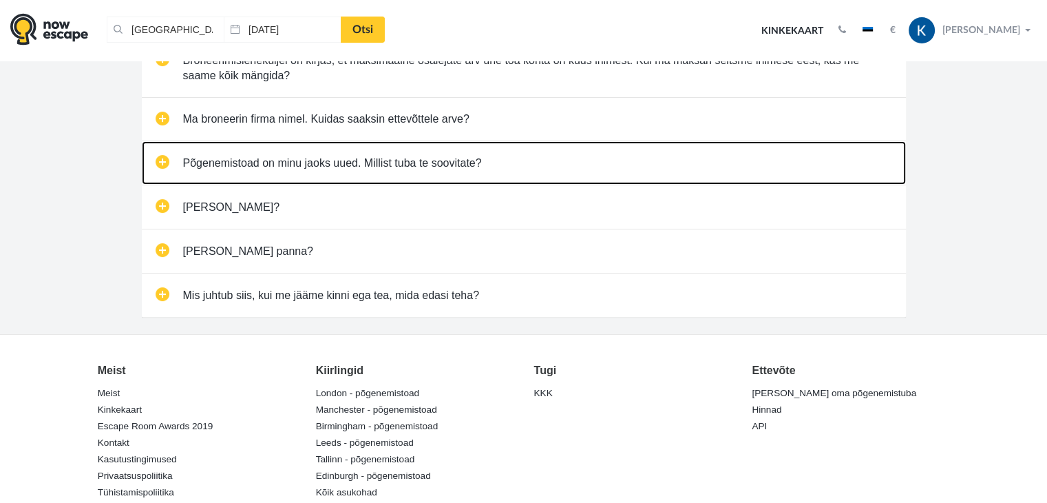
click at [326, 162] on link "Põgenemistoad on minu jaoks uued. Millist tuba te soovitate?" at bounding box center [524, 162] width 764 height 43
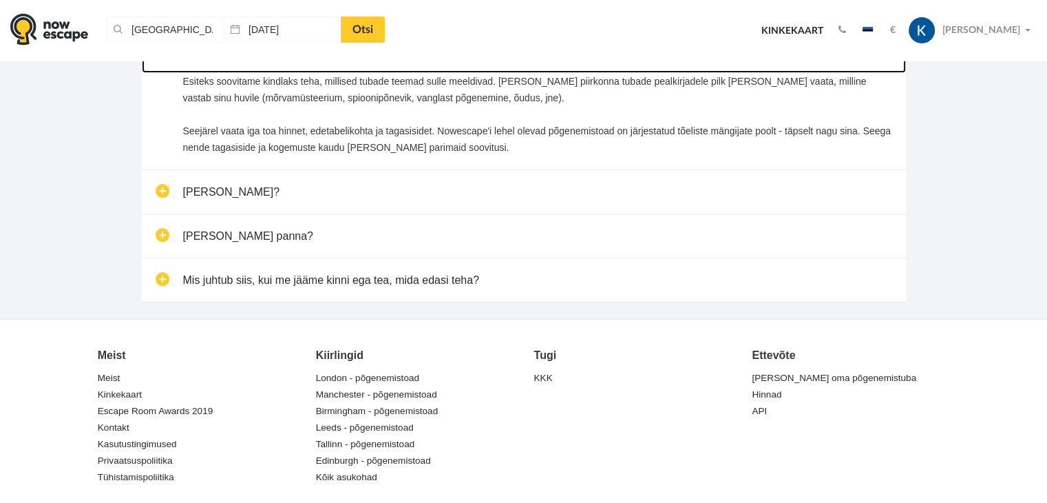
scroll to position [551, 0]
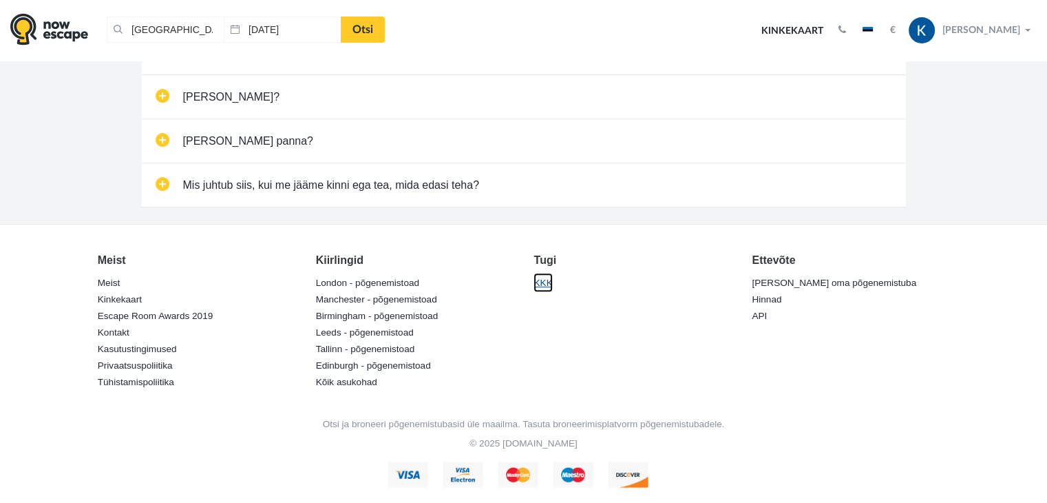
click at [551, 281] on link "KKK" at bounding box center [543, 282] width 19 height 19
click at [109, 331] on link "Kontakt" at bounding box center [114, 331] width 32 height 19
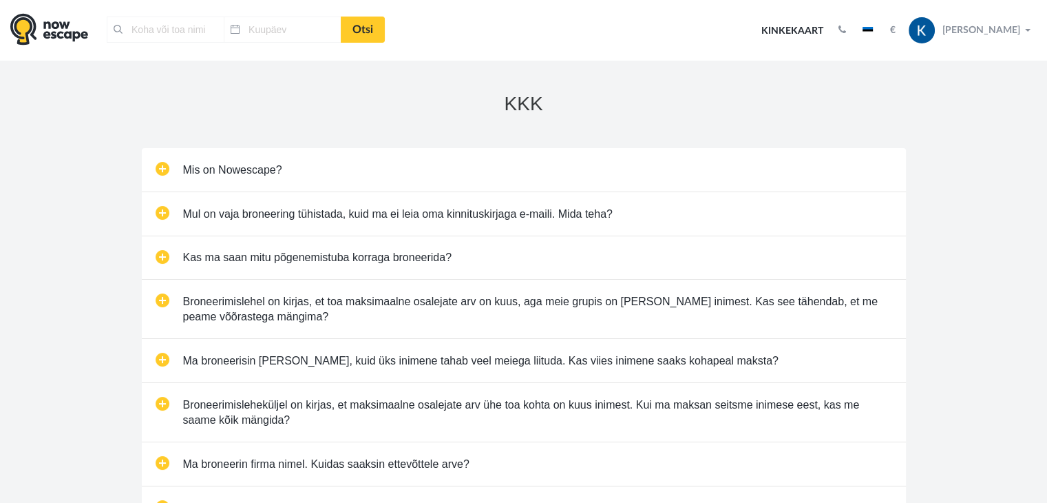
type input "[GEOGRAPHIC_DATA], [GEOGRAPHIC_DATA]"
type input "13.10.2025"
click at [361, 28] on link "Otsi" at bounding box center [363, 30] width 44 height 26
click at [846, 34] on icon "button" at bounding box center [843, 30] width 8 height 10
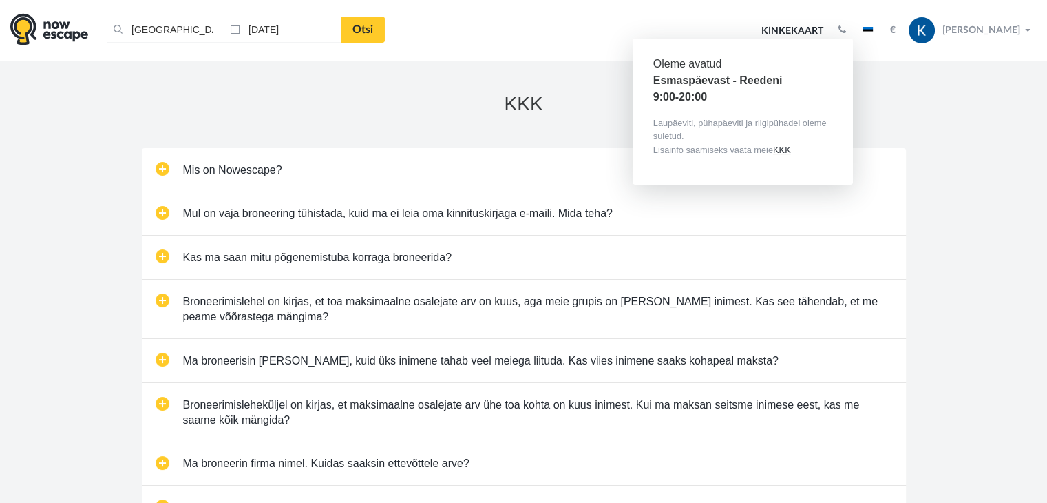
click at [263, 94] on h3 "KKK" at bounding box center [524, 104] width 764 height 21
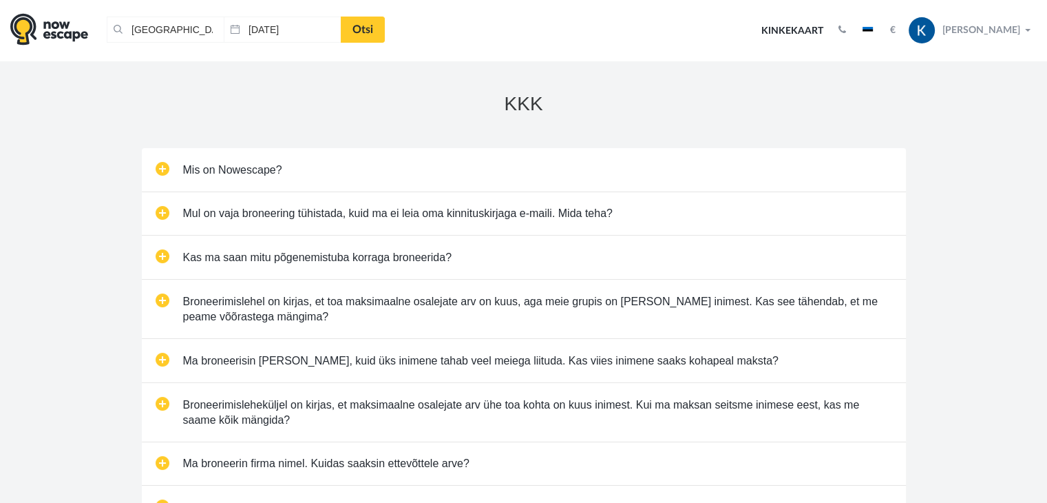
click at [1033, 31] on button "Katrin Lillep" at bounding box center [971, 31] width 132 height 28
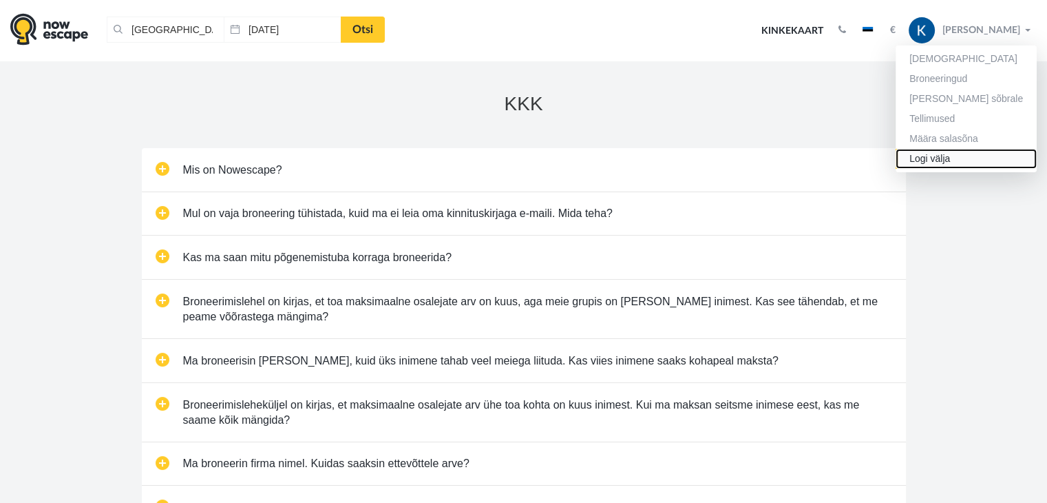
click at [976, 154] on link "Logi välja" at bounding box center [966, 159] width 141 height 20
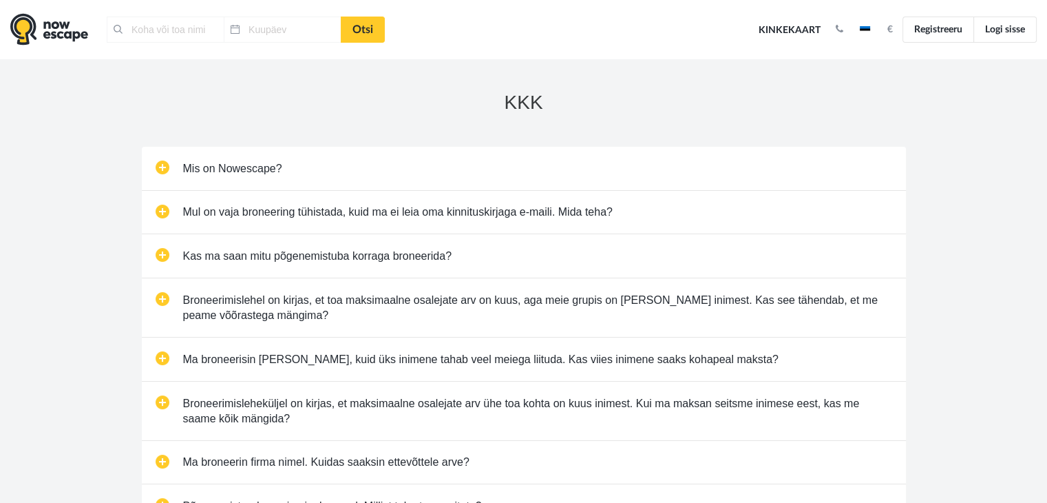
type input "[GEOGRAPHIC_DATA], [GEOGRAPHIC_DATA]"
type input "[DATE]"
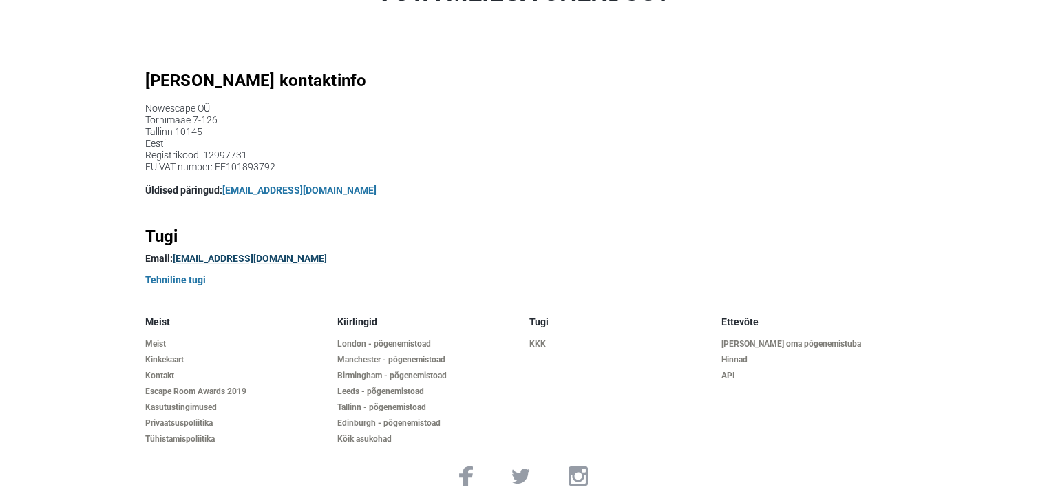
scroll to position [133, 0]
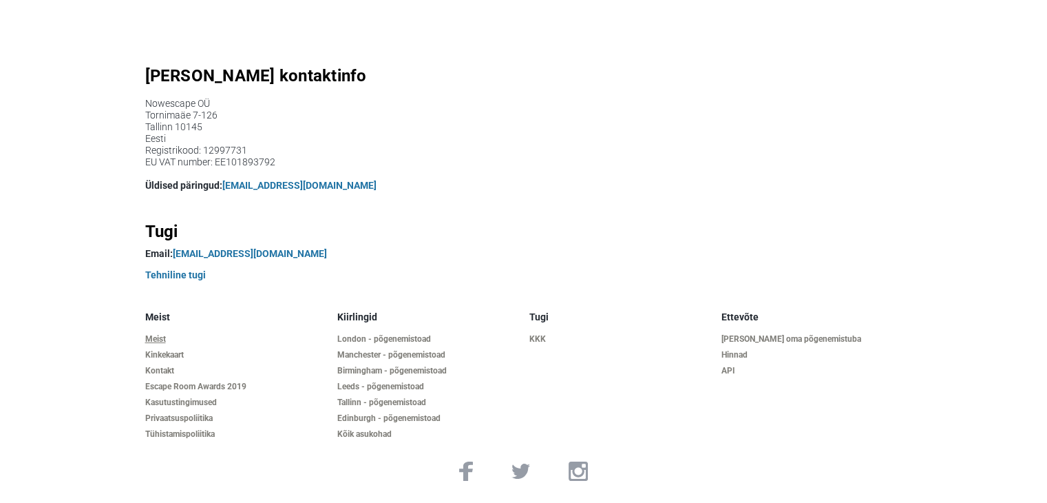
click at [162, 342] on link "Meist" at bounding box center [235, 339] width 181 height 10
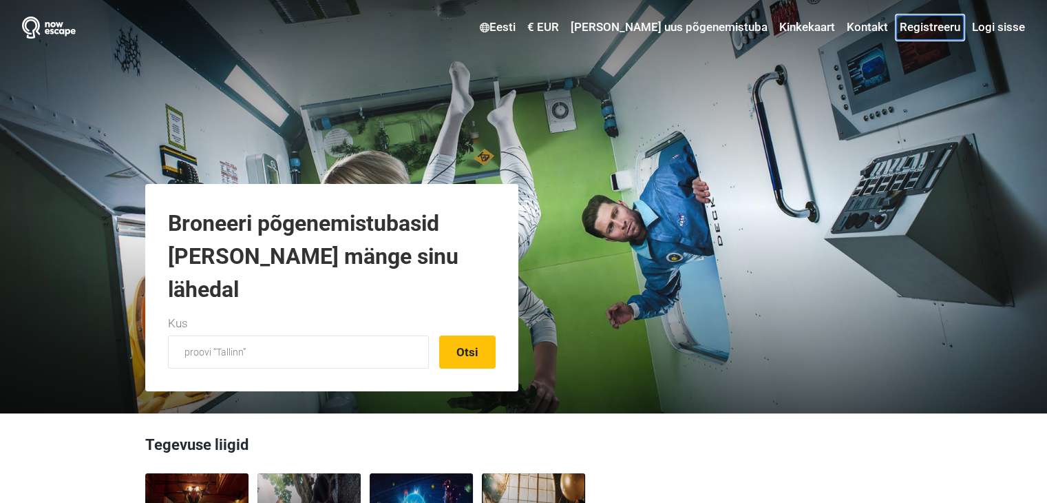
click at [941, 29] on link "Registreeru" at bounding box center [930, 27] width 67 height 25
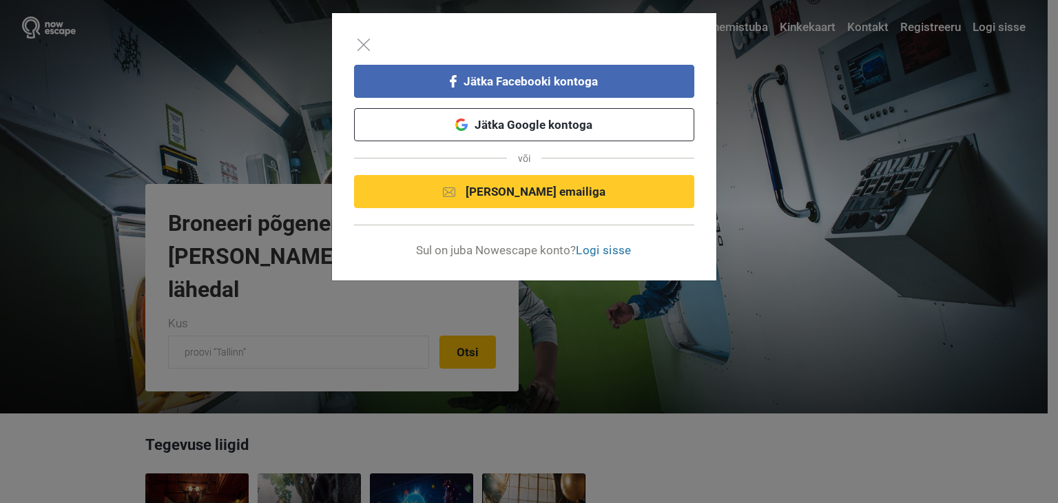
click at [912, 83] on div "Jätka Facebooki kontoga Jätka Google kontoga või Jätka emailiga Sul on juba Now…" at bounding box center [529, 251] width 1058 height 503
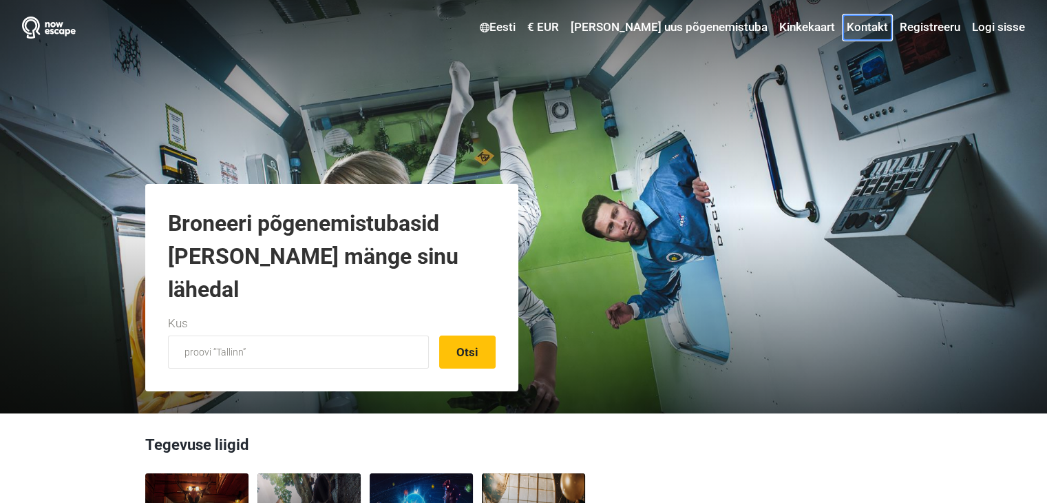
click at [860, 24] on link "Kontakt" at bounding box center [867, 27] width 48 height 25
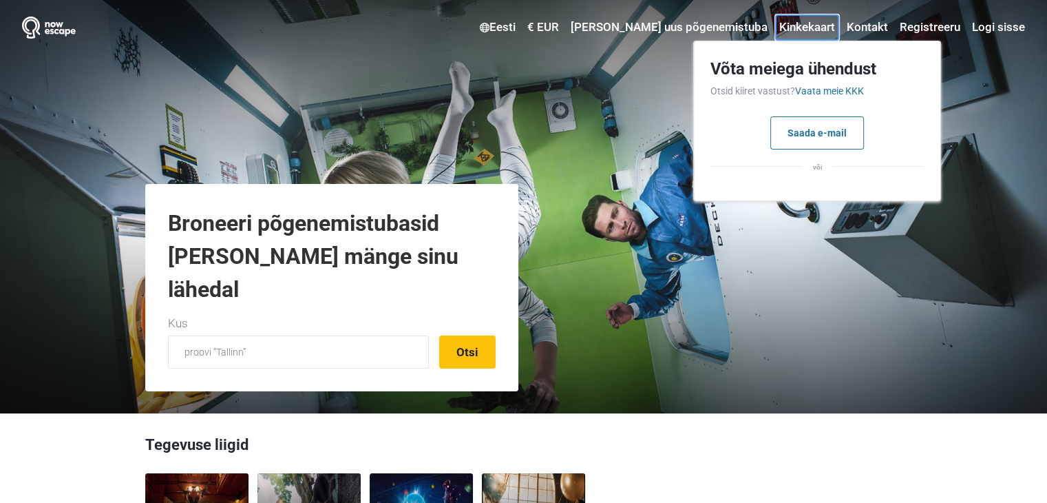
click at [814, 25] on link "Kinkekaart" at bounding box center [807, 27] width 63 height 25
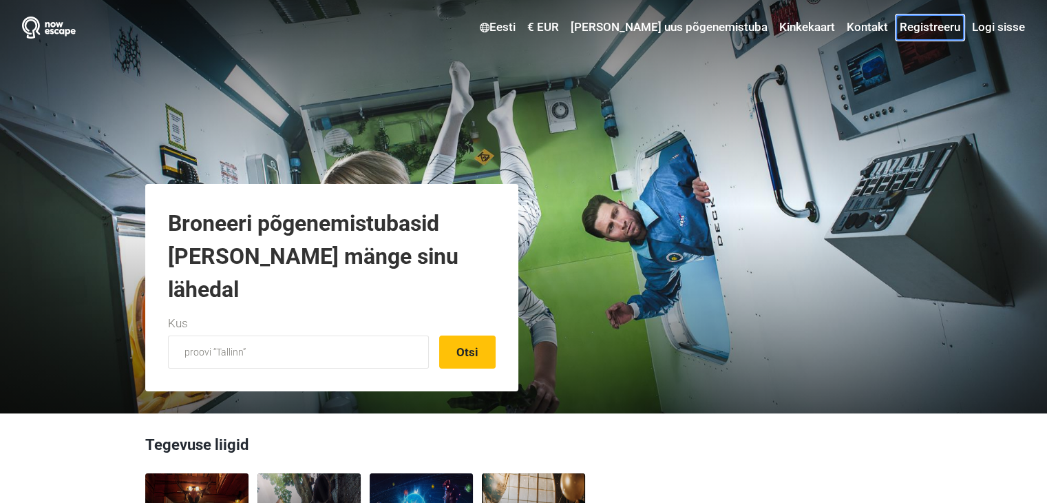
click at [943, 28] on link "Registreeru" at bounding box center [930, 27] width 67 height 25
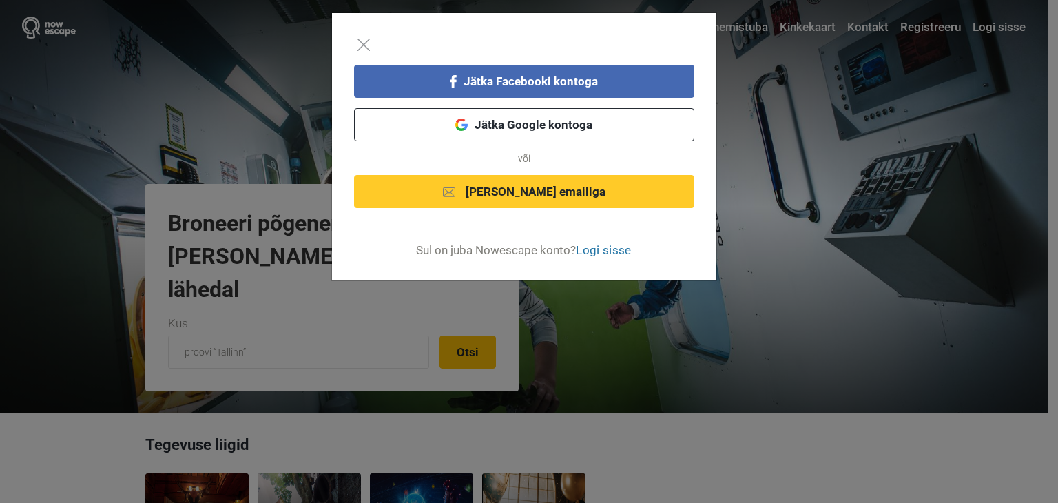
drag, startPoint x: 835, startPoint y: 158, endPoint x: 857, endPoint y: 125, distance: 39.2
click at [837, 157] on div "Jätka Facebooki kontoga Jätka Google kontoga või Jätka emailiga Sul on juba Now…" at bounding box center [529, 251] width 1058 height 503
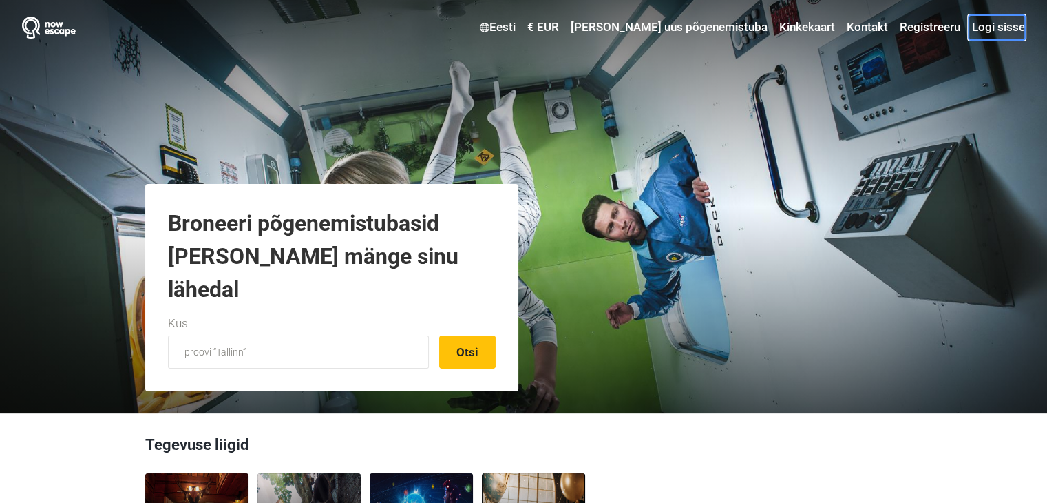
click at [982, 24] on link "Logi sisse" at bounding box center [997, 27] width 56 height 25
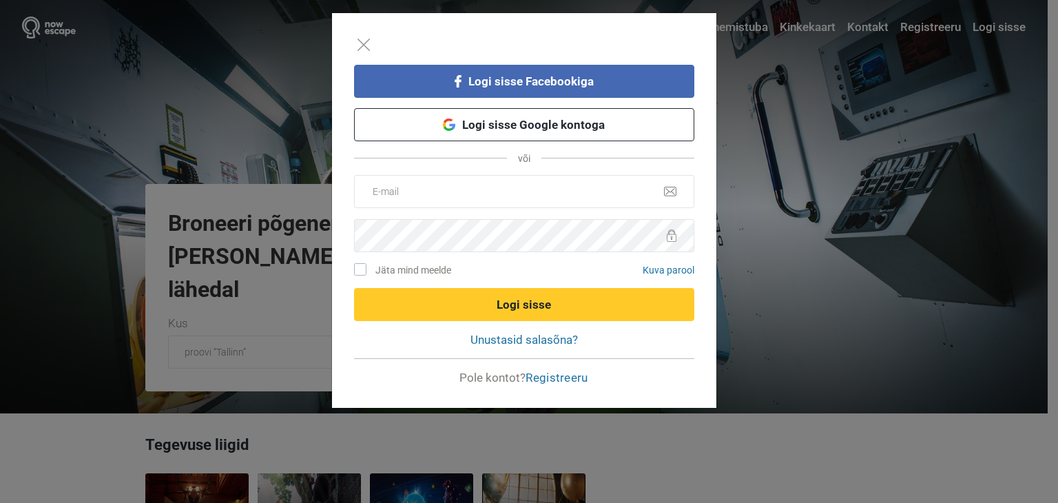
drag, startPoint x: 918, startPoint y: 200, endPoint x: 922, endPoint y: 161, distance: 38.8
click at [918, 200] on div "Logi sisse Facebookiga Logi sisse Google kontoga või Jäta mind meelde Kuva paro…" at bounding box center [529, 251] width 1058 height 503
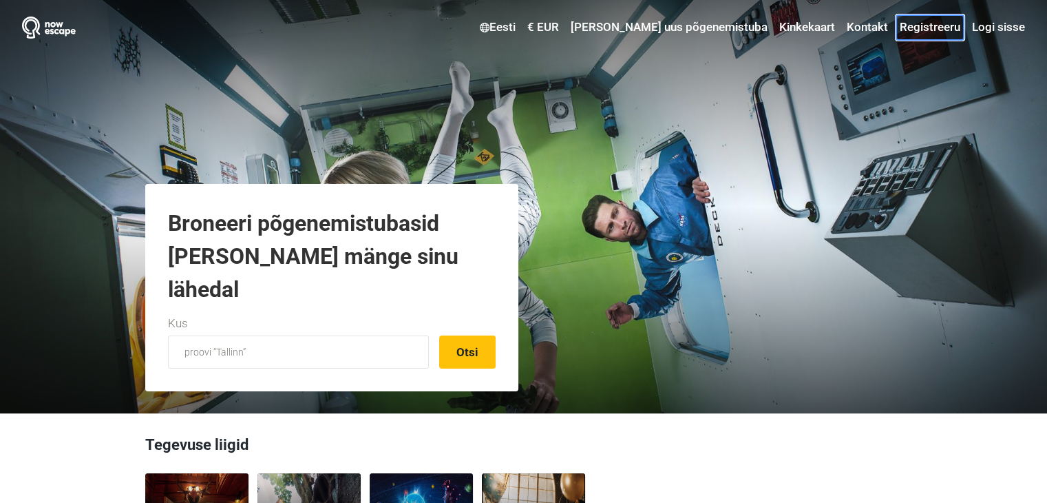
click at [931, 23] on link "Registreeru" at bounding box center [930, 27] width 67 height 25
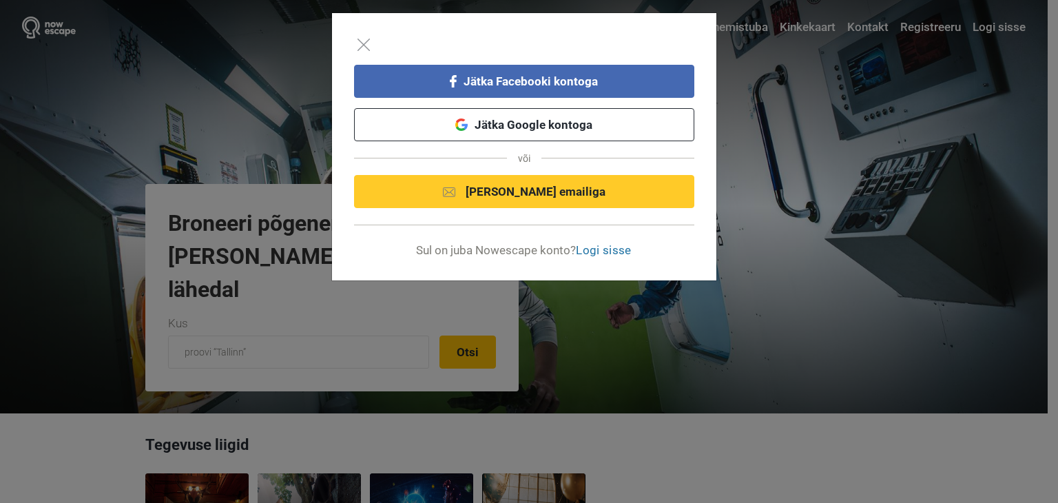
click at [792, 345] on div "Jätka Facebooki kontoga Jätka Google kontoga või Jätka emailiga Sul on juba Now…" at bounding box center [529, 251] width 1058 height 503
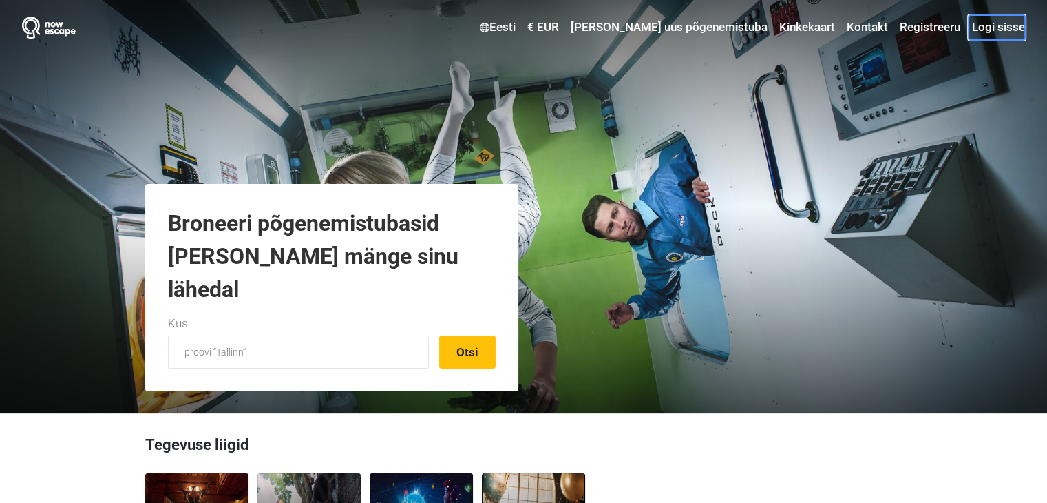
click at [988, 34] on link "Logi sisse" at bounding box center [997, 27] width 56 height 25
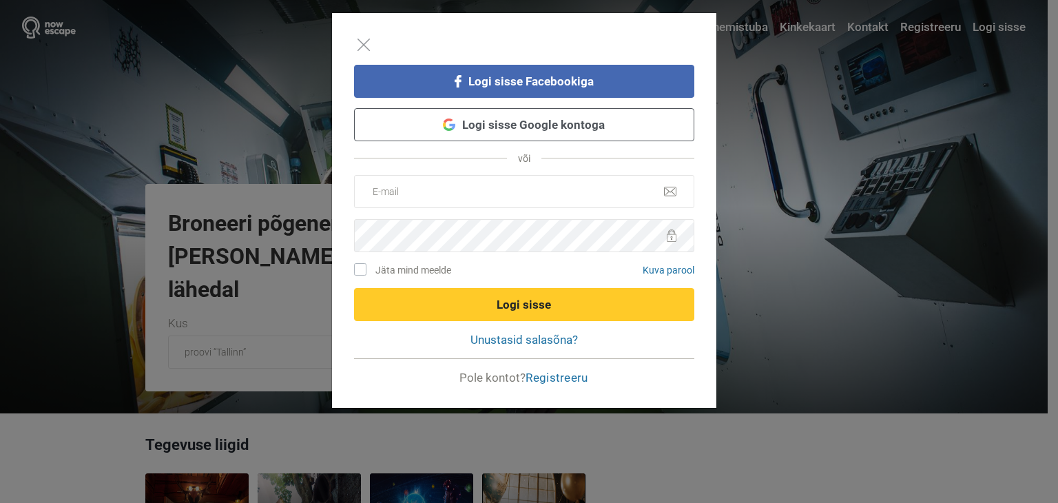
click at [530, 116] on link "Logi sisse Google kontoga" at bounding box center [524, 124] width 340 height 33
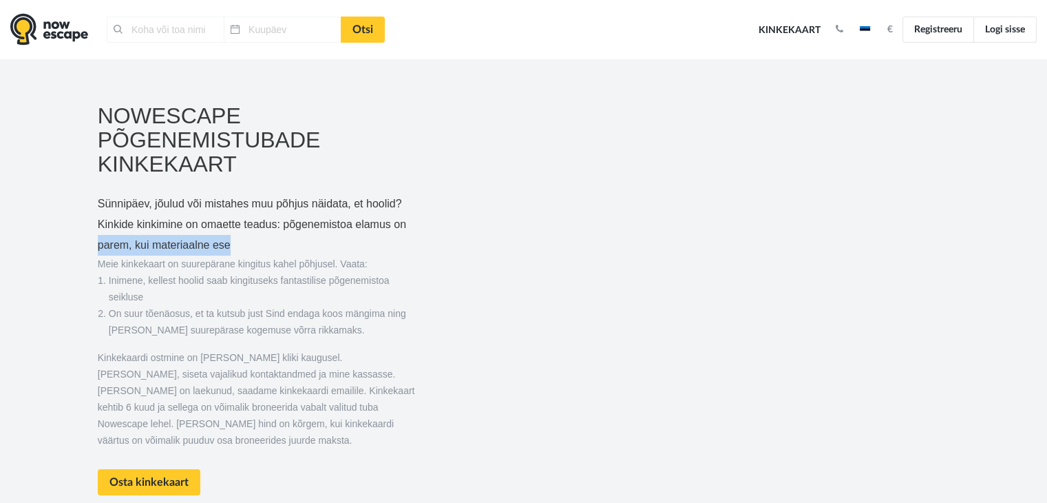
type input "Tallinn, Eesti"
type input "13.10.2025"
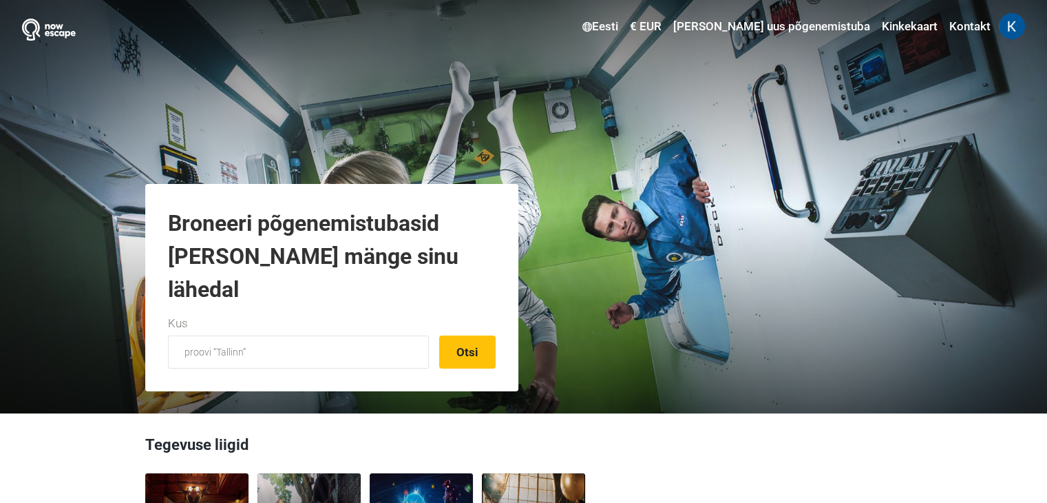
click at [746, 173] on div "Eesti Vali oma keel English Русский Eesti Suomi Українська Česky € EUR Vali val…" at bounding box center [523, 206] width 1047 height 413
click at [665, 28] on link "€ EUR" at bounding box center [646, 26] width 39 height 25
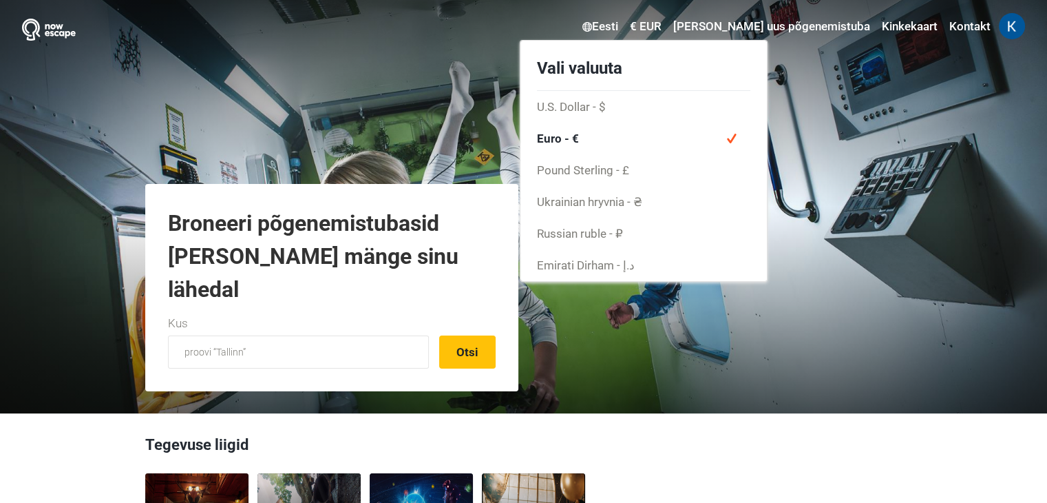
click at [837, 187] on div "Eesti Vali oma keel English Русский Eesti Suomi Українська Česky € EUR Vali val…" at bounding box center [523, 206] width 1047 height 413
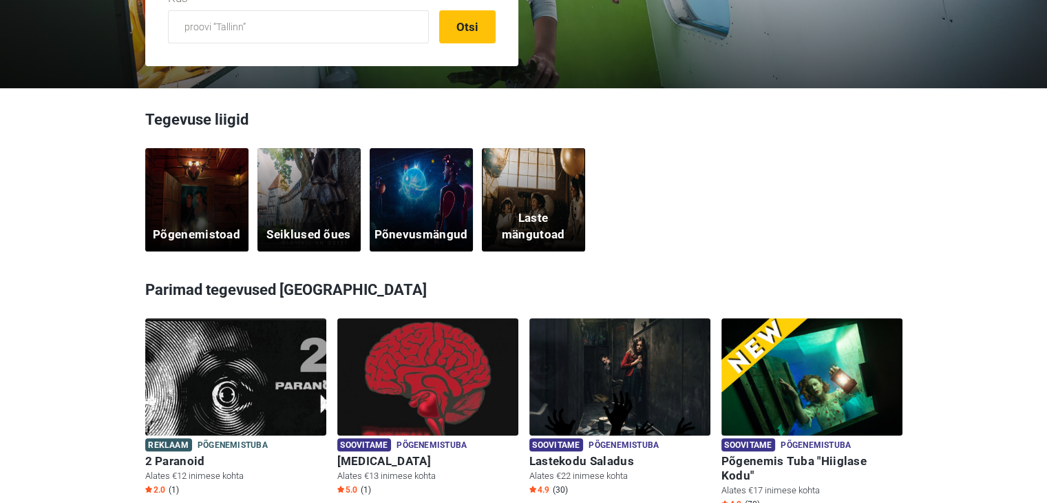
scroll to position [275, 0]
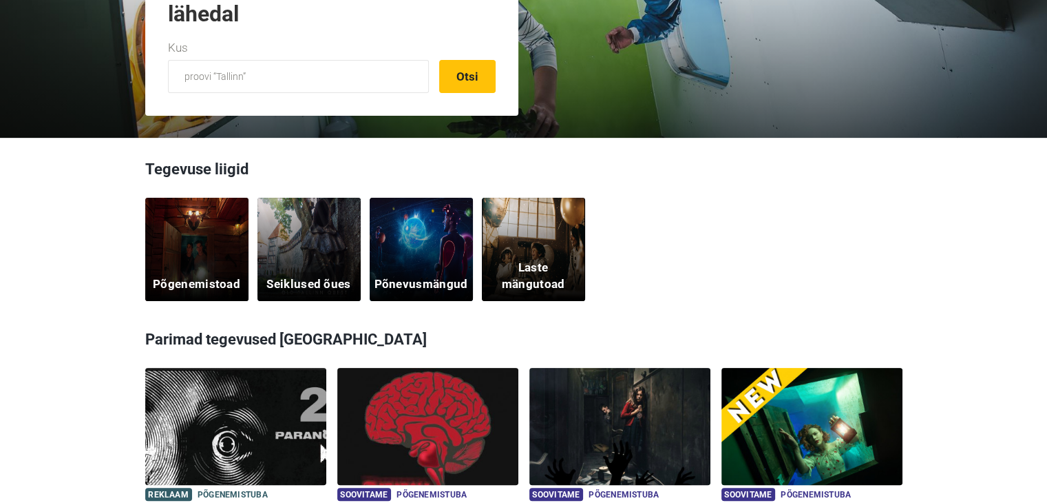
click at [220, 257] on div "Põgenemistoad" at bounding box center [196, 249] width 103 height 103
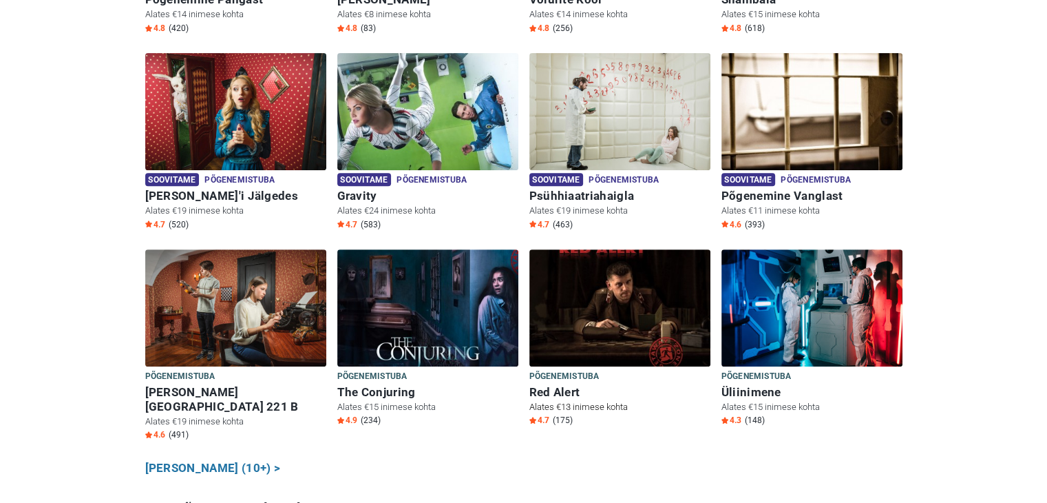
scroll to position [620, 0]
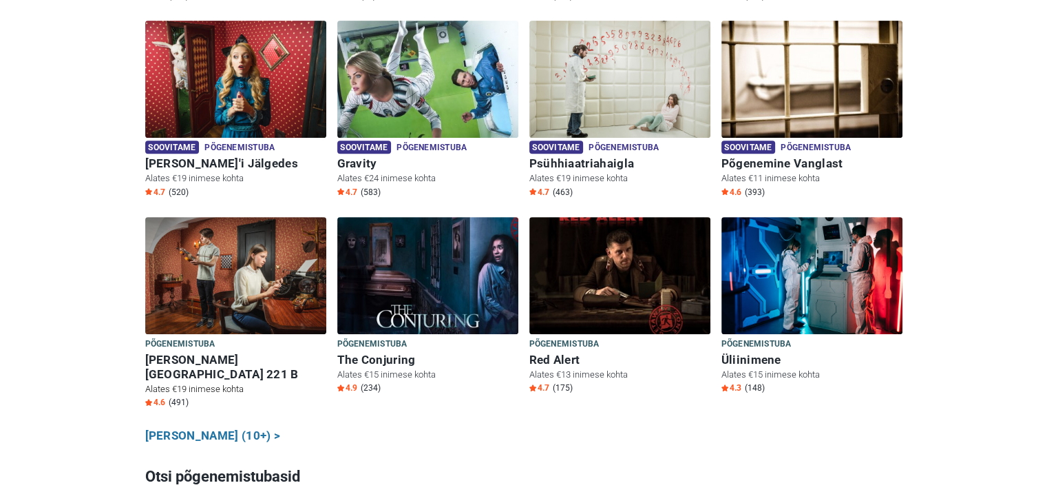
click at [230, 337] on div "Põgenemistuba Põgenemistuba" at bounding box center [235, 344] width 181 height 15
click at [176, 353] on h6 "[PERSON_NAME][GEOGRAPHIC_DATA] 221 B" at bounding box center [235, 367] width 181 height 29
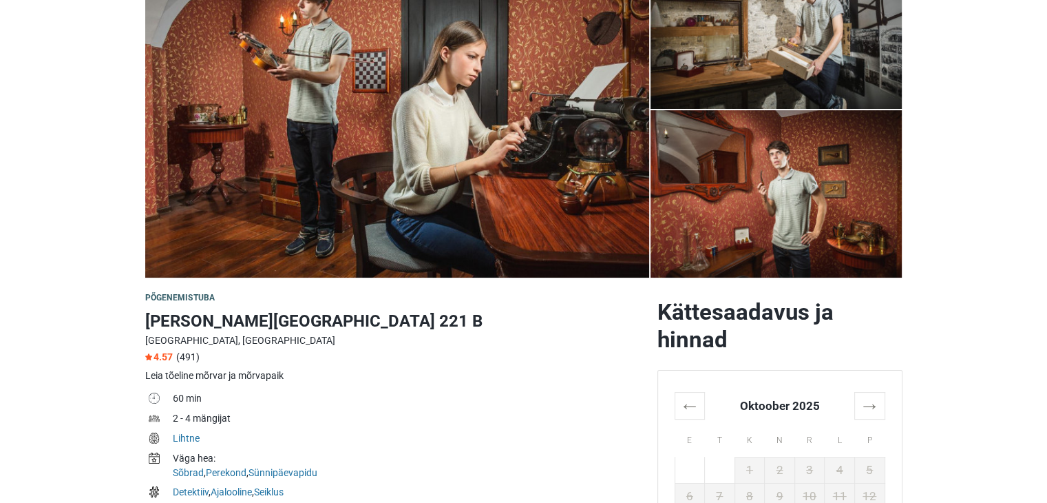
scroll to position [275, 0]
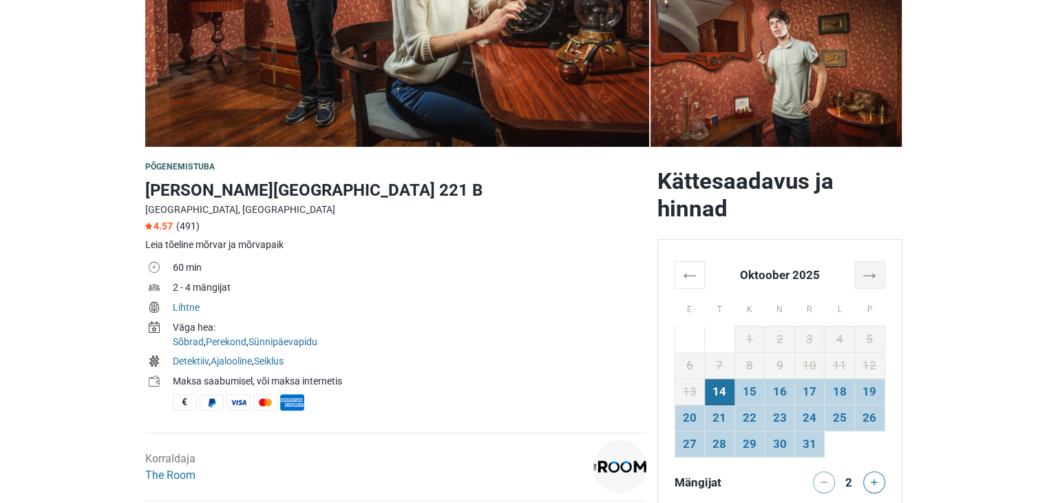
click at [867, 273] on th "→" at bounding box center [870, 275] width 30 height 27
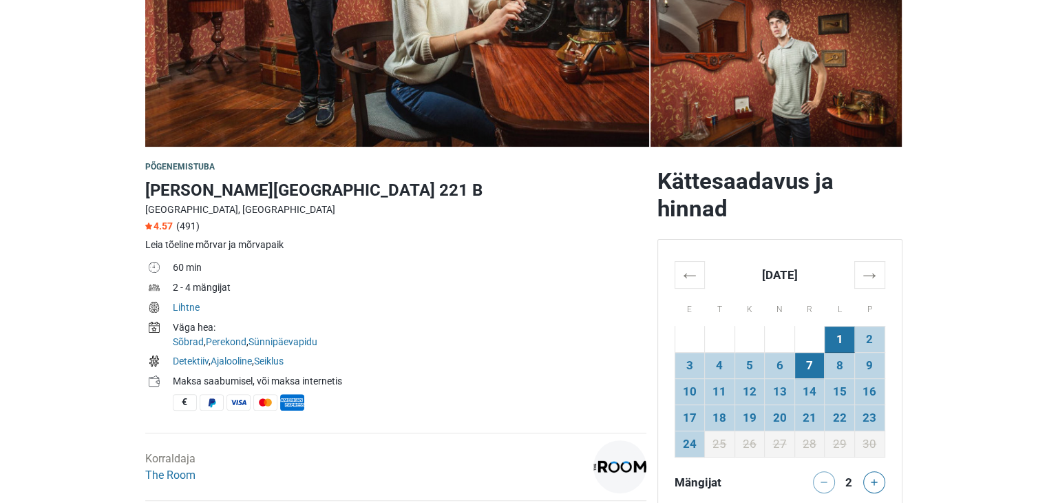
click at [813, 367] on td "7" at bounding box center [810, 366] width 30 height 26
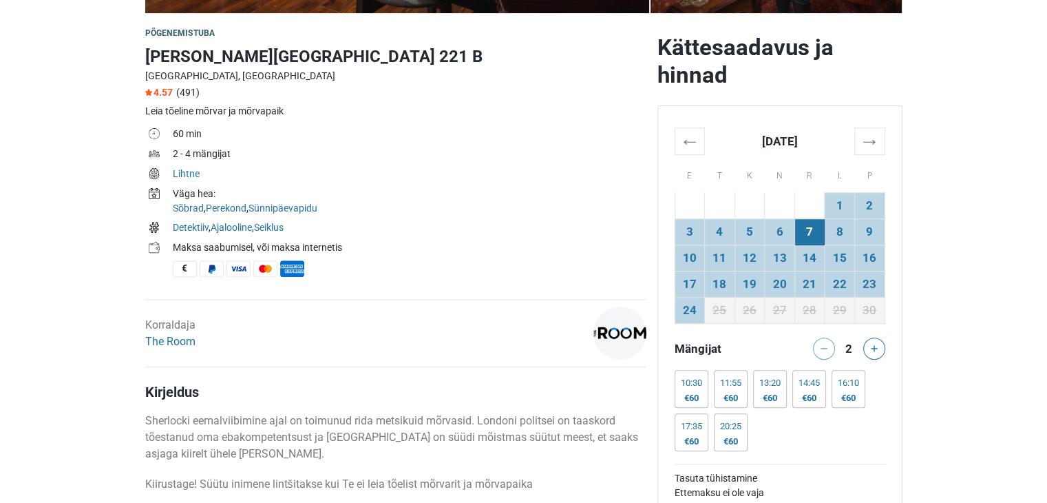
scroll to position [482, 0]
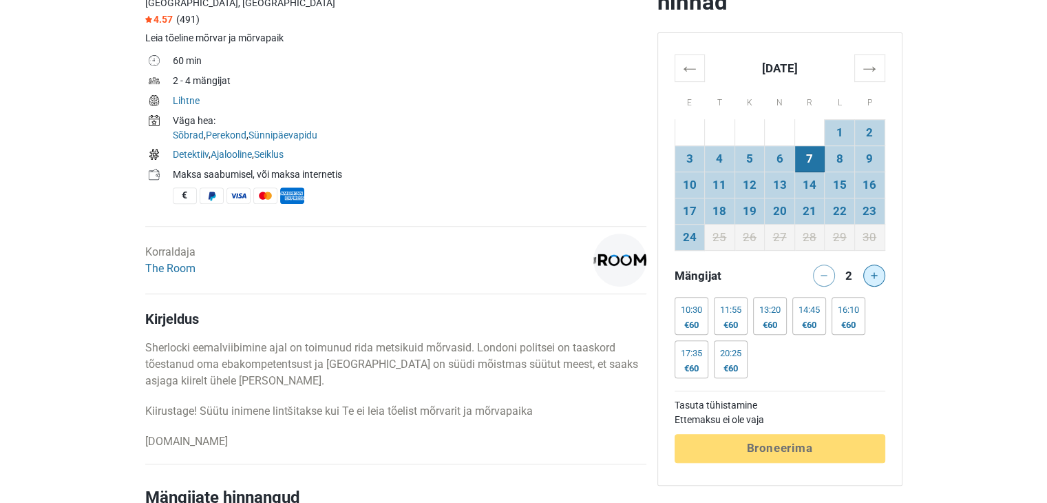
click at [876, 270] on button at bounding box center [874, 275] width 22 height 22
click at [874, 266] on button at bounding box center [874, 275] width 22 height 22
click at [685, 359] on div "17:35 €75" at bounding box center [692, 359] width 34 height 38
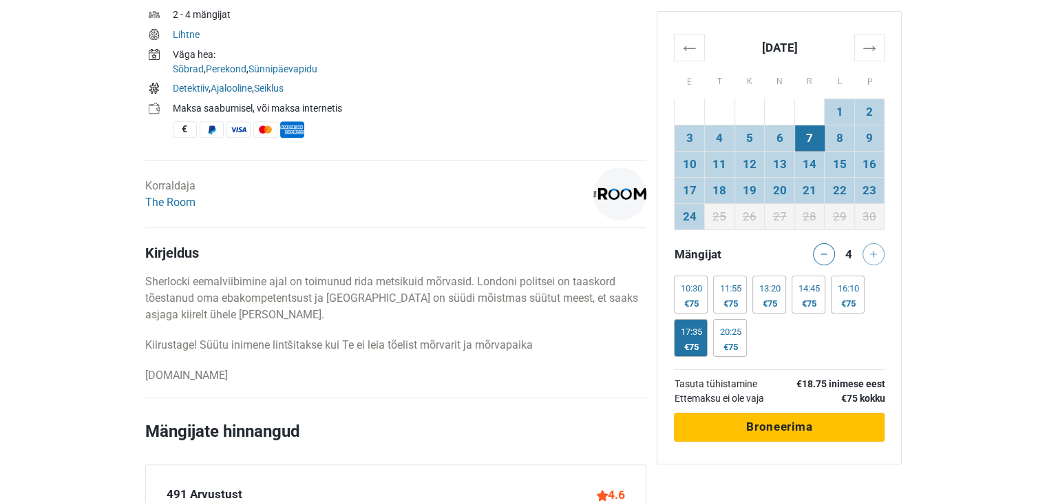
scroll to position [551, 0]
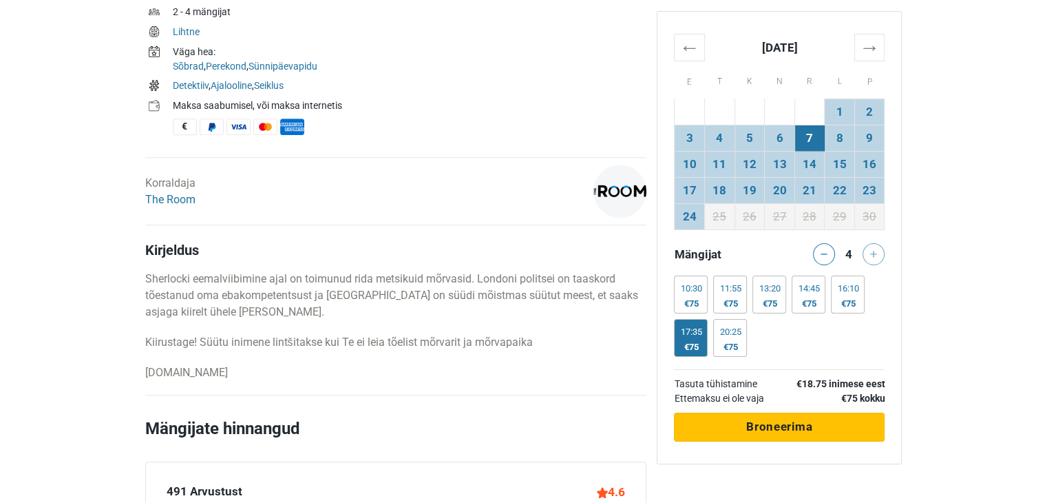
click at [786, 425] on span "Broneerima" at bounding box center [779, 426] width 66 height 14
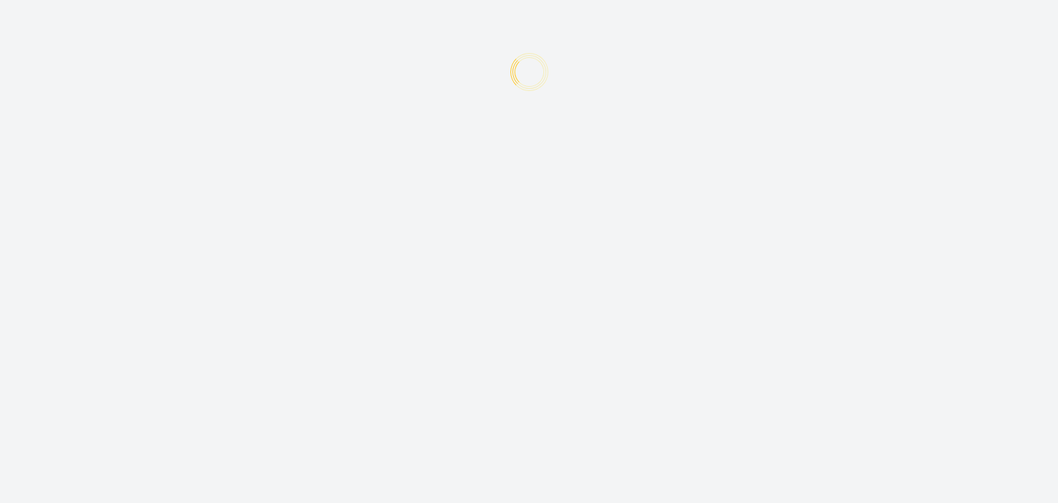
type input "Katrin"
type input "Lillep"
type input "[EMAIL_ADDRESS][DOMAIN_NAME]"
type input "+372"
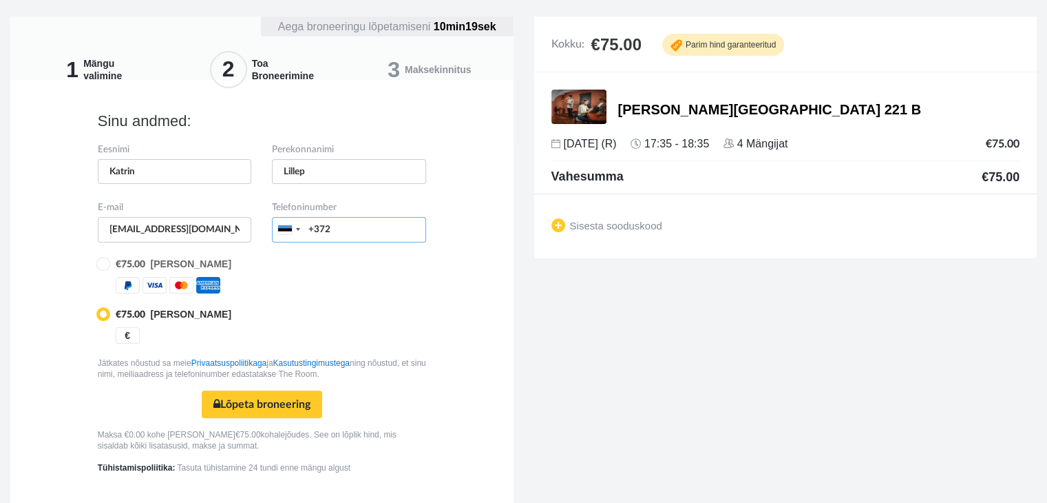
click at [355, 232] on input "+372" at bounding box center [349, 229] width 154 height 25
type input "[PHONE_NUMBER]"
type input "[EMAIL_ADDRESS][DOMAIN_NAME]"
click at [105, 261] on input "radio" at bounding box center [102, 262] width 9 height 9
radio input "true"
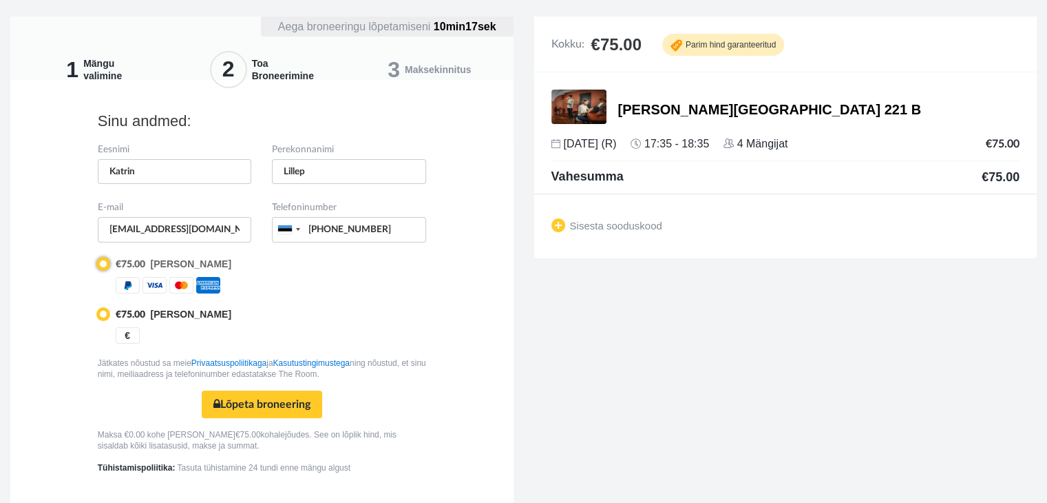
radio input "false"
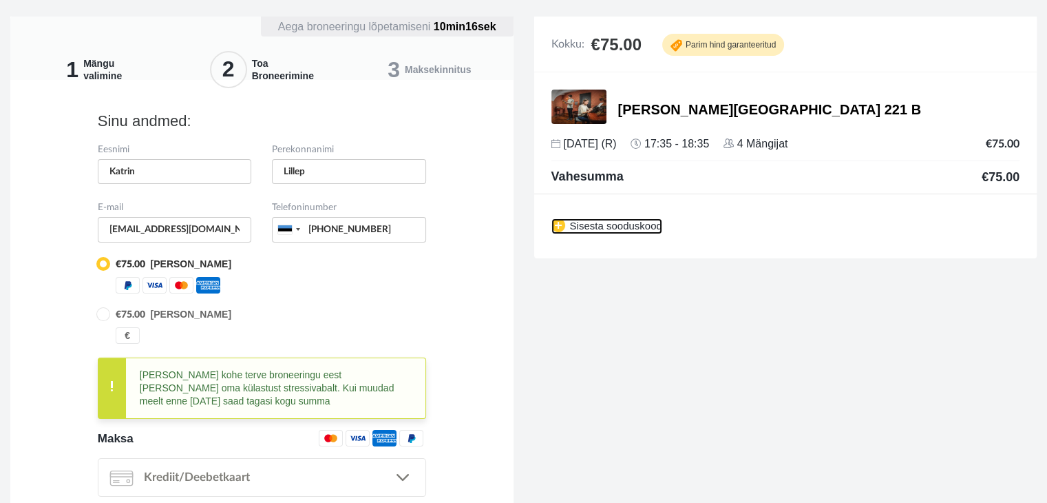
click at [559, 227] on img at bounding box center [559, 225] width 14 height 14
click at [609, 225] on input "text" at bounding box center [624, 223] width 145 height 25
type input "x1h7uw0y"
click at [709, 227] on link "Sisesta" at bounding box center [728, 224] width 57 height 25
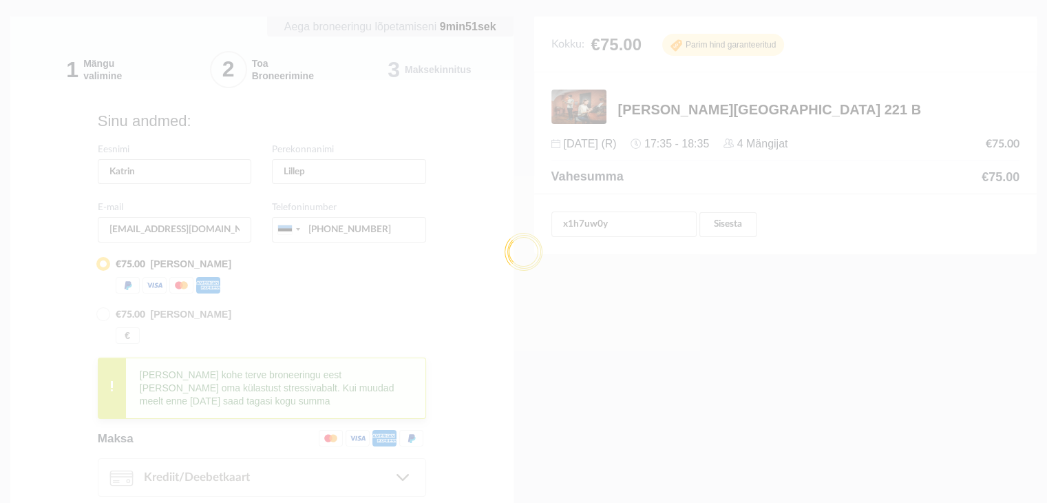
type input "[PHONE_NUMBER]"
type input "X1H7UW0Y"
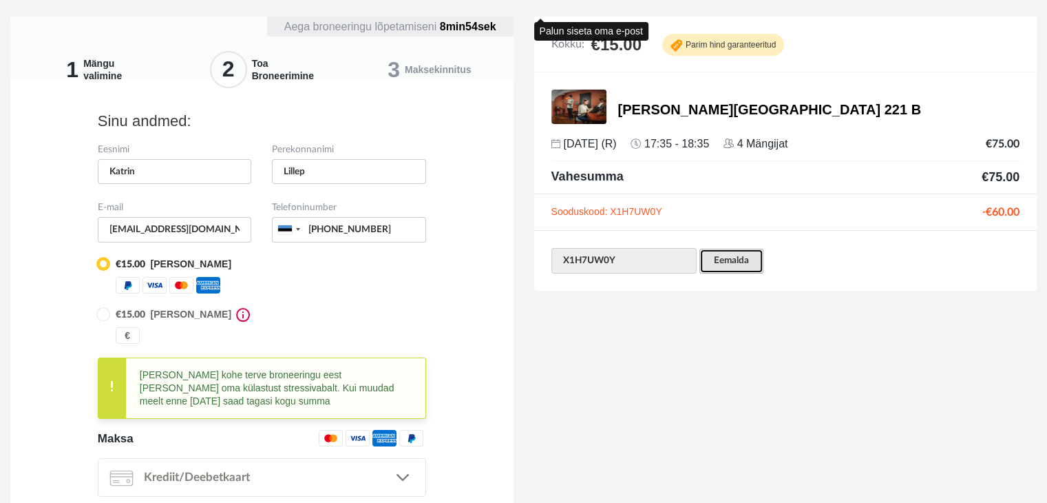
click at [728, 264] on link "Eemalda" at bounding box center [732, 261] width 64 height 25
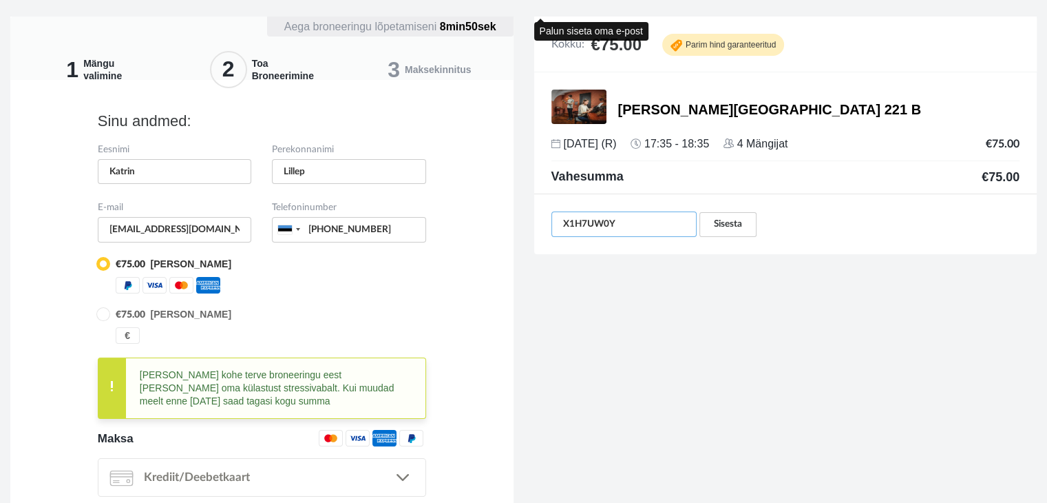
drag, startPoint x: 624, startPoint y: 222, endPoint x: 516, endPoint y: 227, distance: 107.5
click at [516, 227] on div "1 Mängu valimine 2 Toa Broneerimine 3 Maksekinnitus Aega broneeringu lõpetamise…" at bounding box center [523, 350] width 1047 height 667
